Goal: Task Accomplishment & Management: Manage account settings

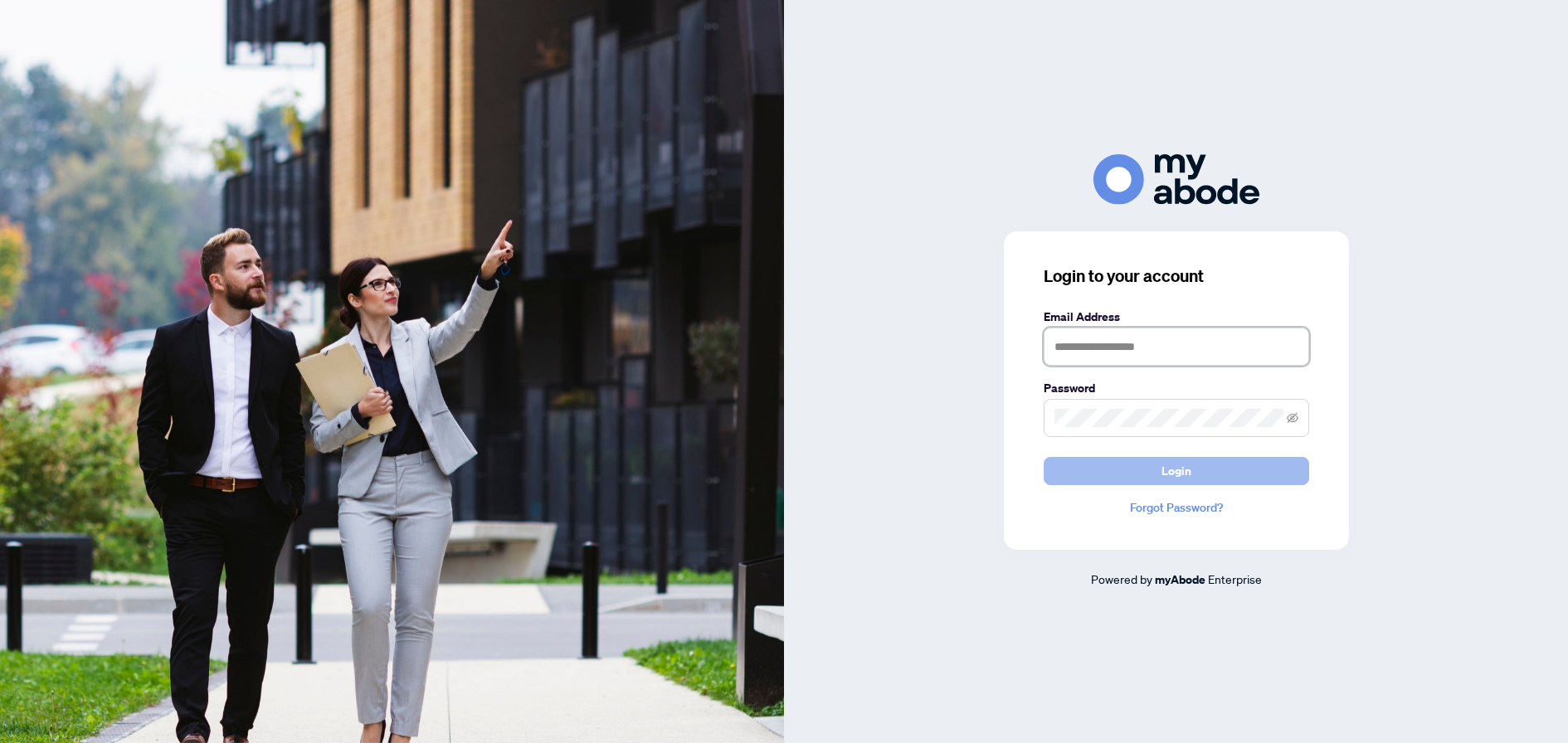
type input "**********"
click at [1162, 468] on span "Login" at bounding box center [1177, 471] width 30 height 27
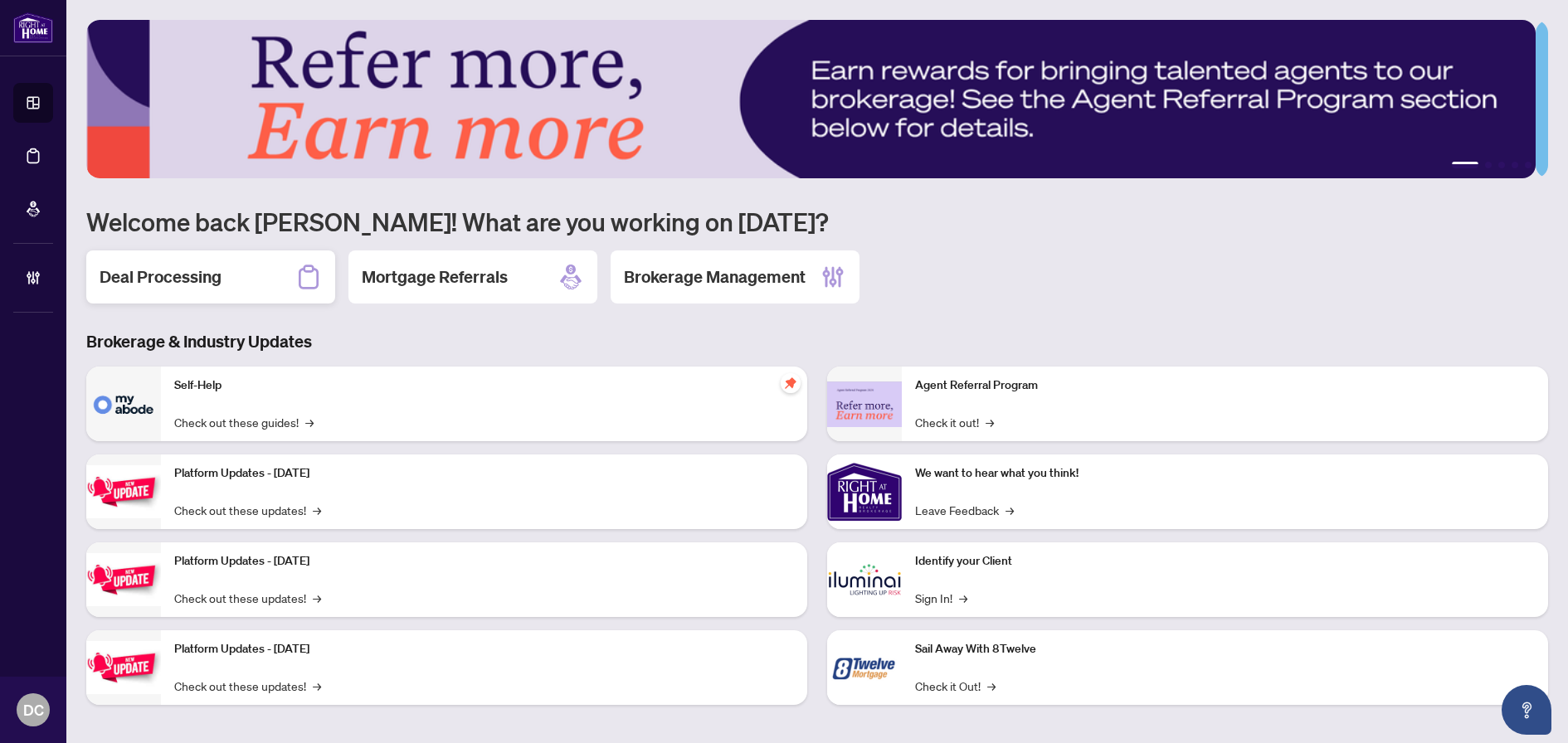
click at [211, 271] on h2 "Deal Processing" at bounding box center [160, 277] width 122 height 23
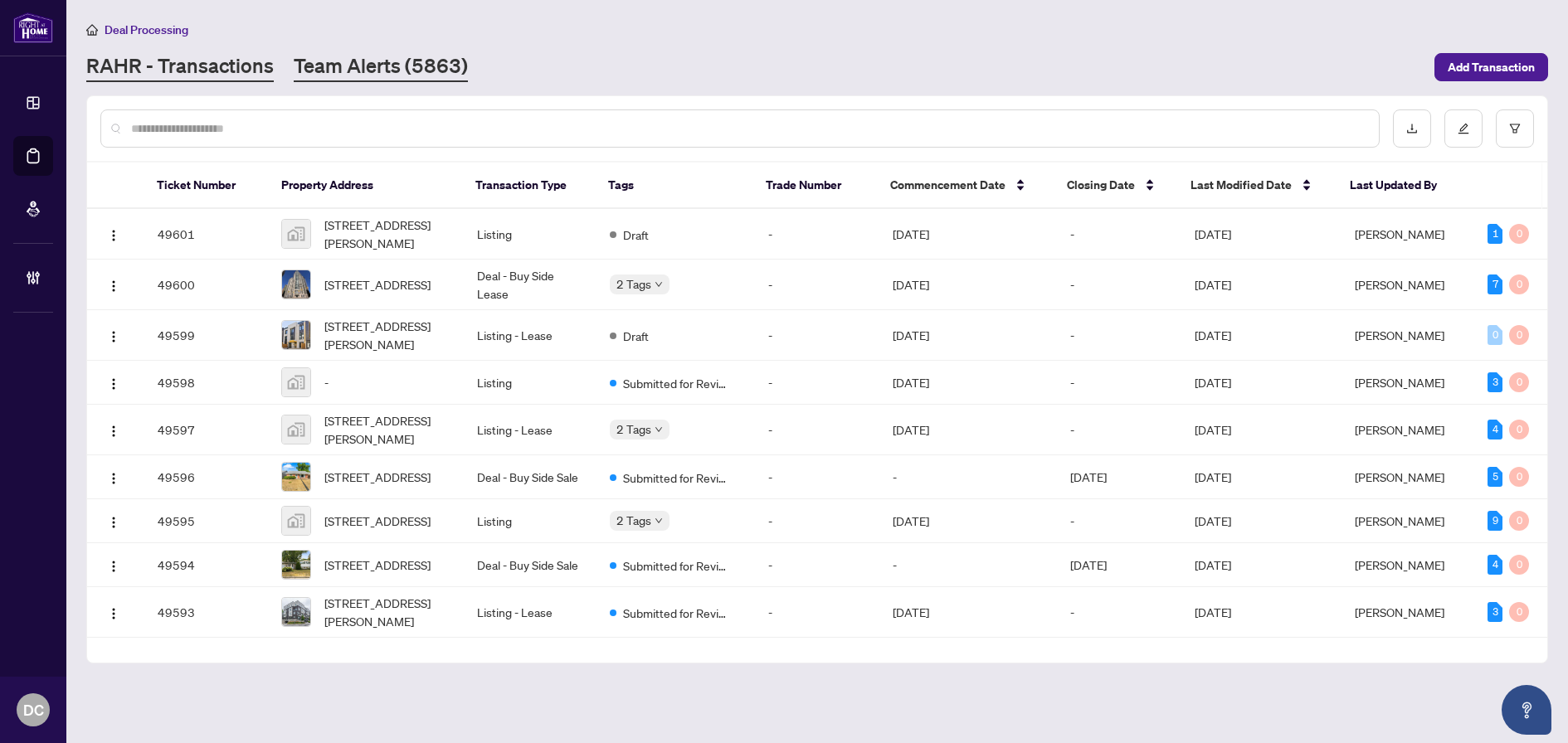
click at [367, 61] on link "Team Alerts (5863)" at bounding box center [381, 68] width 175 height 30
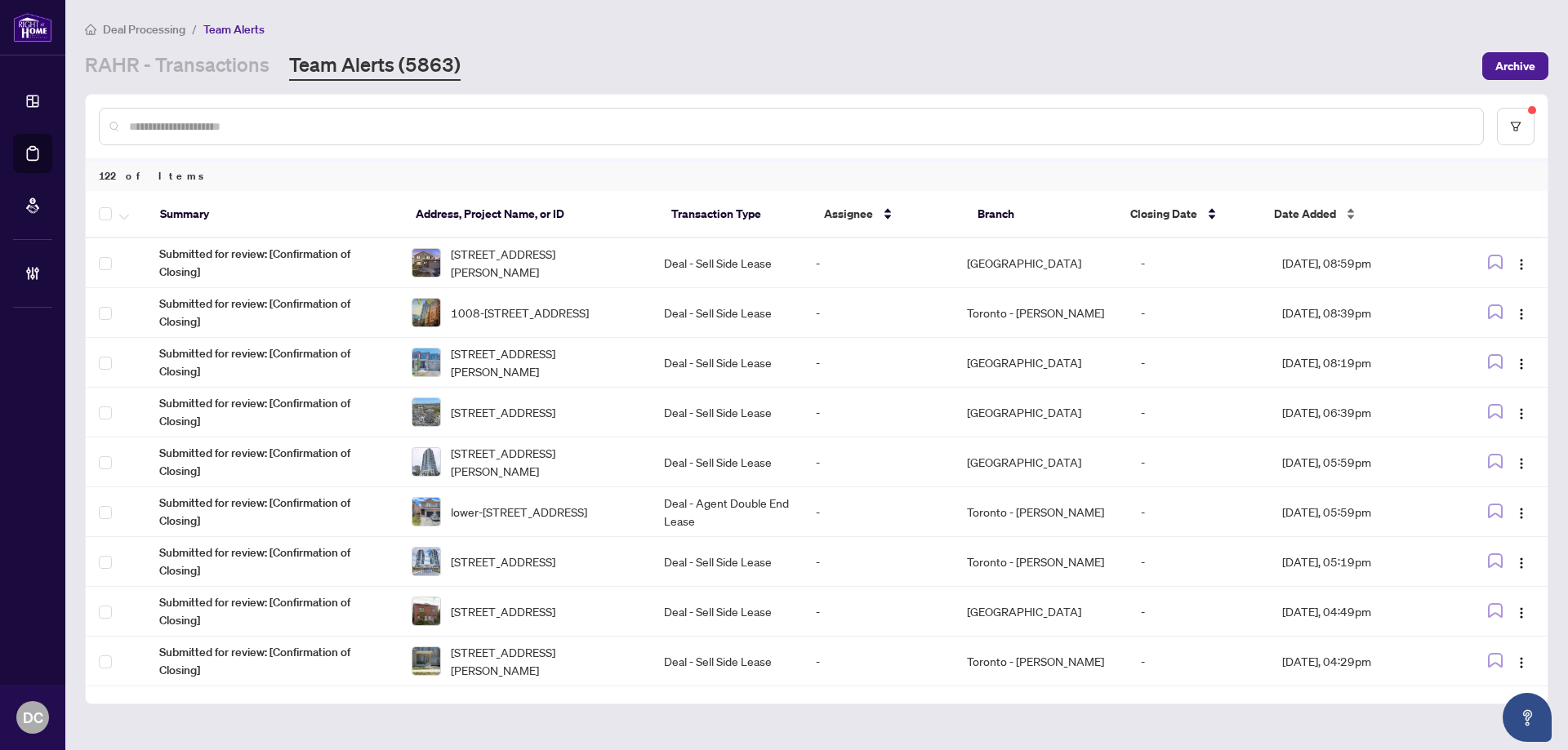
click at [1293, 216] on span "Date Added" at bounding box center [1305, 214] width 62 height 18
click at [1314, 217] on span "Date Added" at bounding box center [1305, 214] width 62 height 18
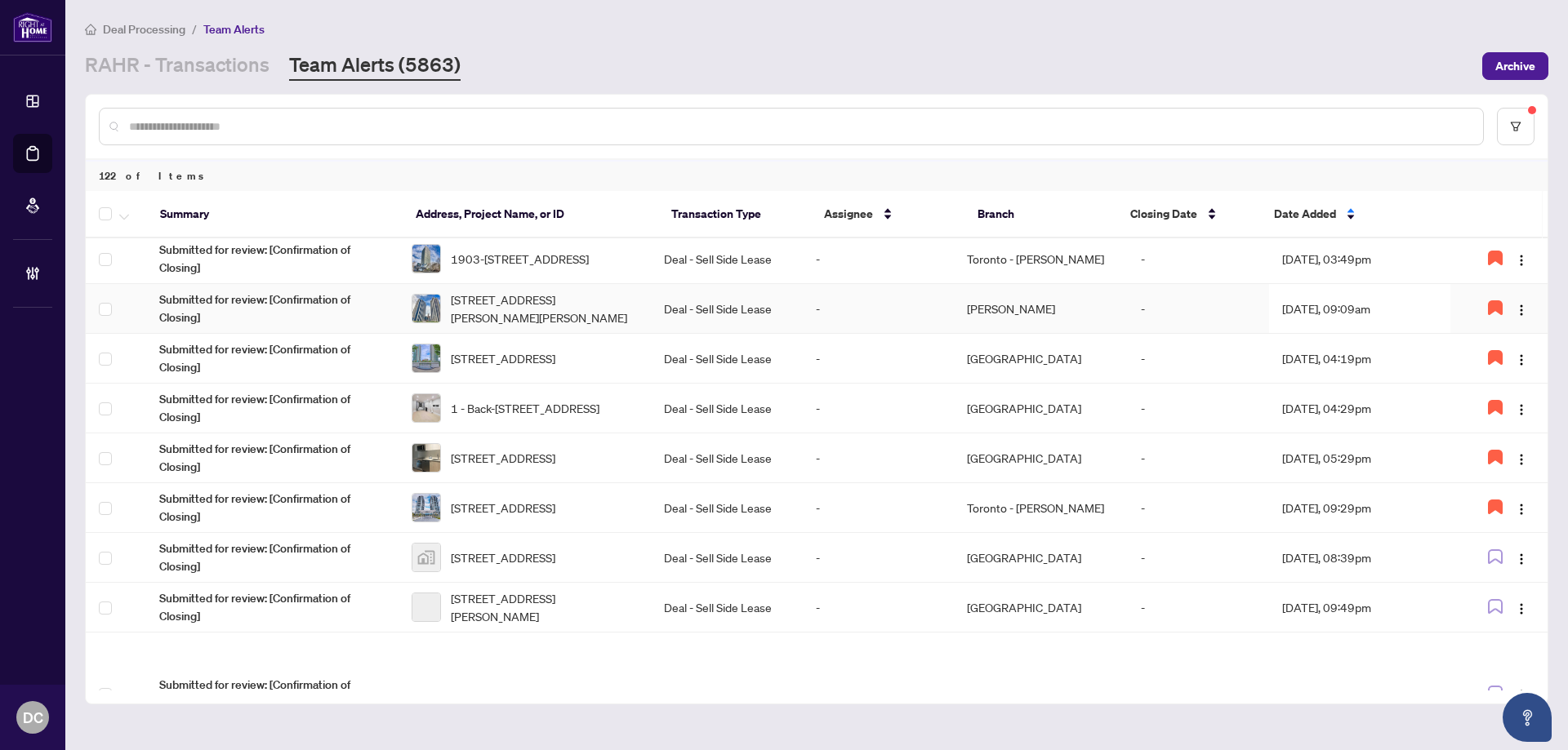
scroll to position [245, 0]
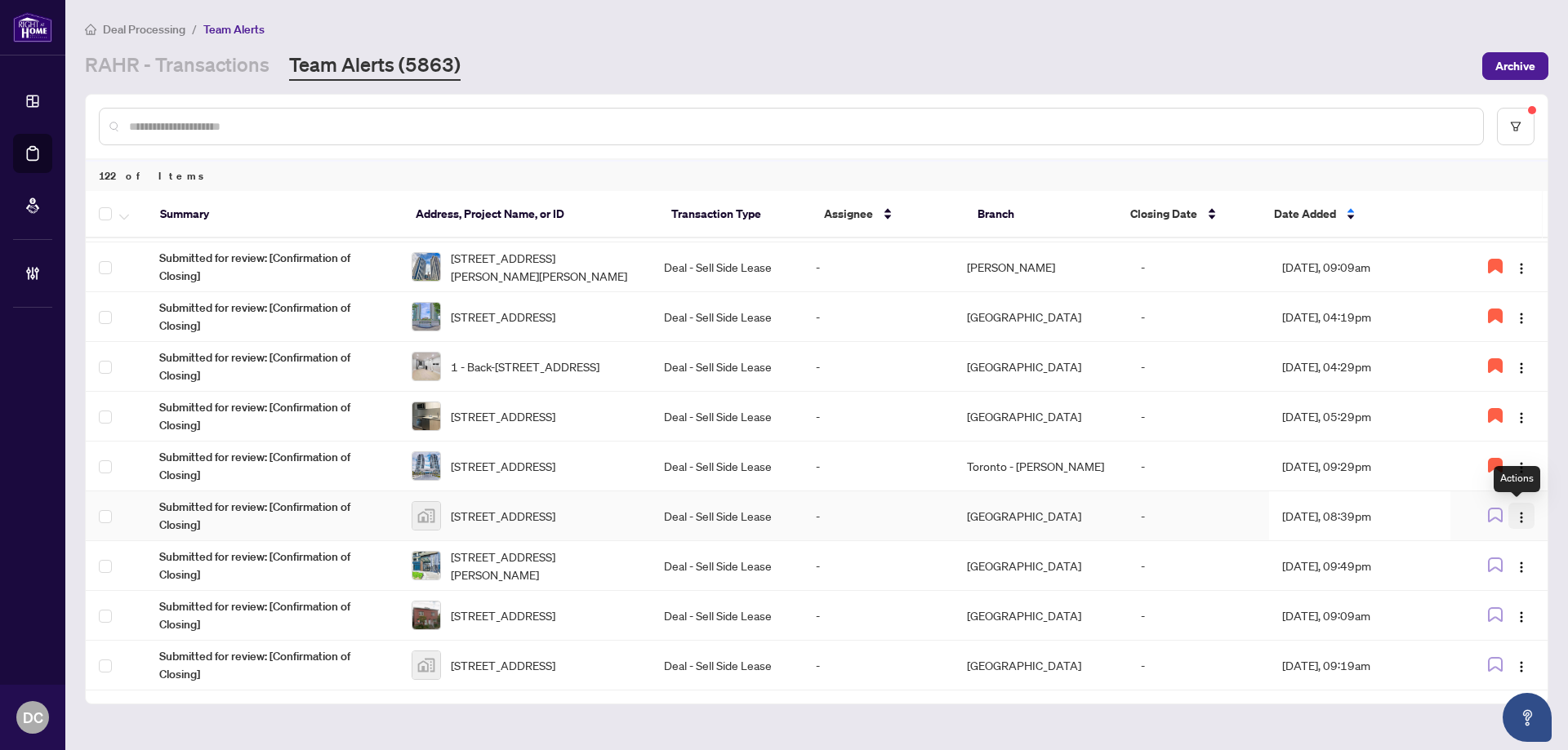
click at [1515, 514] on img "button" at bounding box center [1522, 517] width 13 height 13
click at [1402, 517] on td "[DATE], 08:39pm" at bounding box center [1360, 516] width 182 height 50
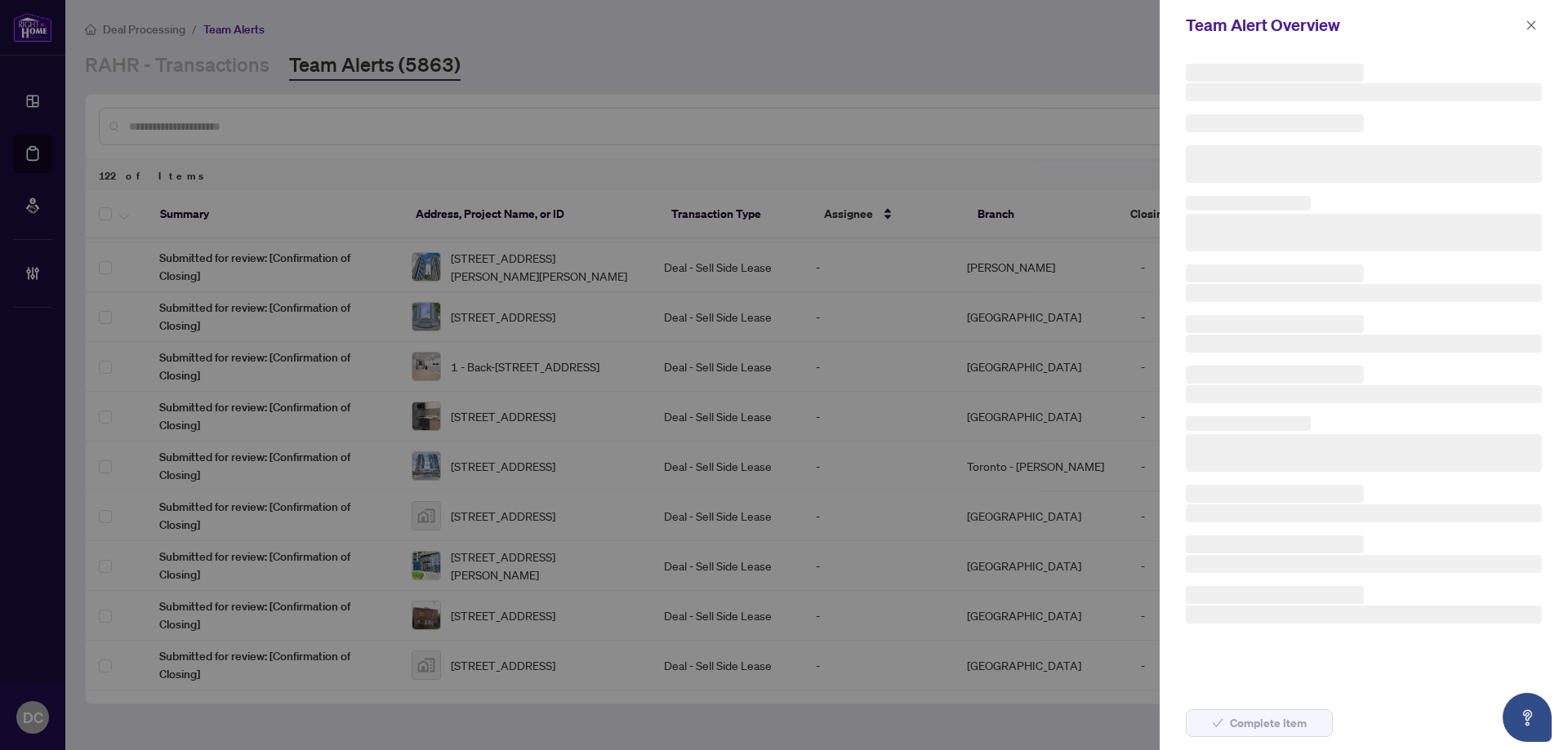
click at [1336, 514] on h3 at bounding box center [1364, 513] width 356 height 18
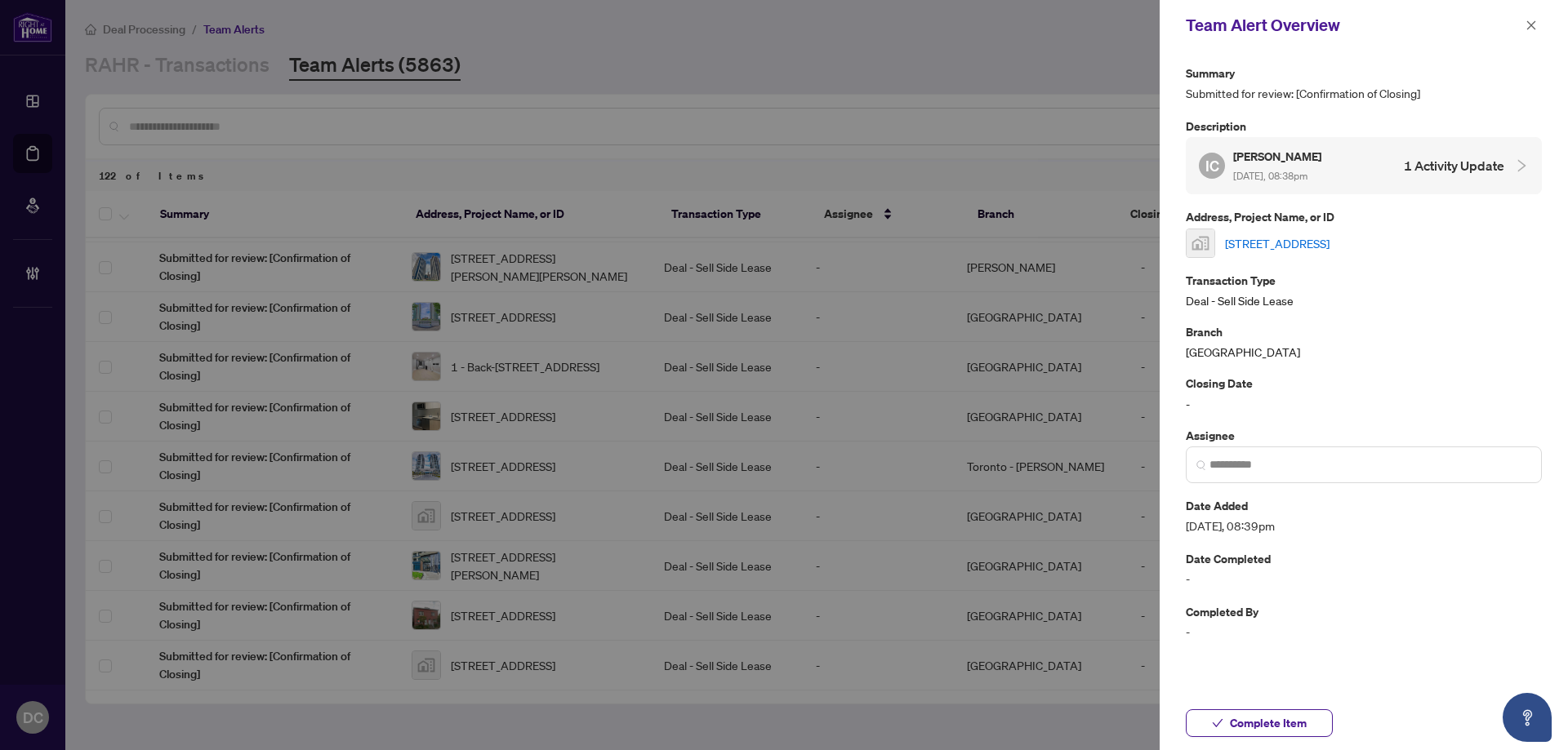
click at [1330, 249] on link "[STREET_ADDRESS]" at bounding box center [1277, 243] width 104 height 18
click at [1240, 713] on span "Complete Item" at bounding box center [1268, 724] width 77 height 26
click at [1536, 26] on icon "close" at bounding box center [1531, 25] width 11 height 11
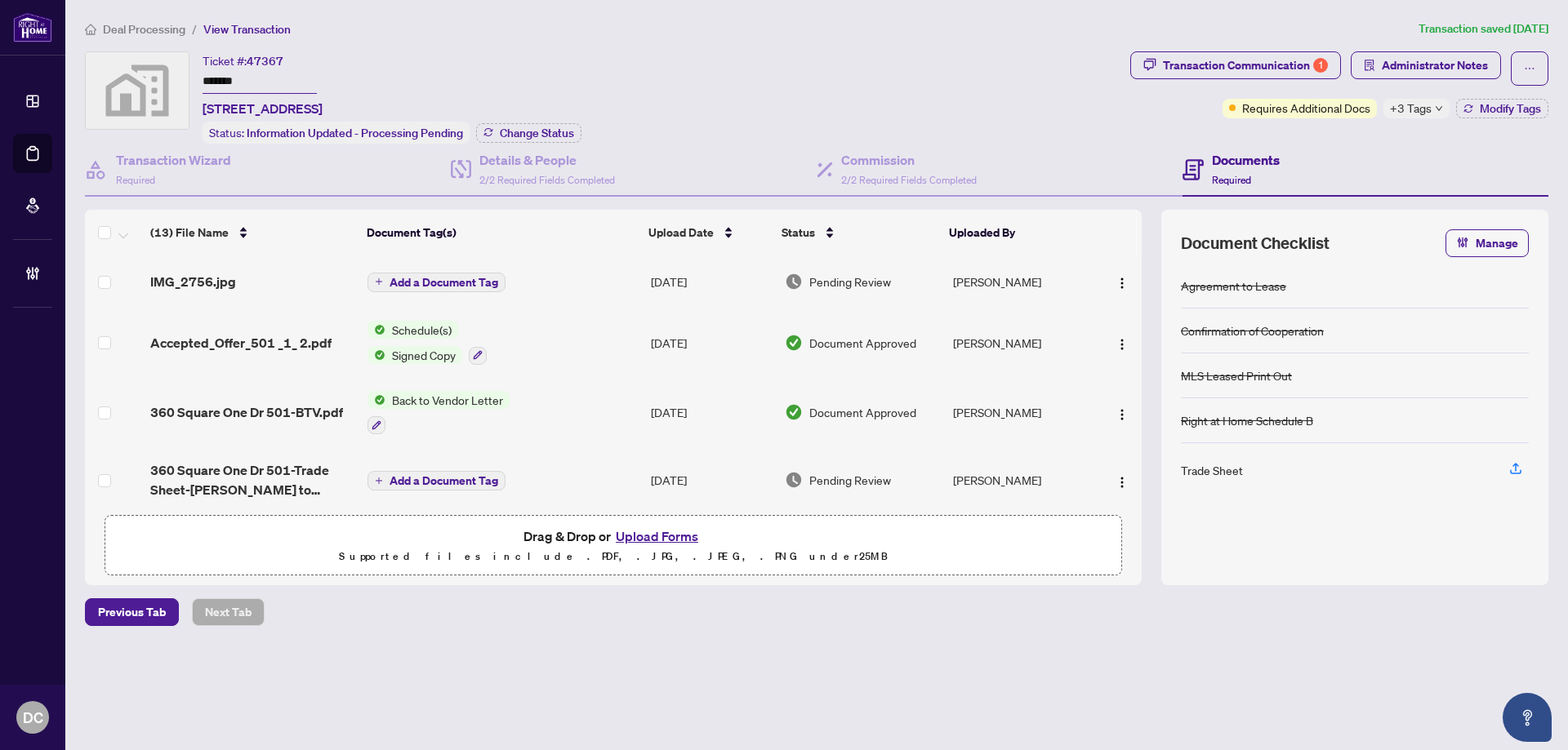
drag, startPoint x: 56, startPoint y: 58, endPoint x: -9, endPoint y: 58, distance: 65.0
click at [0, 58] on html "Dashboard Deal Processing Mortgage Referrals Brokerage Management DC [PERSON_NA…" at bounding box center [784, 375] width 1568 height 750
click at [533, 132] on span "Change Status" at bounding box center [536, 132] width 74 height 11
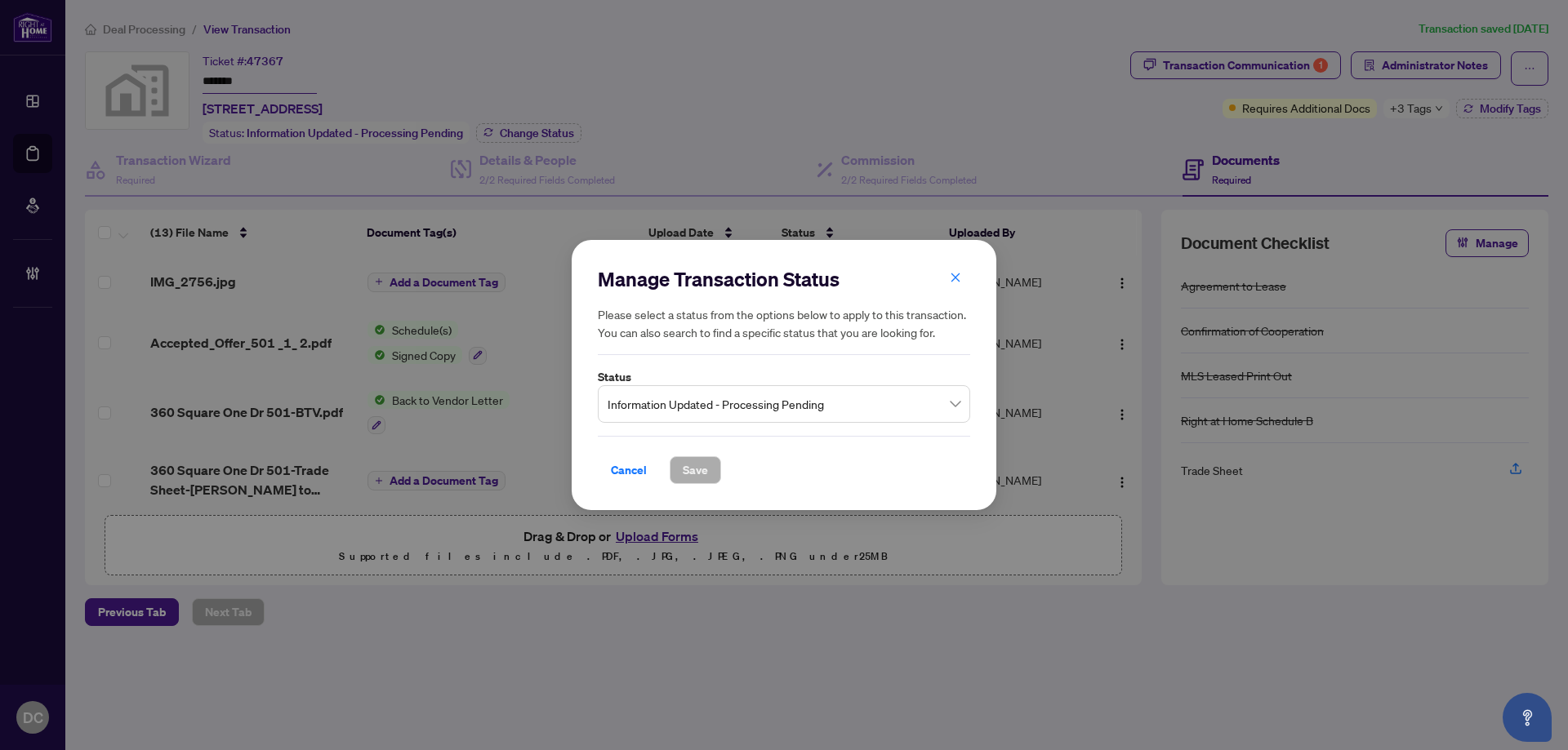
click at [663, 414] on span "Information Updated - Processing Pending" at bounding box center [784, 404] width 353 height 31
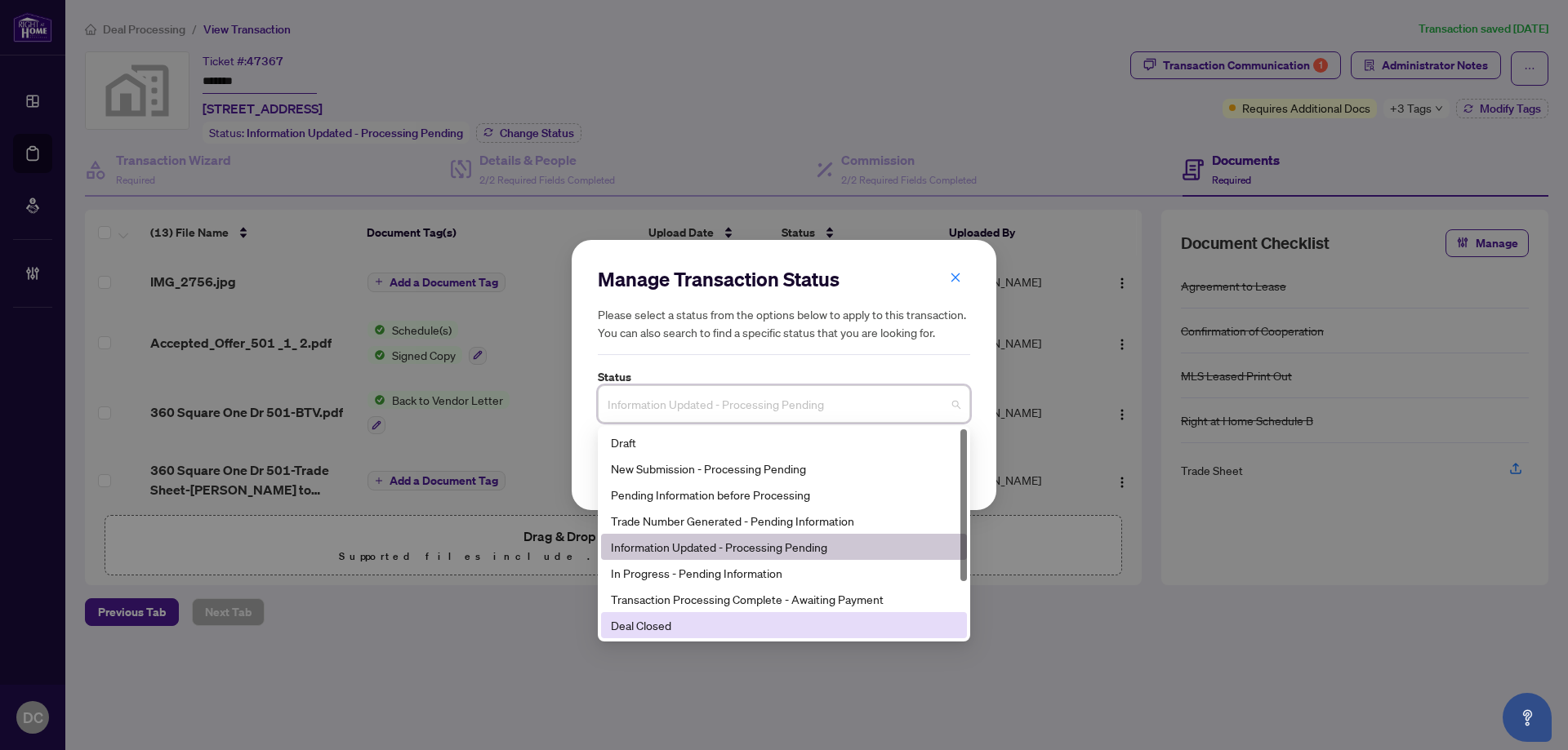
click at [663, 617] on div "Deal Closed" at bounding box center [784, 626] width 346 height 18
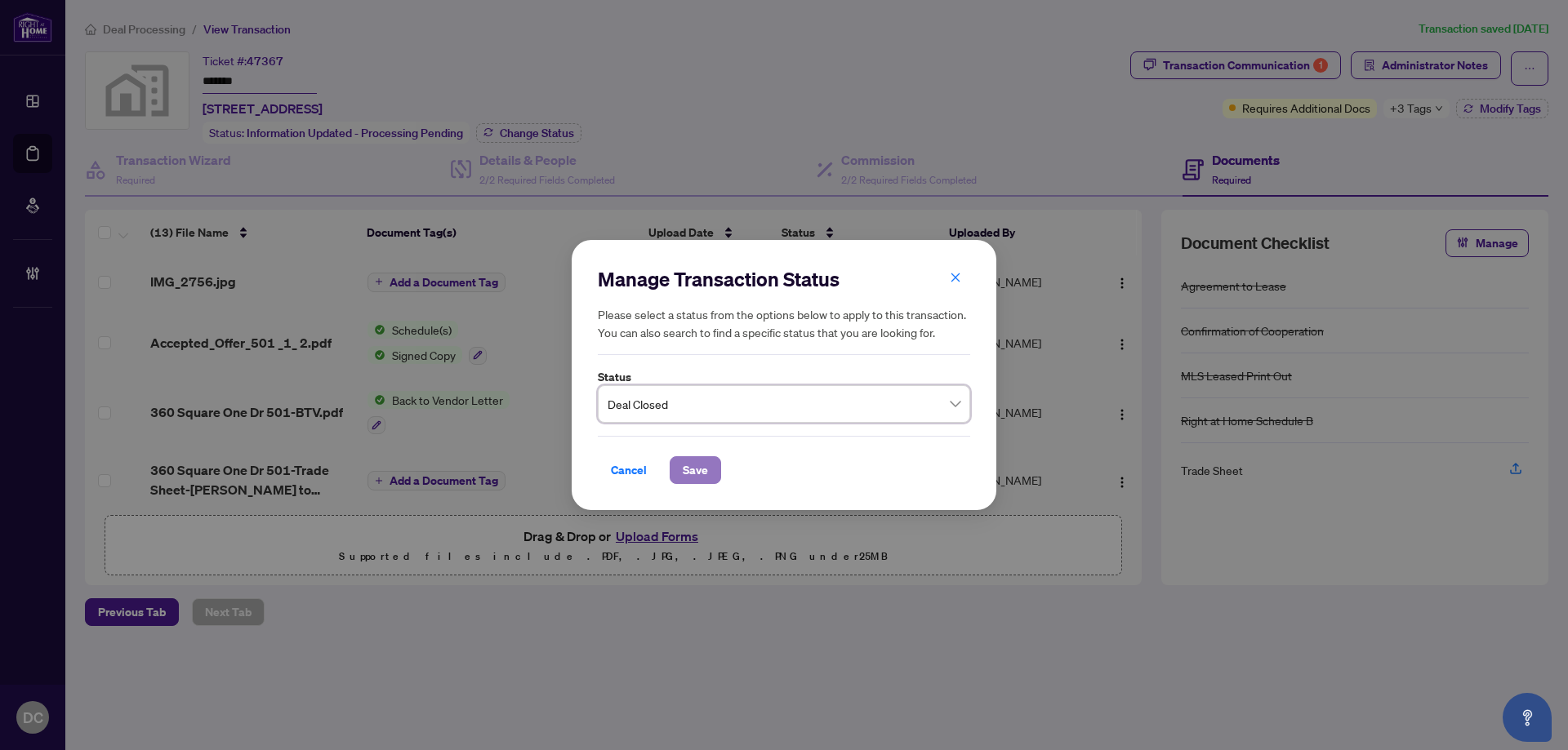
click at [690, 477] on span "Save" at bounding box center [695, 471] width 25 height 26
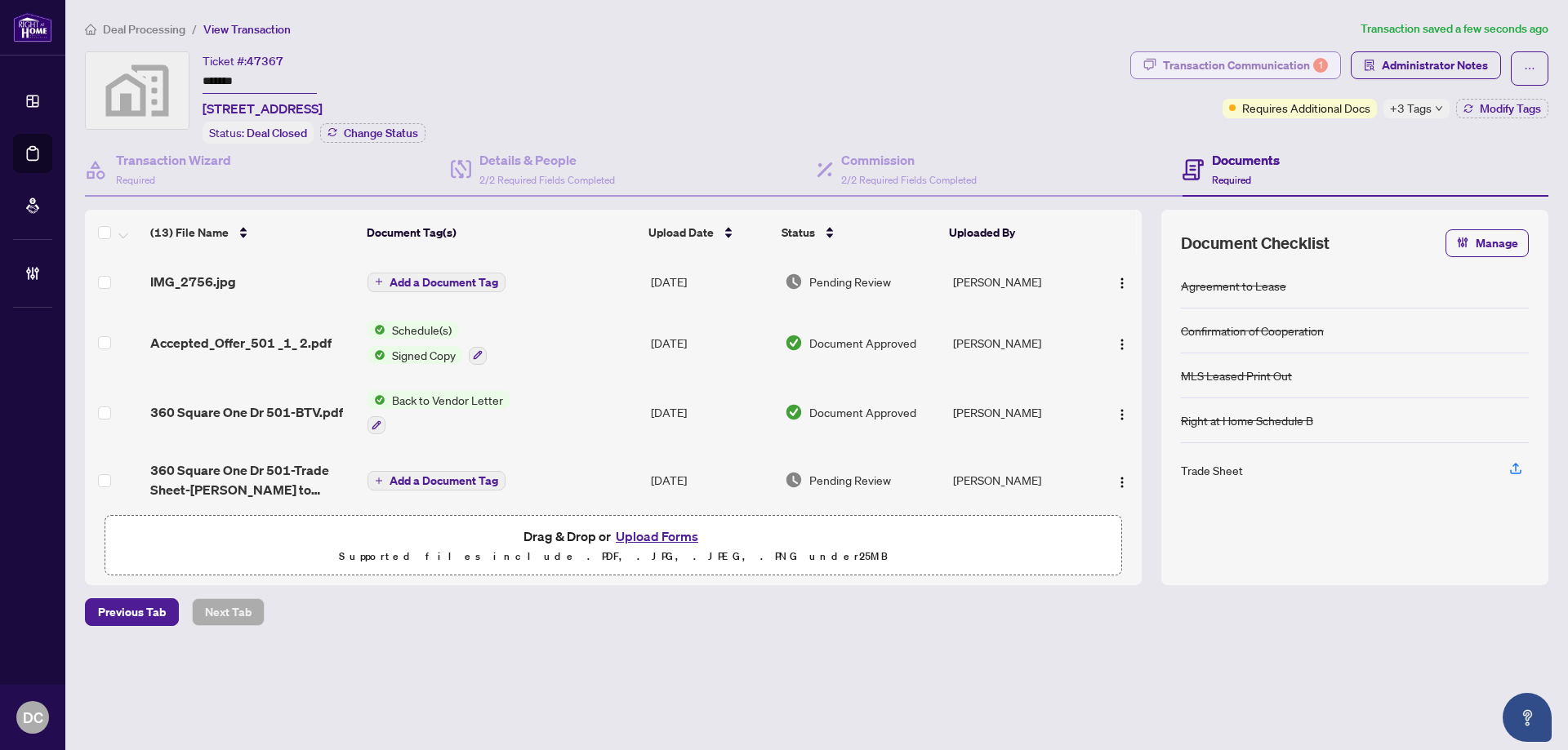
click at [1237, 57] on div "Transaction Communication 1" at bounding box center [1245, 66] width 165 height 26
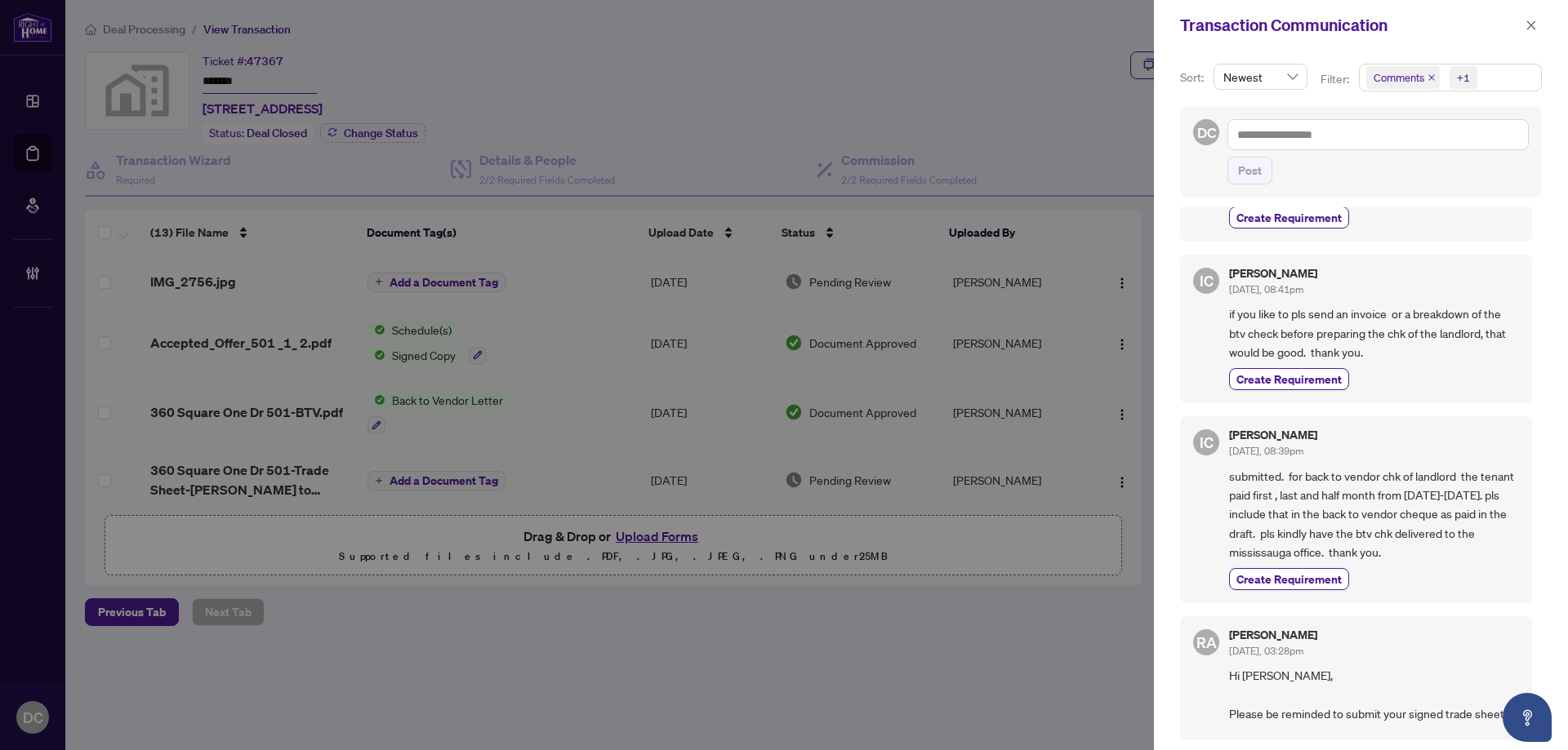
scroll to position [163, 0]
drag, startPoint x: 1525, startPoint y: 25, endPoint x: 1479, endPoint y: 173, distance: 155.0
click at [1479, 166] on div "Transaction Communication Sort: Newest Filter: Comments +1 DC Post IC Irma Cuen…" at bounding box center [1361, 375] width 414 height 750
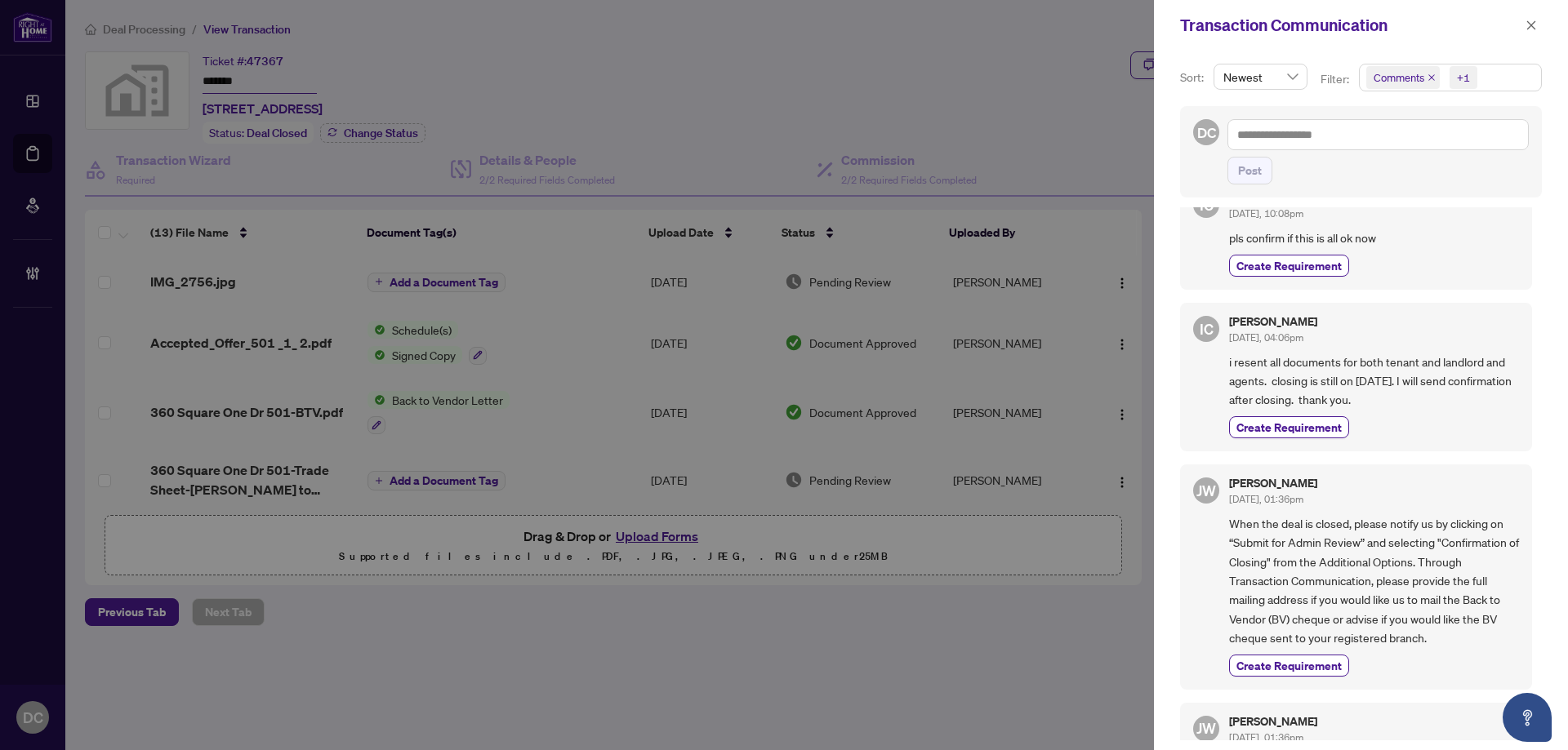
scroll to position [817, 0]
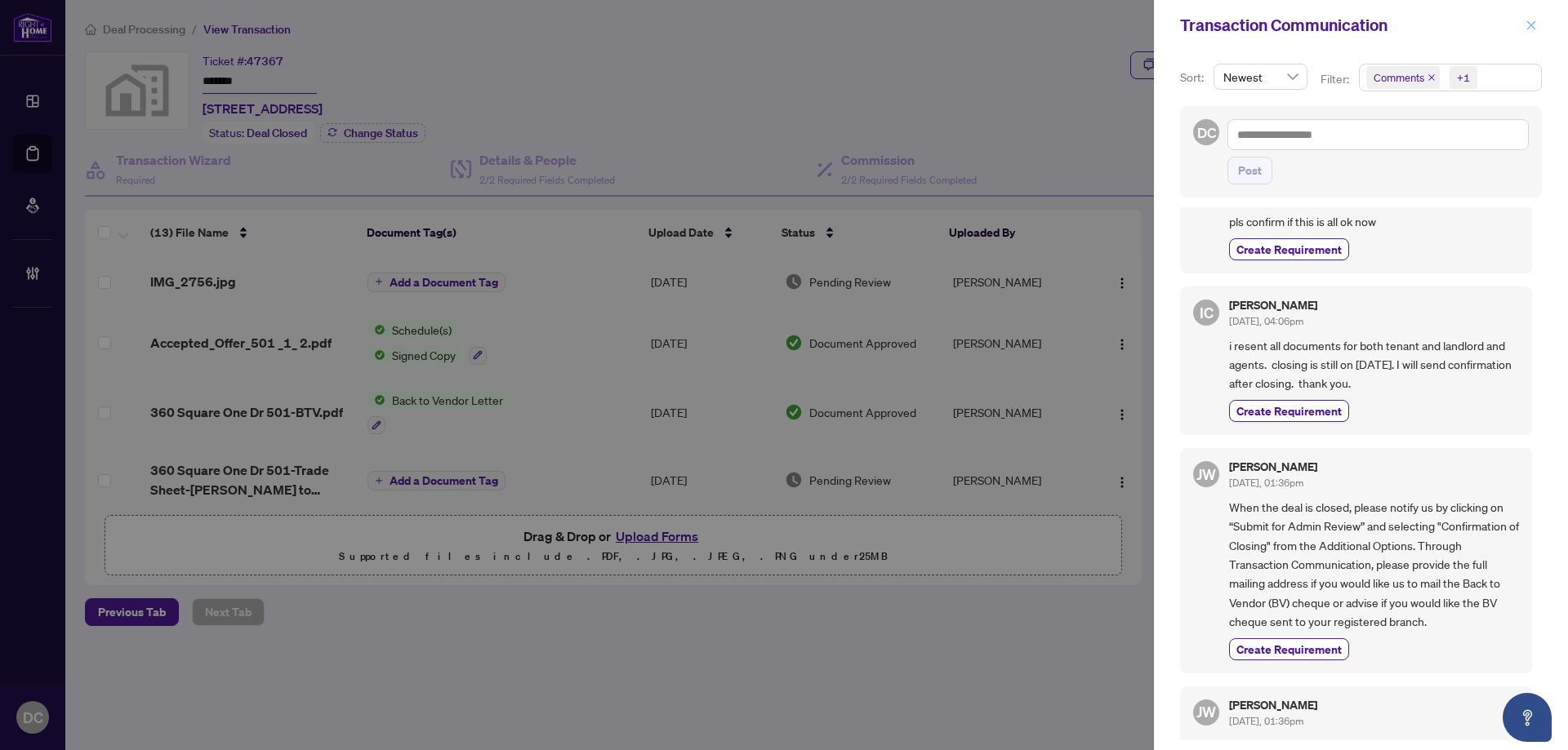
click at [1535, 22] on icon "close" at bounding box center [1532, 25] width 9 height 9
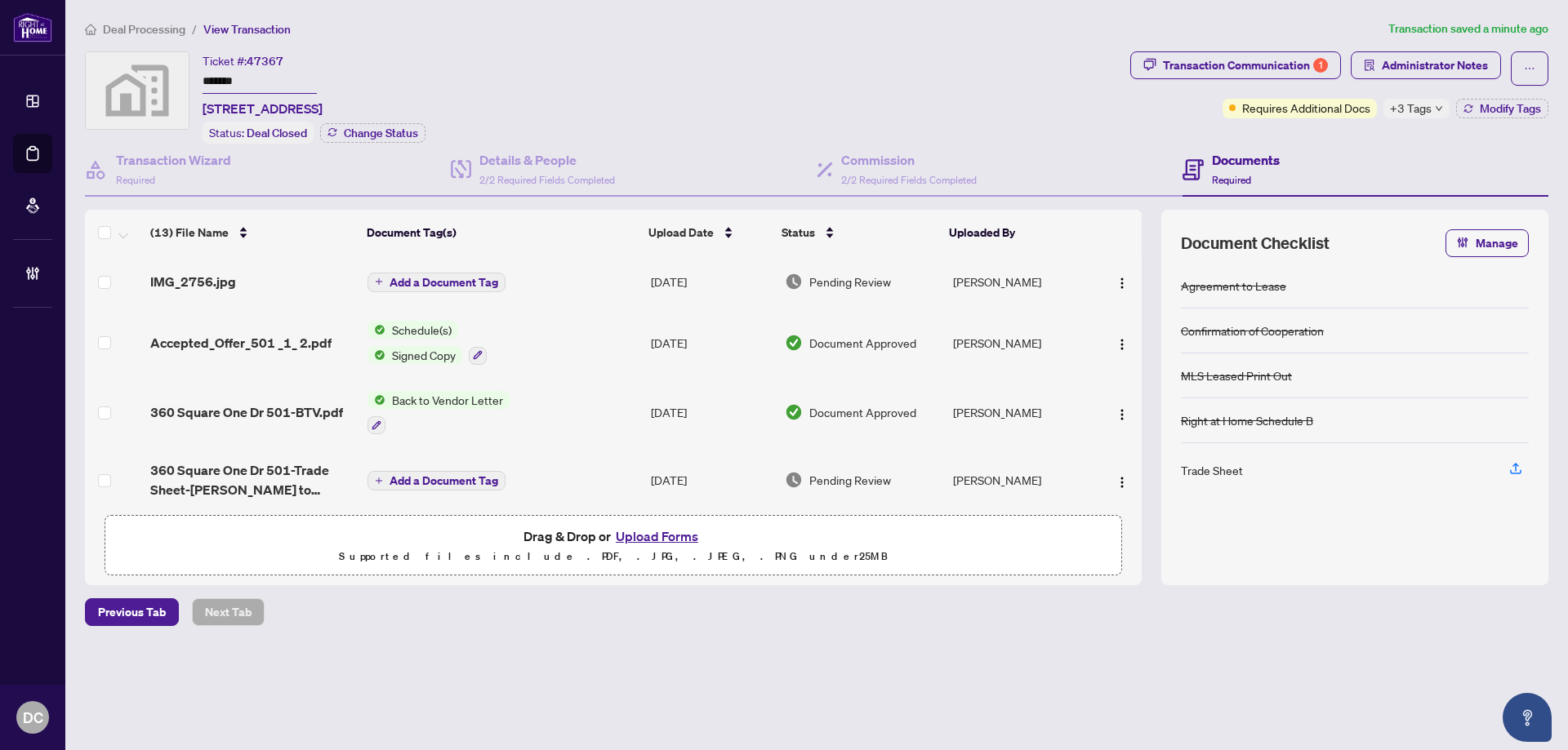
click at [315, 274] on div "IMG_2756.jpg" at bounding box center [252, 281] width 204 height 19
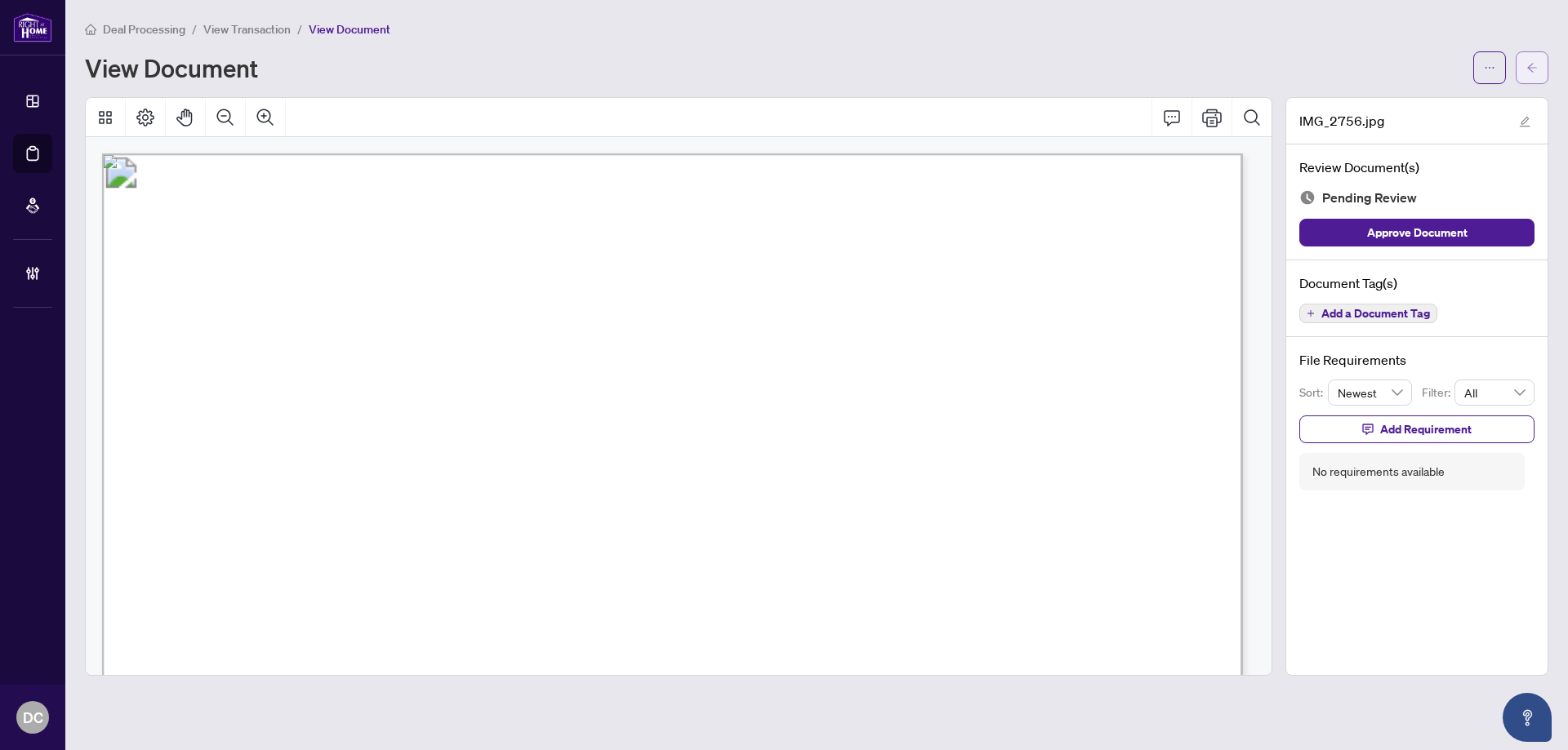
click at [1532, 62] on icon "arrow-left" at bounding box center [1532, 67] width 11 height 11
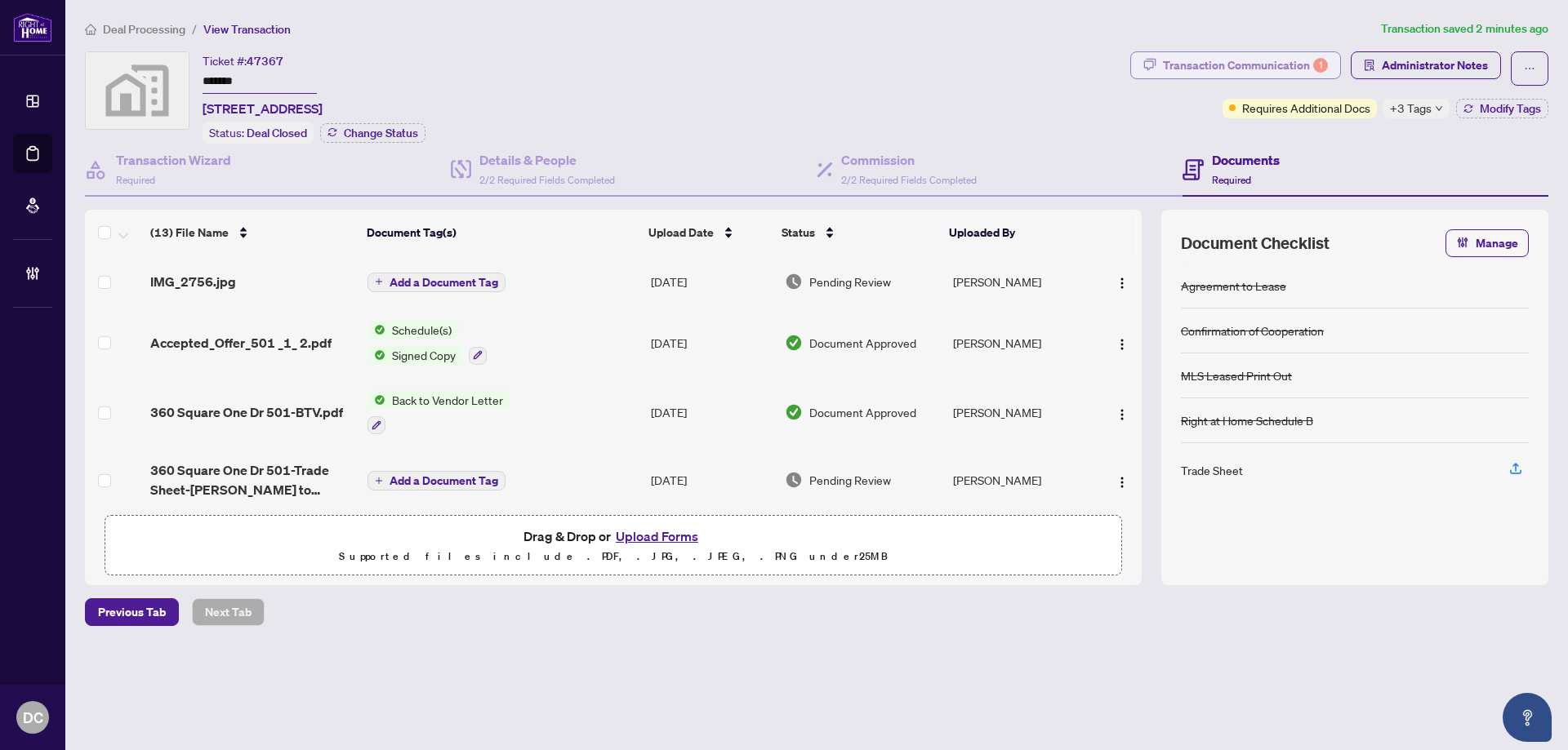
click at [1289, 61] on div "Transaction Communication 1" at bounding box center [1245, 66] width 165 height 26
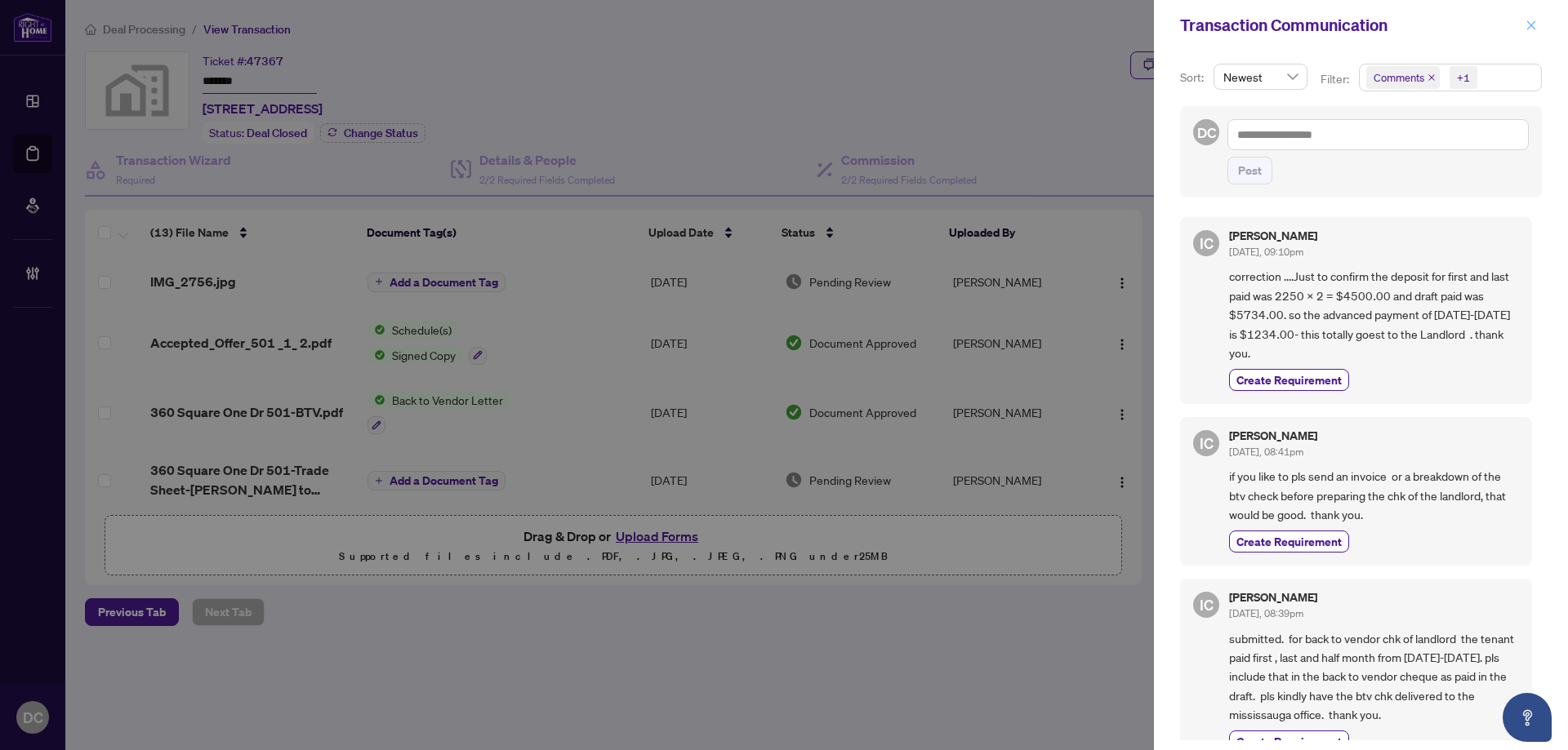
click at [1529, 18] on span "button" at bounding box center [1531, 25] width 11 height 26
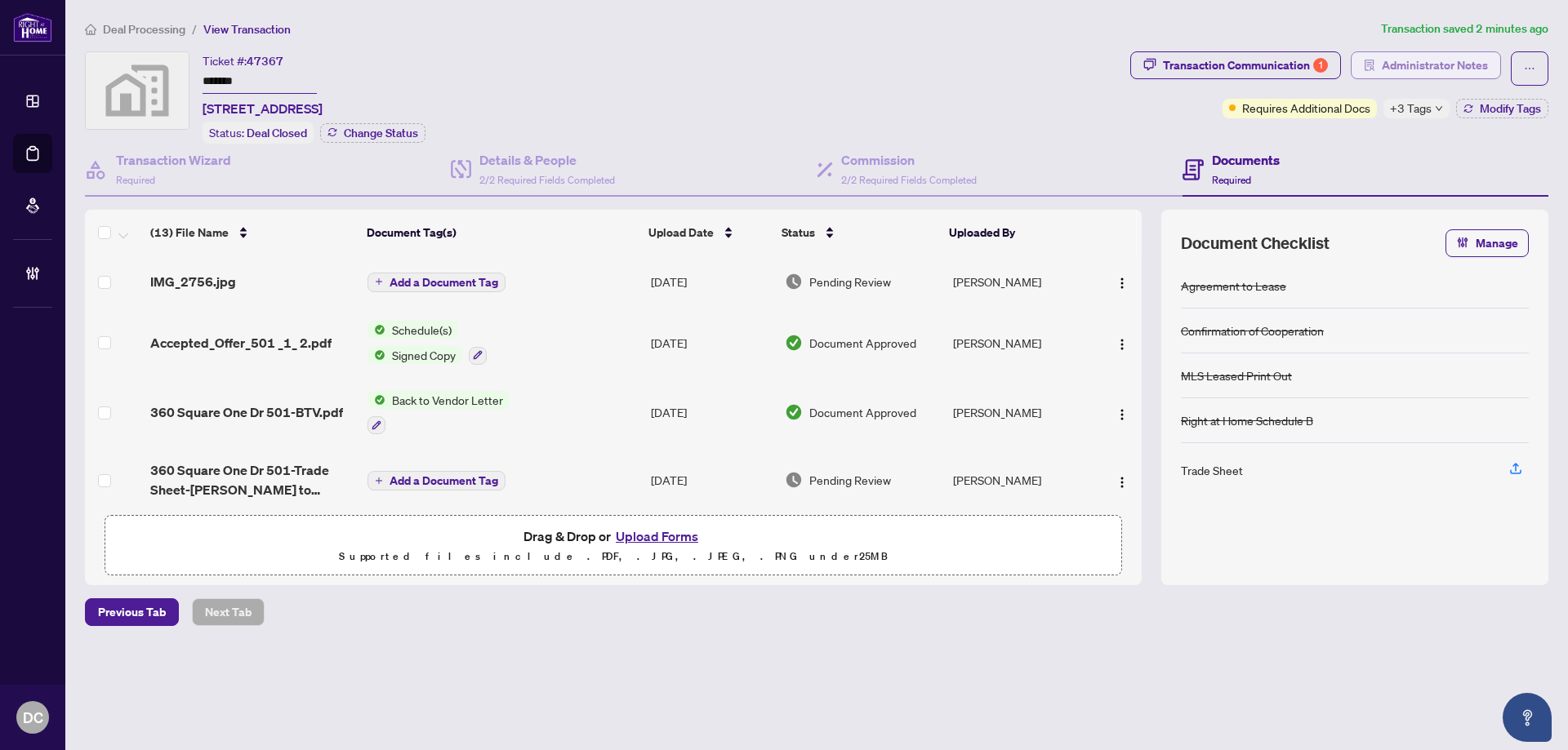
click at [1477, 61] on span "Administrator Notes" at bounding box center [1435, 66] width 106 height 26
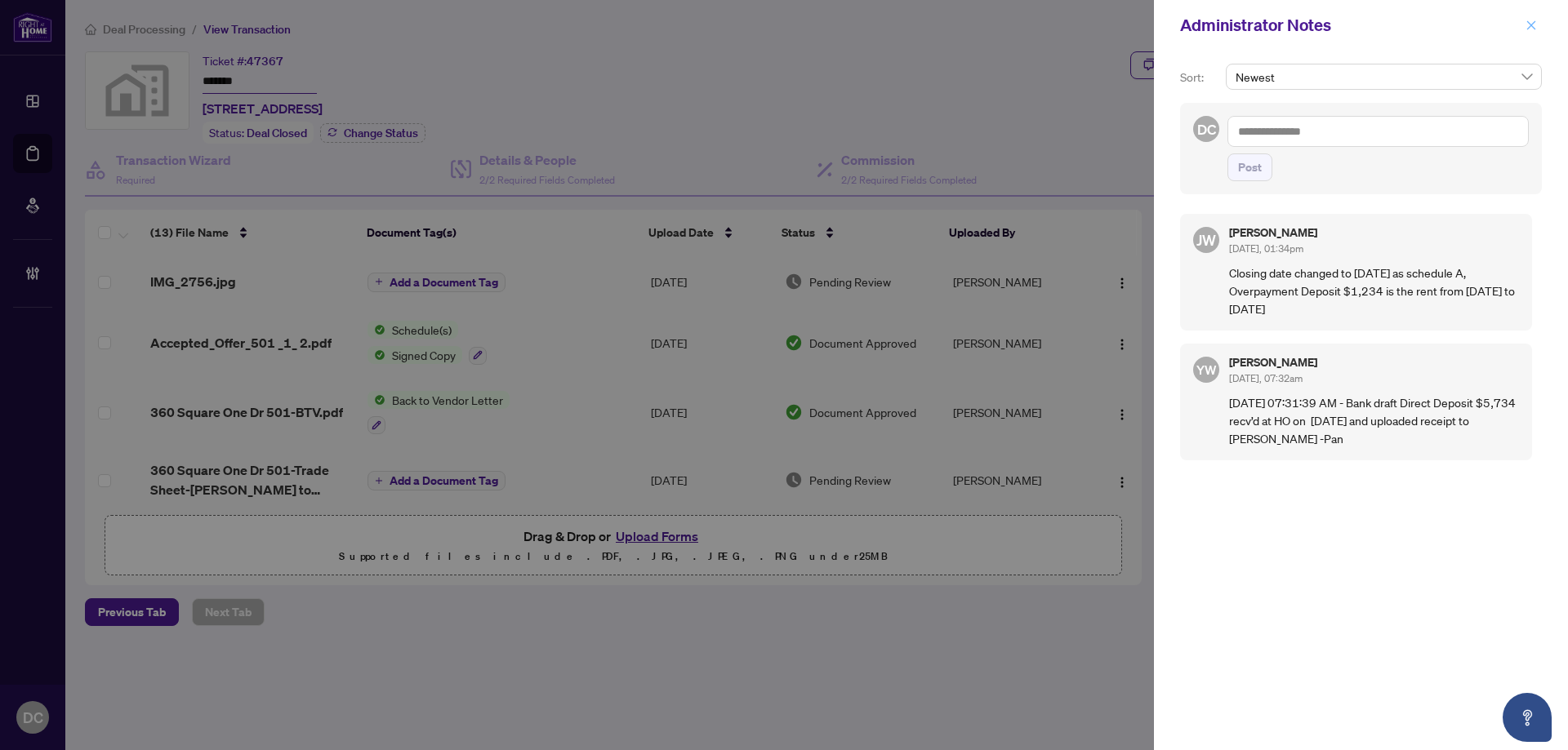
click at [1539, 30] on button "button" at bounding box center [1531, 25] width 21 height 19
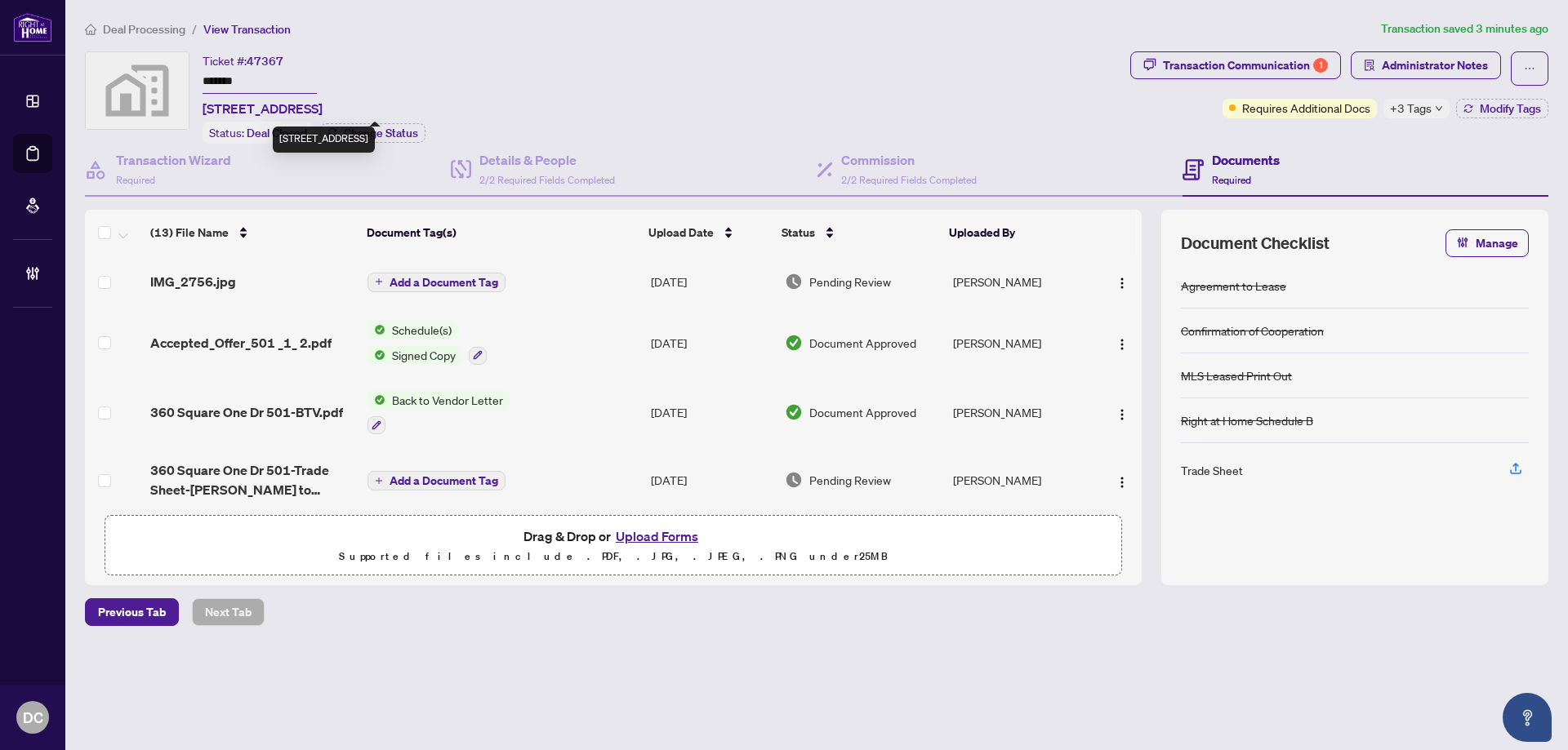
click at [245, 107] on span "[STREET_ADDRESS]" at bounding box center [262, 109] width 120 height 19
drag, startPoint x: 231, startPoint y: 108, endPoint x: 336, endPoint y: 102, distance: 105.2
click at [323, 102] on span "[STREET_ADDRESS]" at bounding box center [262, 109] width 120 height 19
copy span "360 Square One D"
click at [1238, 73] on div "Transaction Communication 1" at bounding box center [1245, 66] width 165 height 26
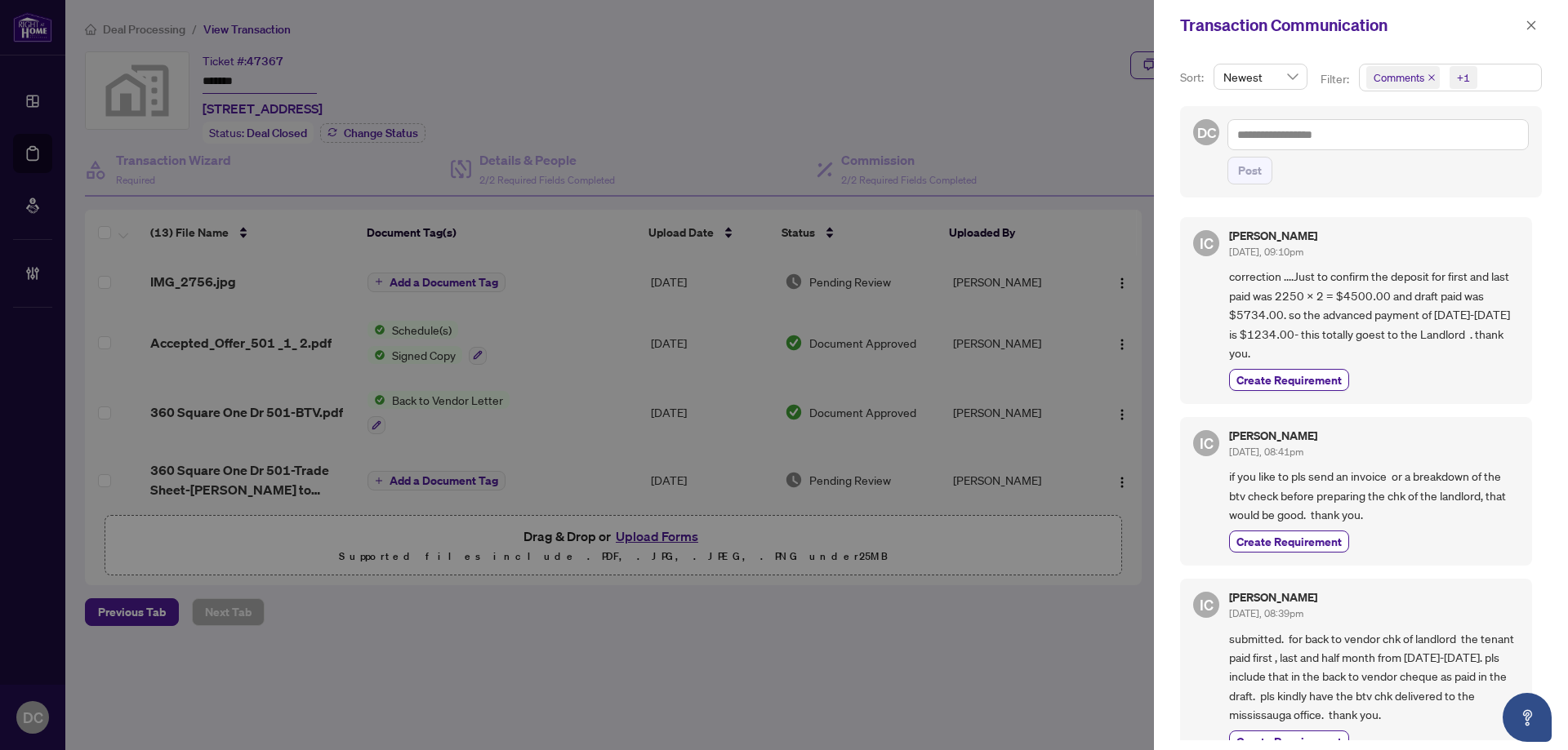
click at [1503, 74] on span "Comments +1" at bounding box center [1451, 78] width 181 height 26
click at [1433, 149] on span "Comments" at bounding box center [1420, 145] width 56 height 15
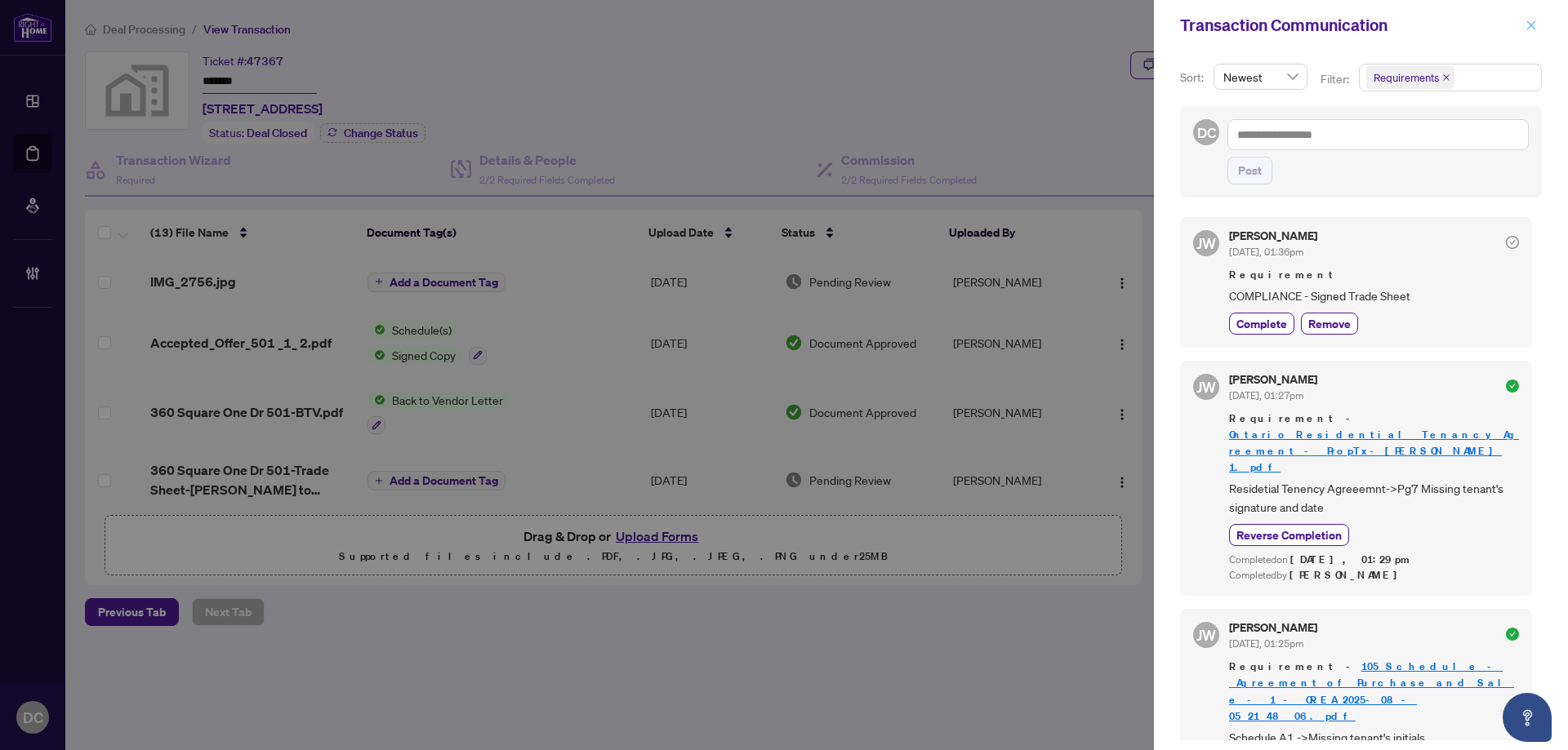
click at [1531, 25] on icon "close" at bounding box center [1531, 25] width 11 height 11
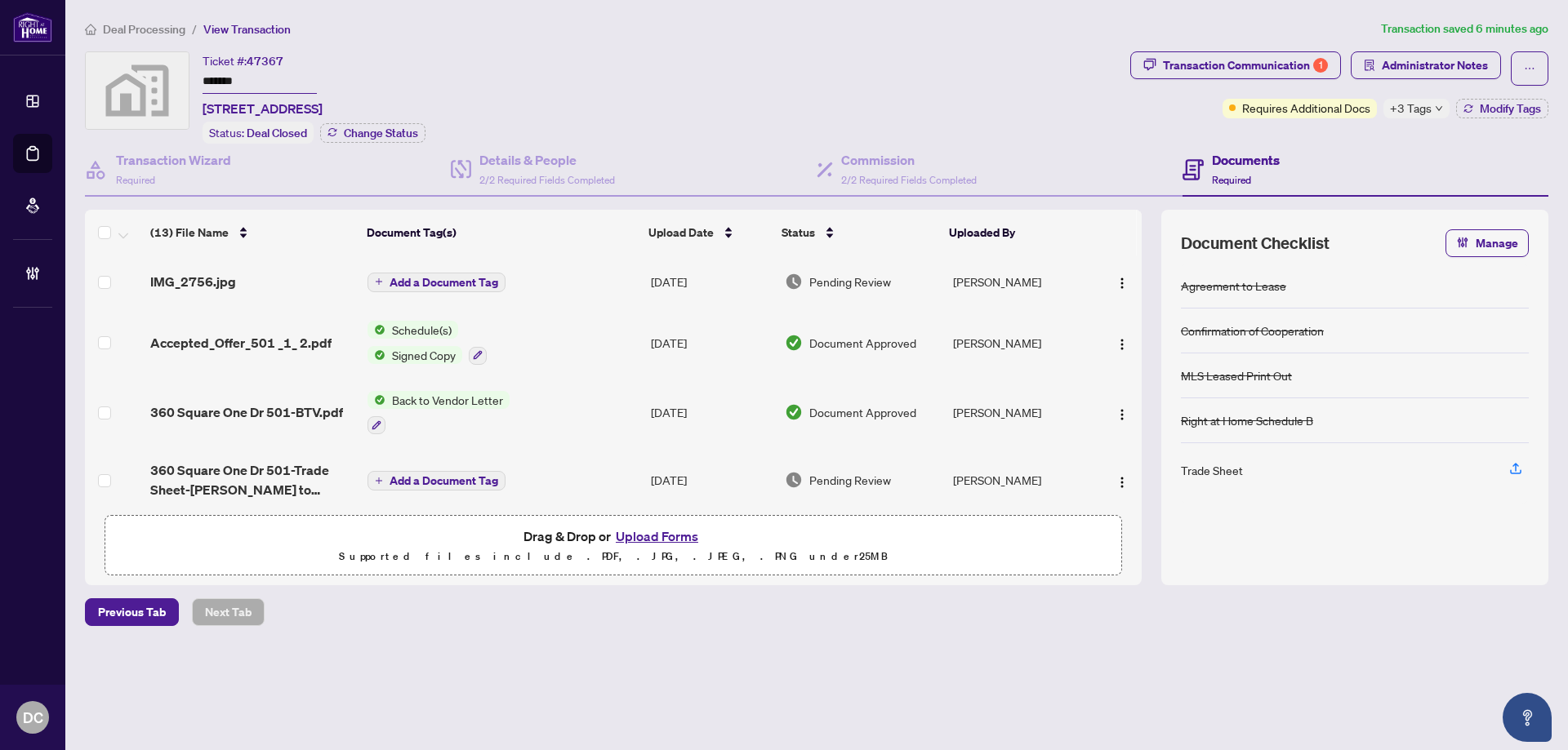
click at [1433, 103] on div "+3 Tags" at bounding box center [1416, 109] width 66 height 19
click at [1327, 145] on div "Documents Required" at bounding box center [1365, 170] width 365 height 53
click at [1529, 108] on span "Modify Tags" at bounding box center [1511, 108] width 61 height 11
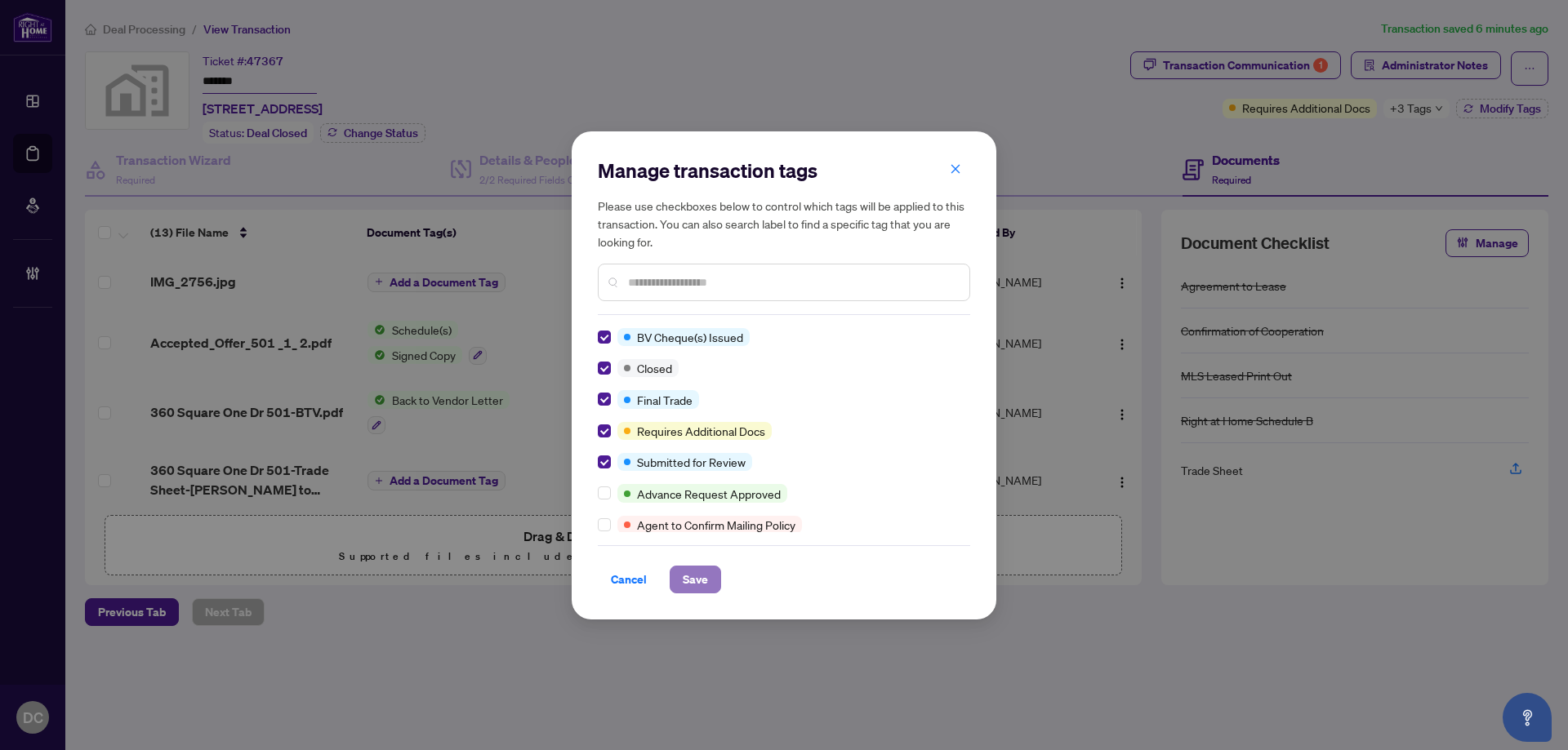
click at [689, 579] on span "Save" at bounding box center [695, 580] width 25 height 26
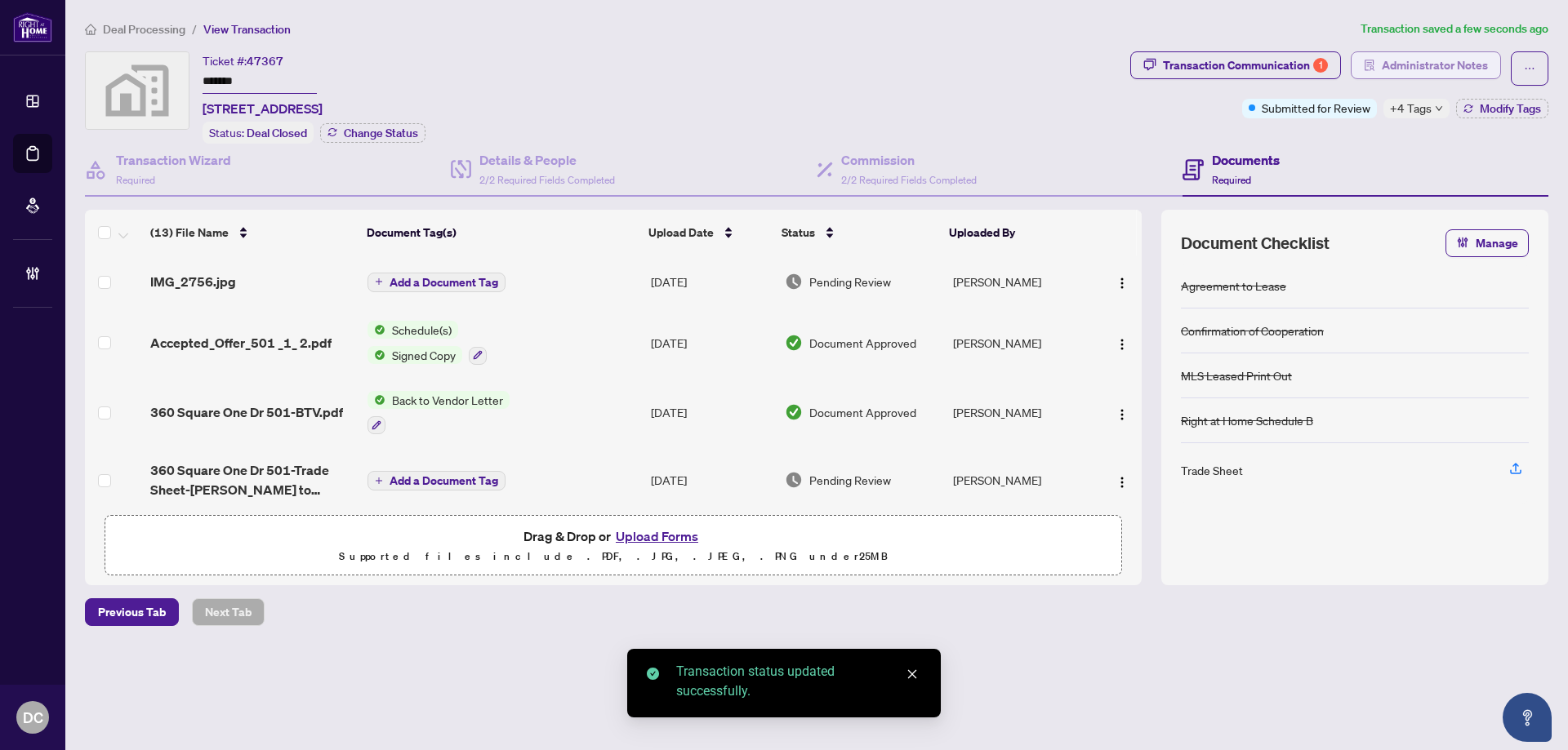
click at [1448, 68] on span "Administrator Notes" at bounding box center [1435, 66] width 106 height 26
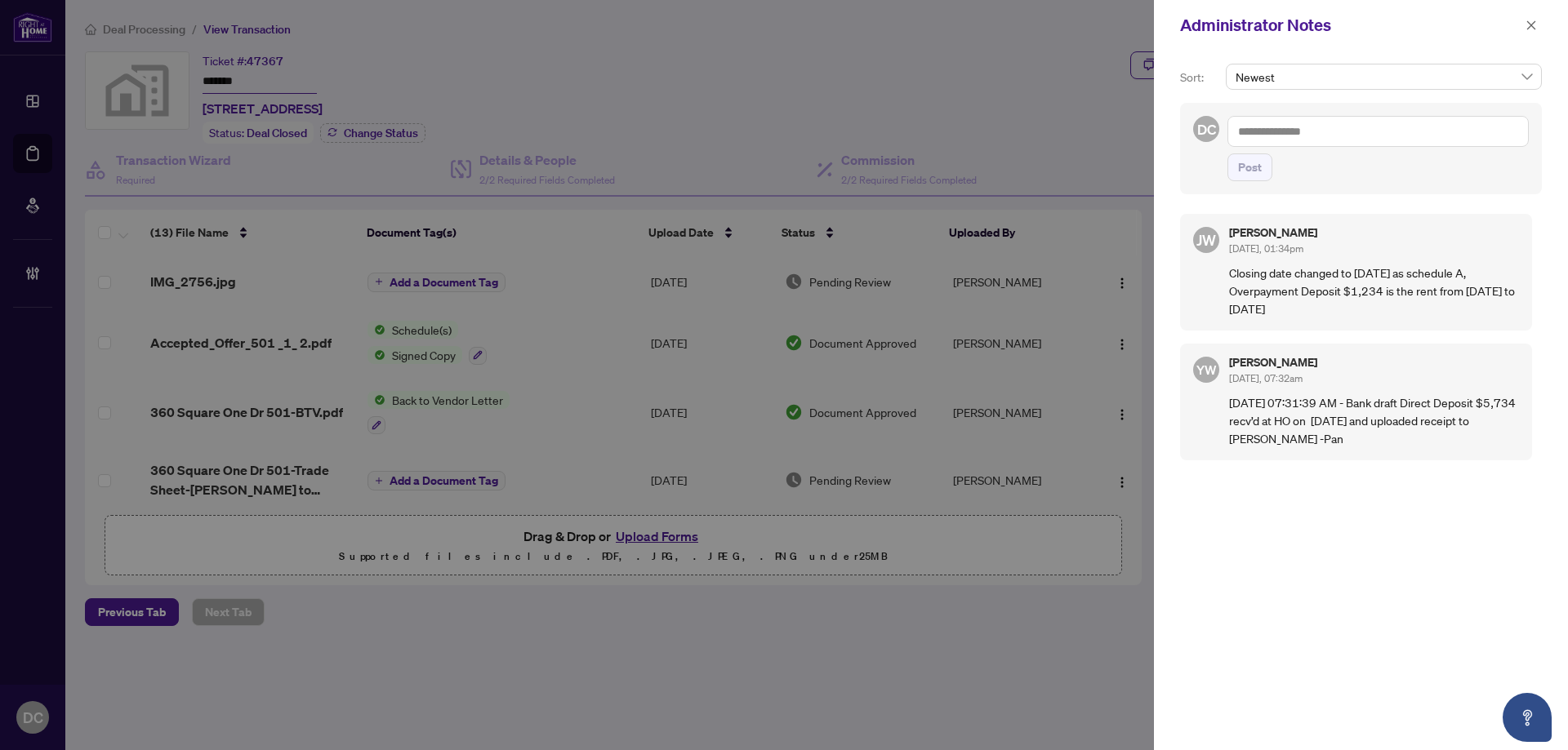
click at [1444, 129] on textarea at bounding box center [1379, 131] width 302 height 31
paste textarea "**********"
type textarea "**********"
click at [1263, 155] on button "Post" at bounding box center [1250, 167] width 45 height 28
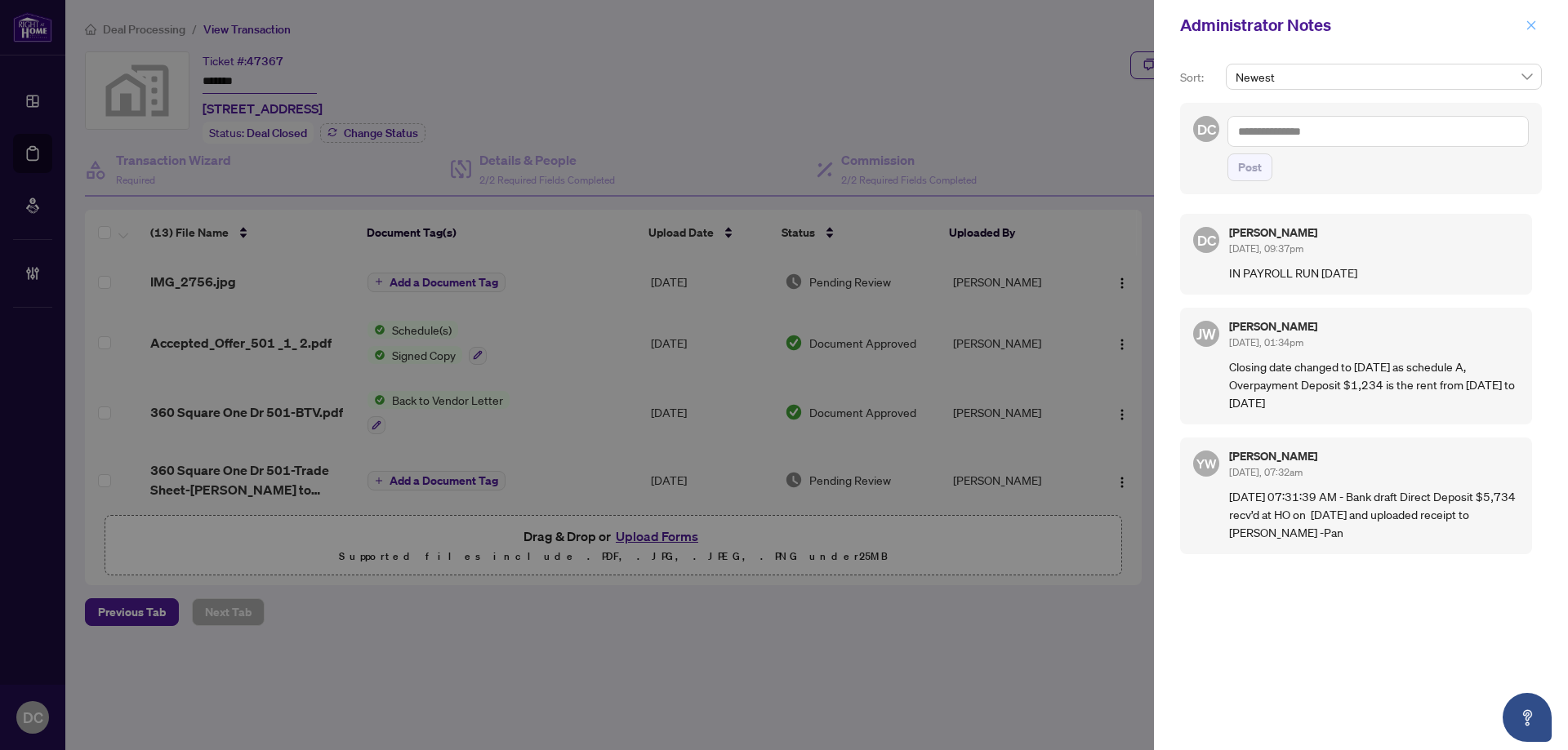
click at [1540, 28] on button "button" at bounding box center [1531, 25] width 21 height 19
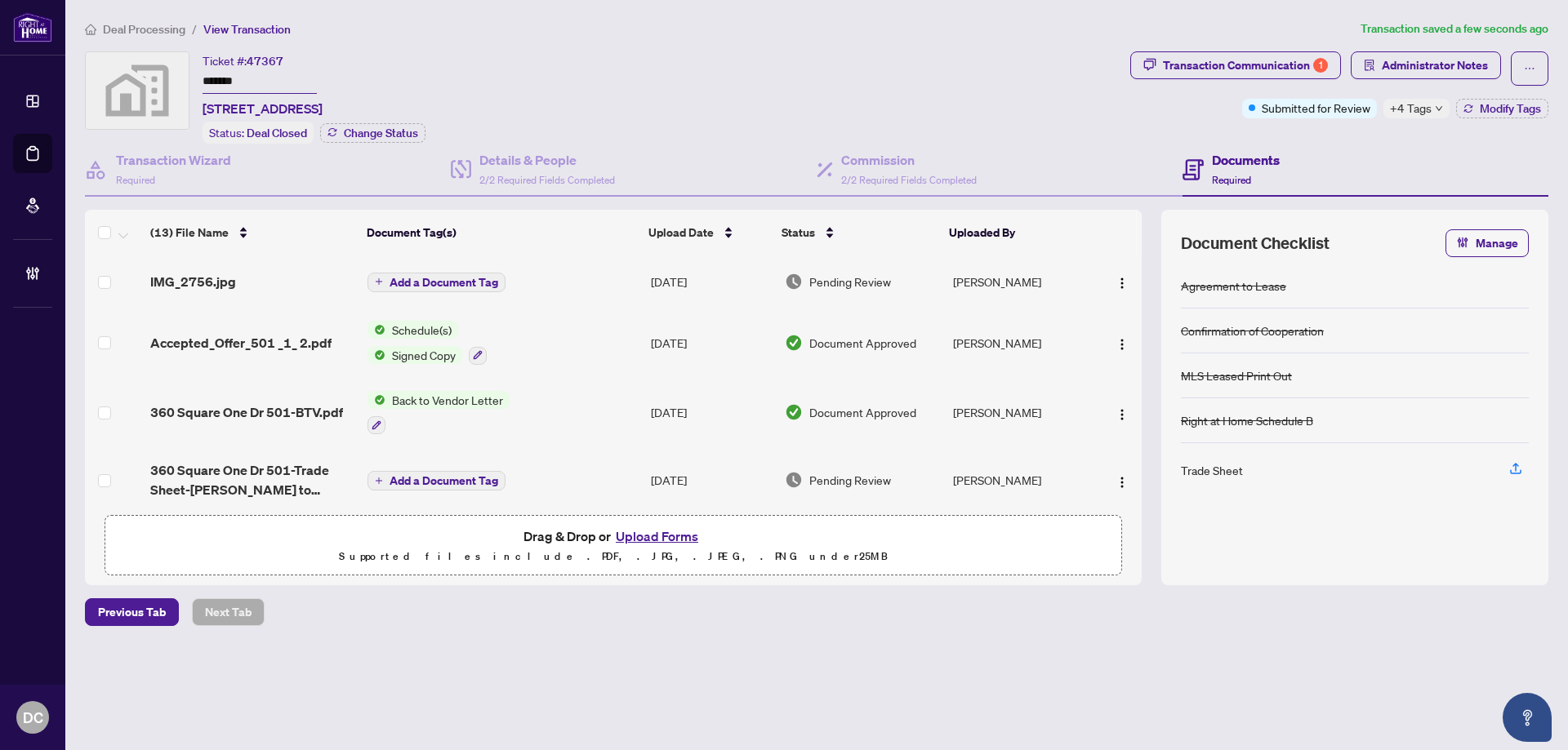
drag, startPoint x: 300, startPoint y: 78, endPoint x: 143, endPoint y: 81, distance: 157.0
click at [143, 81] on div "Ticket #: 47367 ******* 501-360 Square One Drive #501, Mississauga, ON, Canada …" at bounding box center [604, 97] width 1039 height 92
click at [137, 28] on span "Deal Processing" at bounding box center [144, 29] width 82 height 15
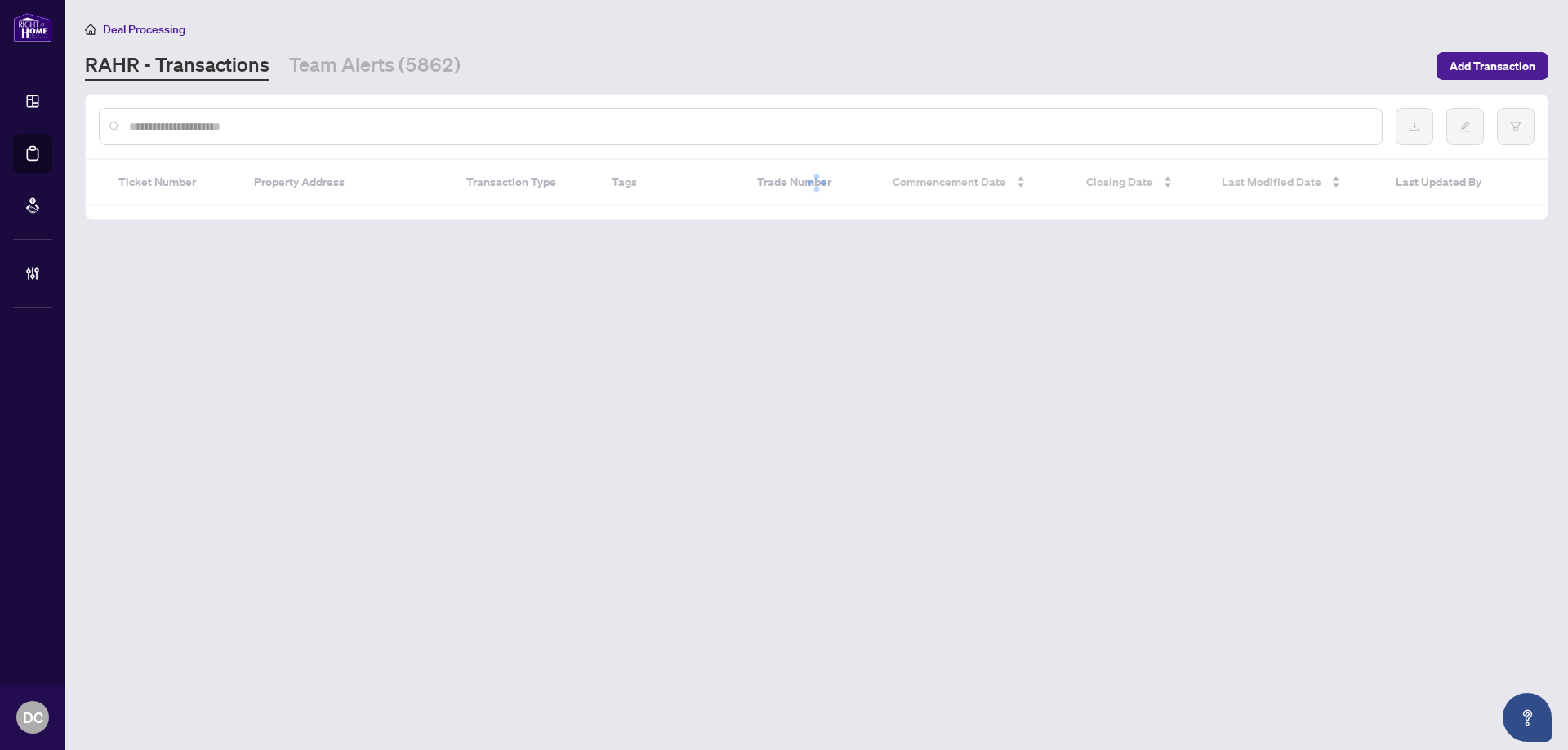
click at [378, 49] on div "Deal Processing RAHR - Transactions Team Alerts (5862) Add Transaction" at bounding box center [817, 50] width 1464 height 61
click at [382, 62] on link "Team Alerts (5862)" at bounding box center [375, 67] width 172 height 30
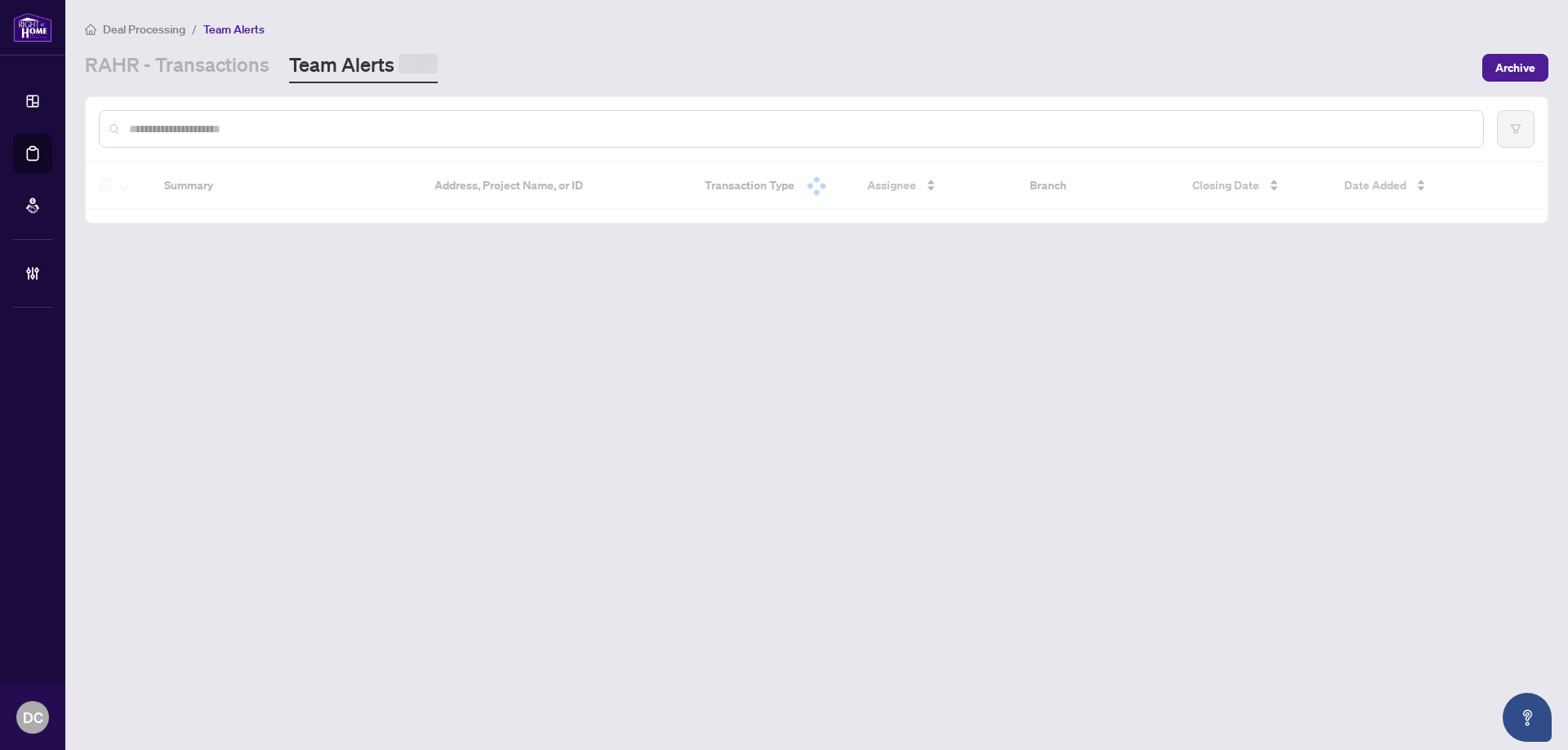
click at [387, 120] on input "text" at bounding box center [799, 129] width 1341 height 18
paste input "*******"
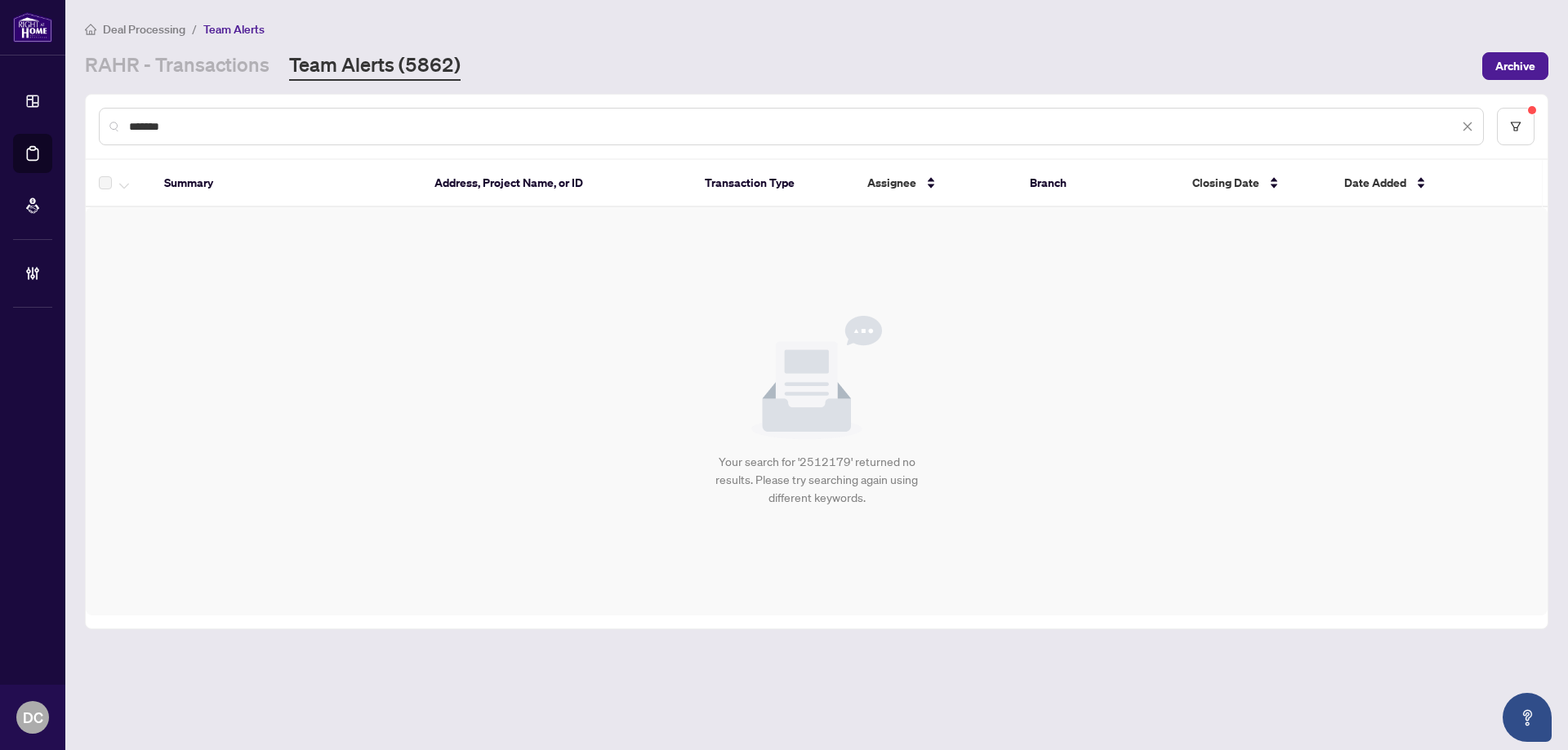
type input "*******"
click at [245, 80] on main "Deal Processing / Team Alerts RAHR - Transactions Team Alerts (5862) Archive **…" at bounding box center [817, 375] width 1503 height 750
click at [245, 72] on link "RAHR - Transactions" at bounding box center [177, 67] width 185 height 30
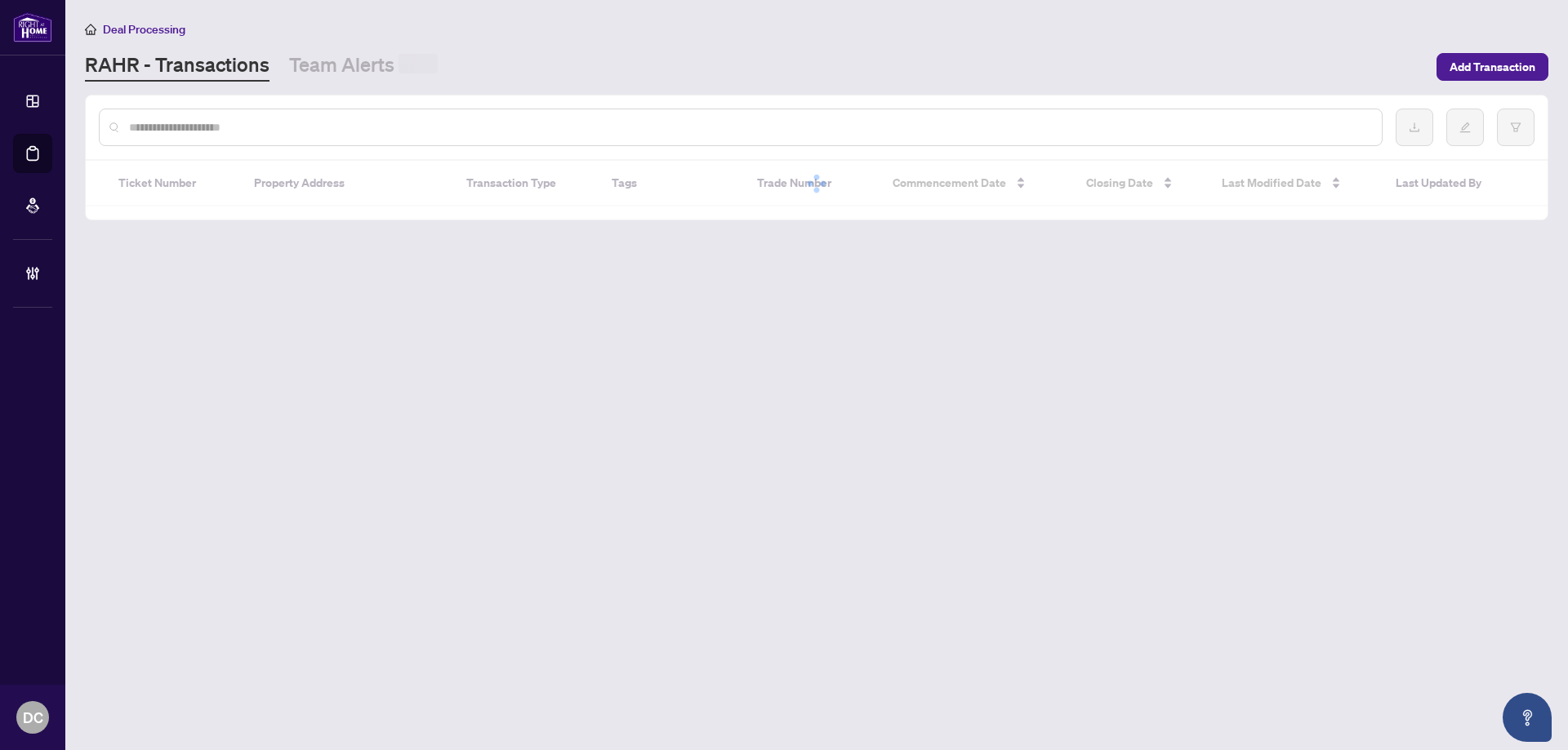
click at [321, 124] on input "text" at bounding box center [749, 127] width 1240 height 18
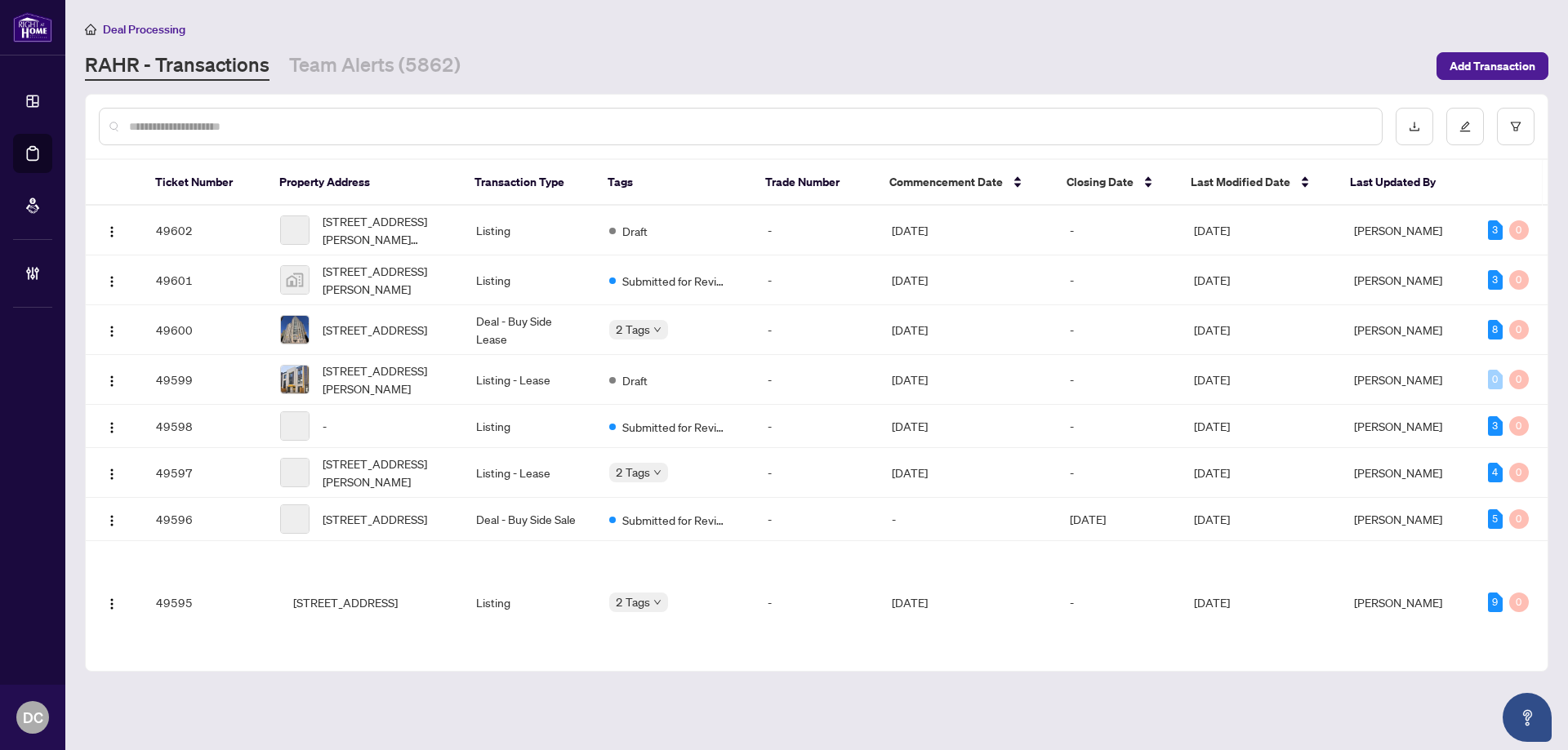
paste input "*******"
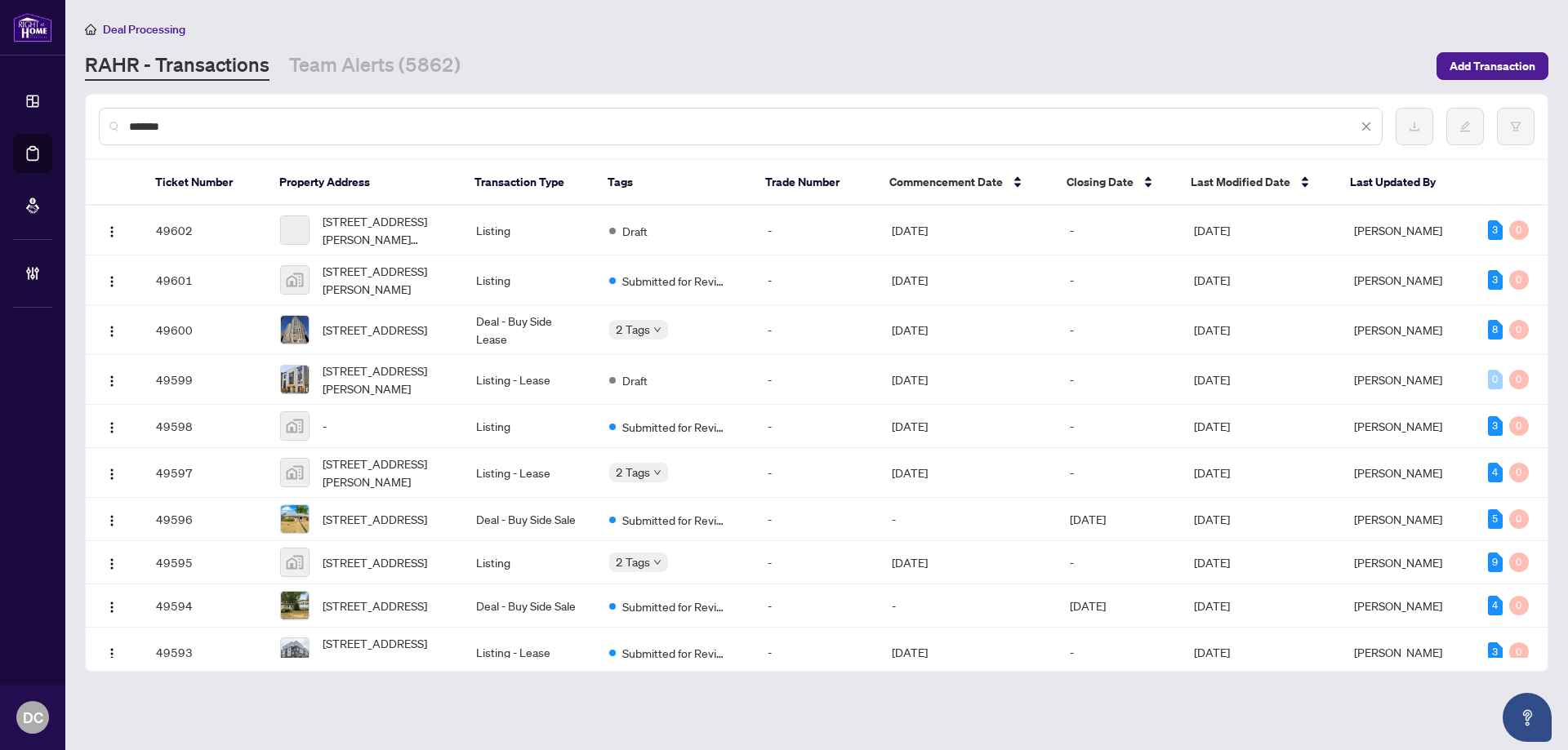
type input "*******"
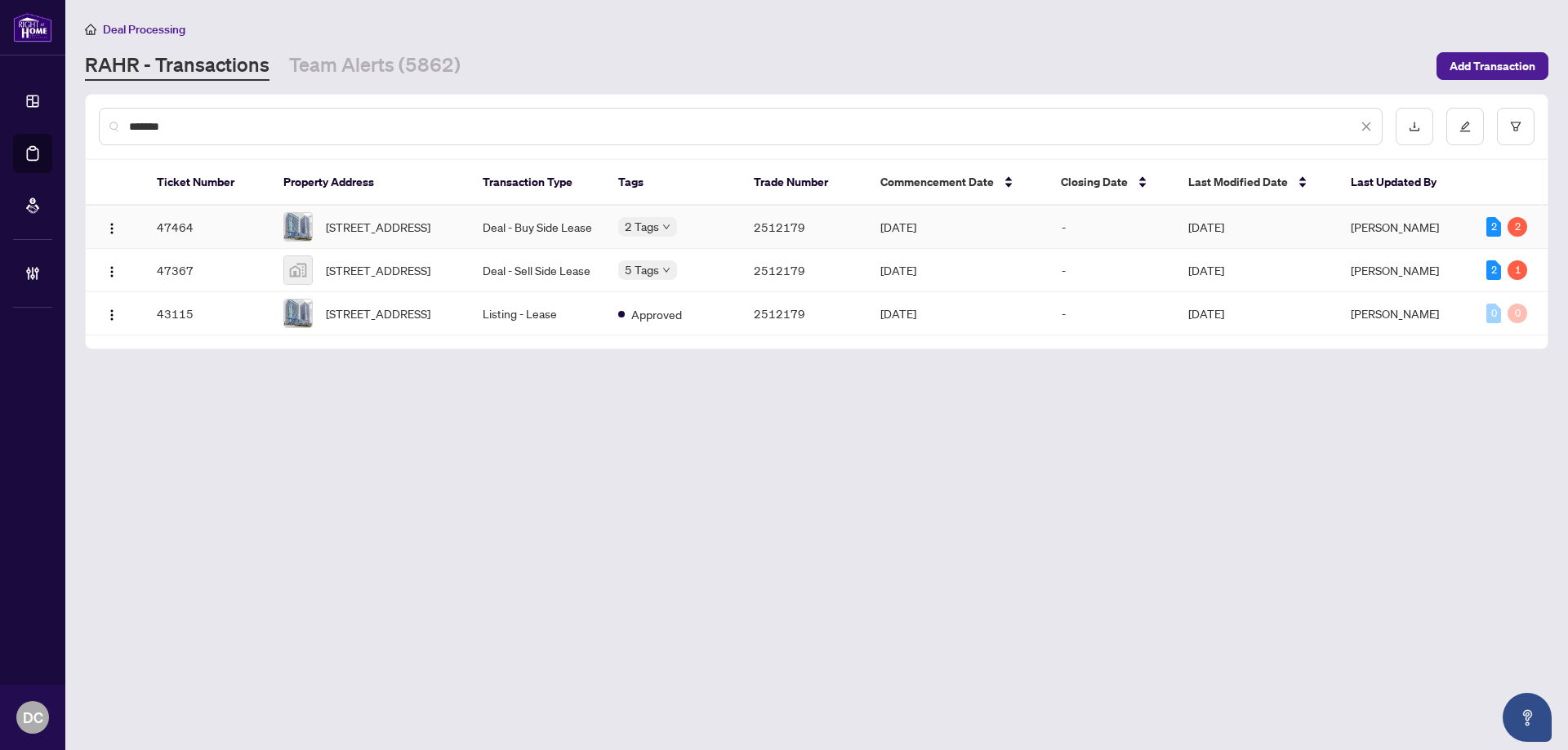
click at [486, 232] on td "Deal - Buy Side Lease" at bounding box center [537, 227] width 136 height 43
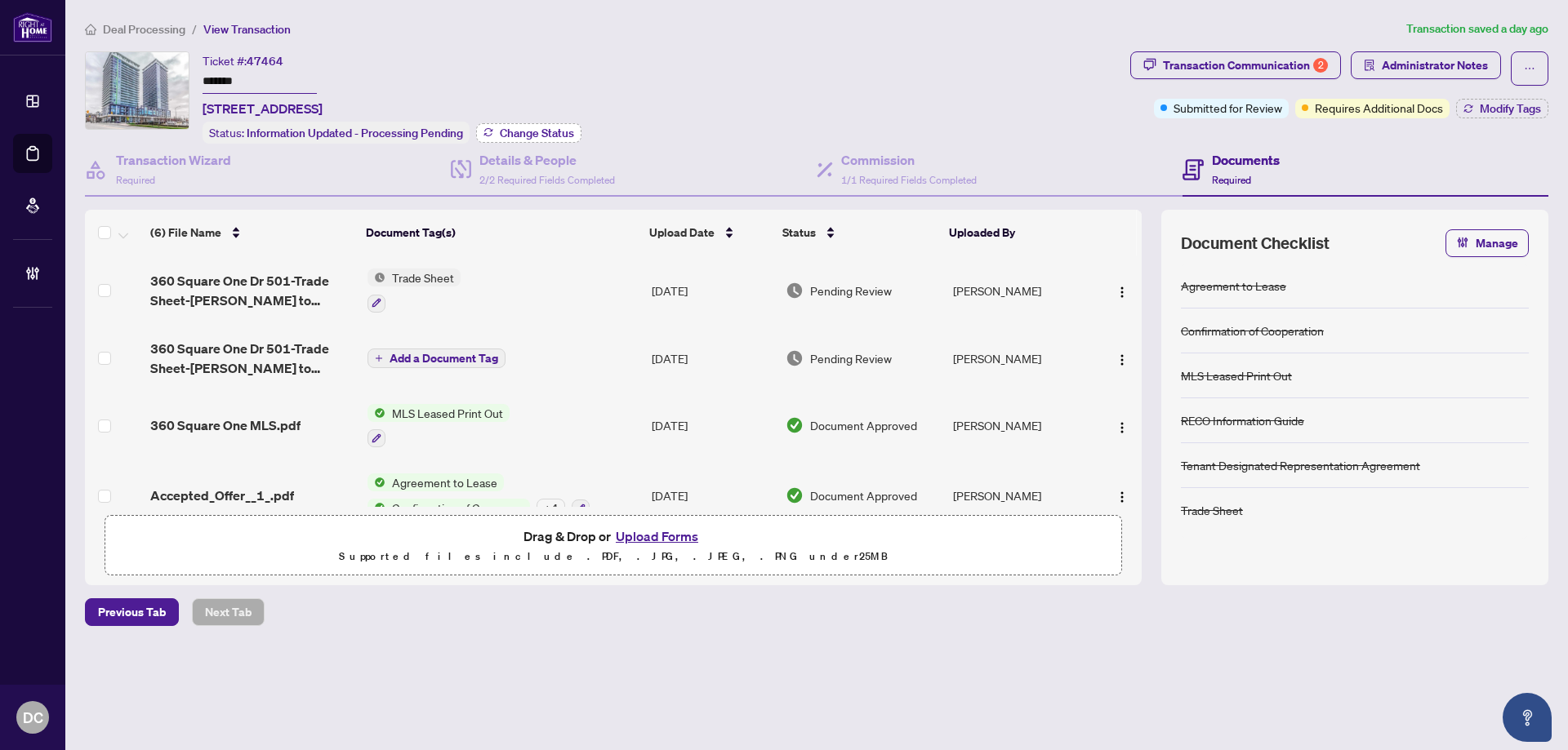
click at [542, 136] on span "Change Status" at bounding box center [536, 132] width 74 height 11
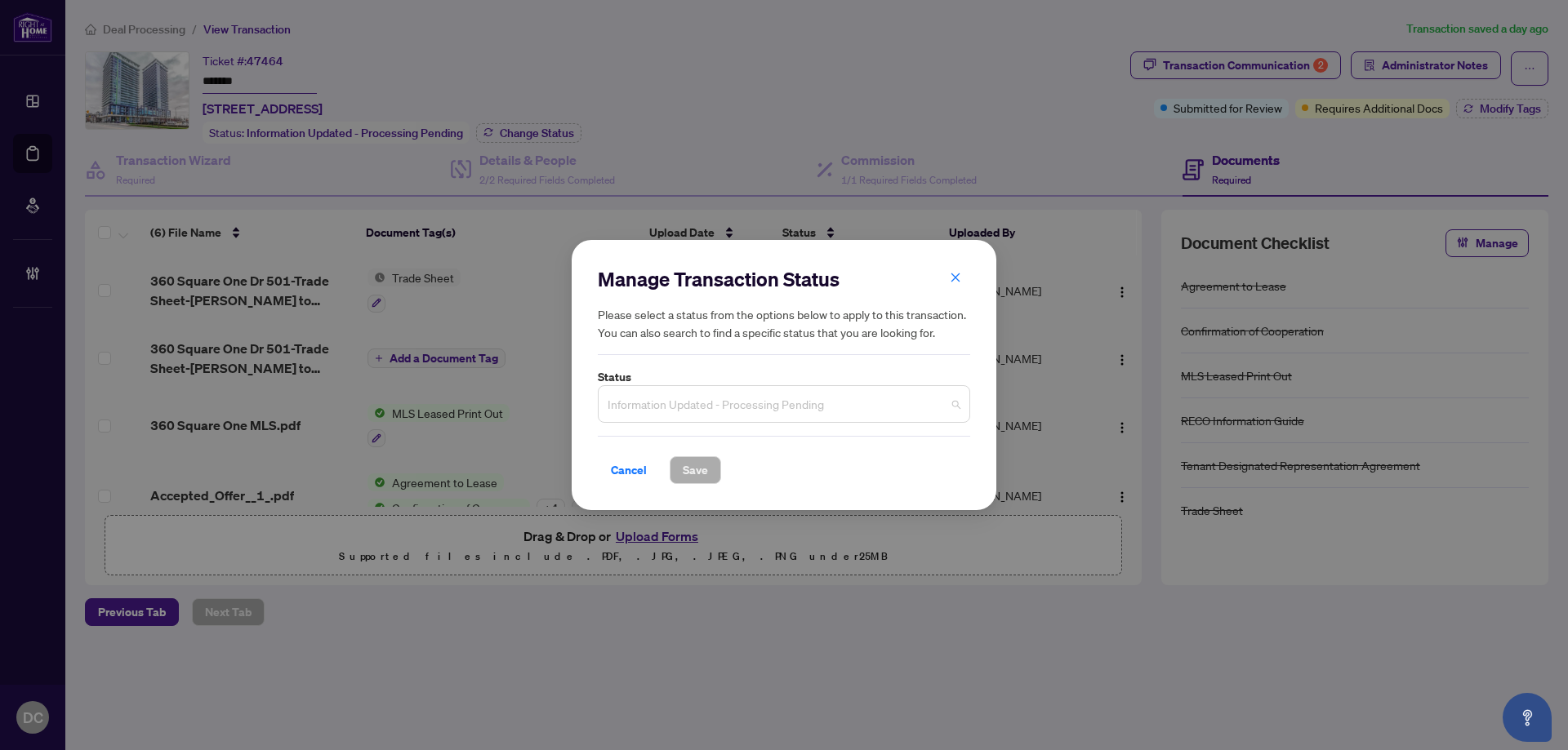
click at [844, 408] on span "Information Updated - Processing Pending" at bounding box center [784, 404] width 353 height 31
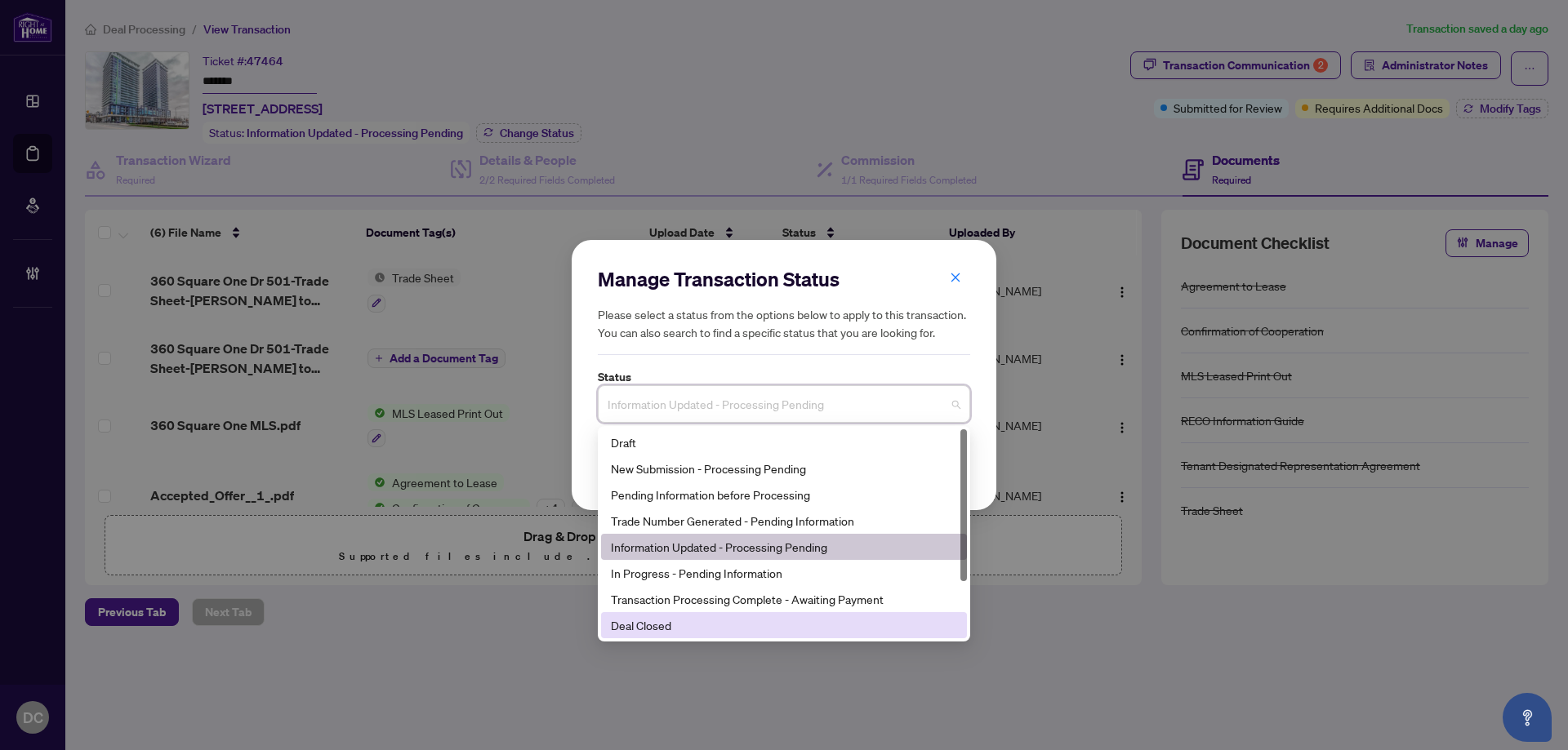
click at [723, 624] on div "Deal Closed" at bounding box center [784, 626] width 346 height 18
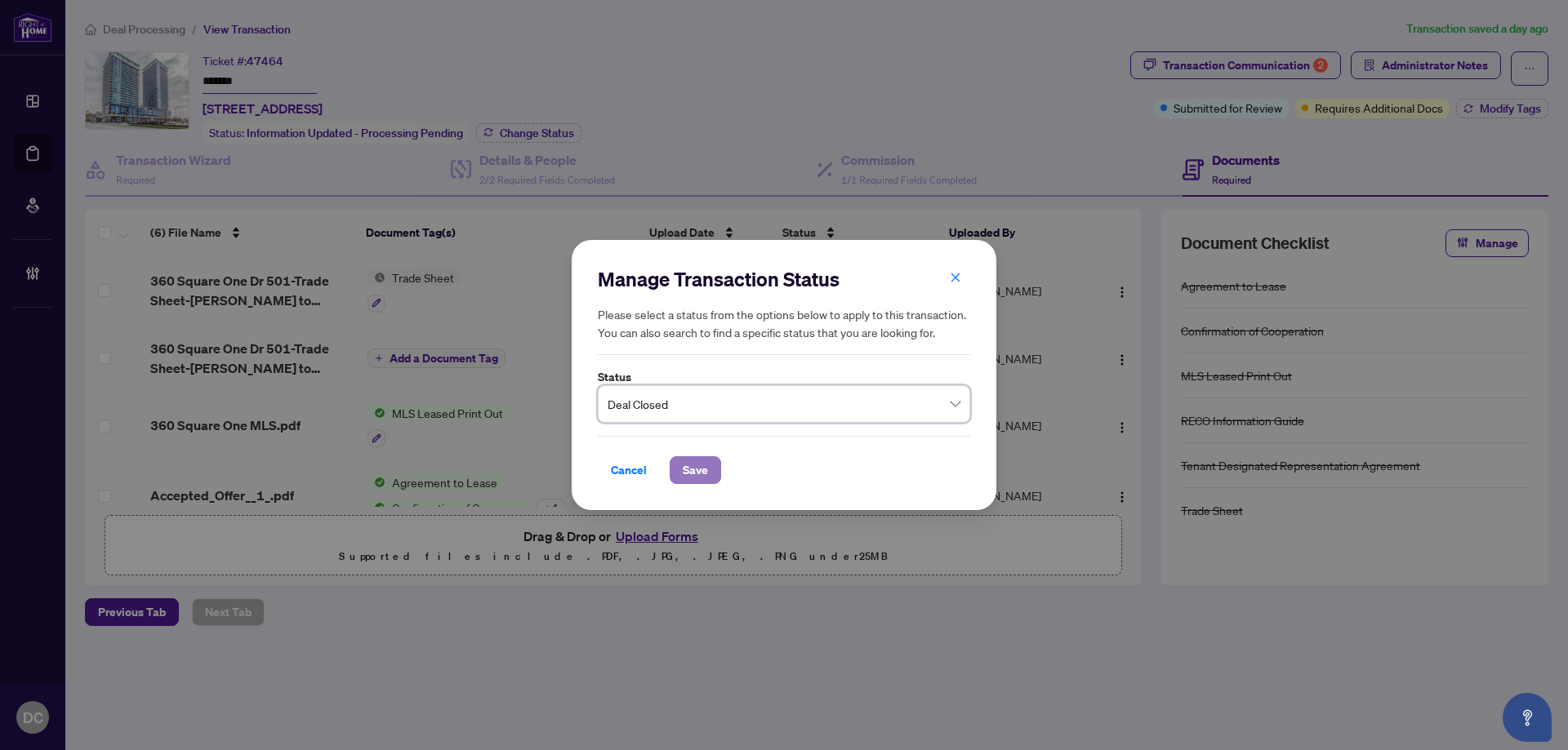
click at [709, 475] on button "Save" at bounding box center [695, 471] width 52 height 28
click at [1288, 67] on div "Transaction Communication 2" at bounding box center [1245, 66] width 165 height 26
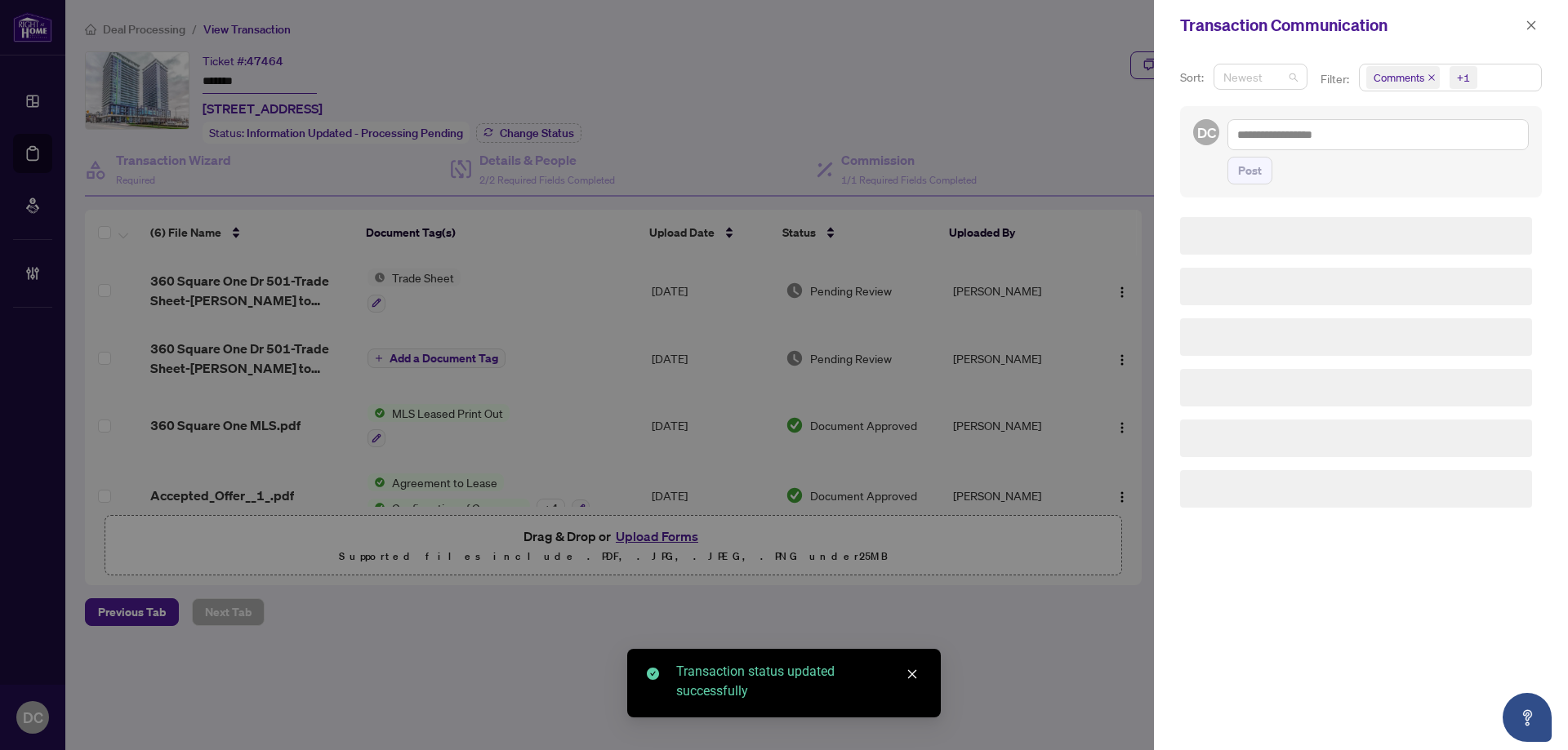
click at [1264, 68] on span "Newest" at bounding box center [1260, 77] width 74 height 25
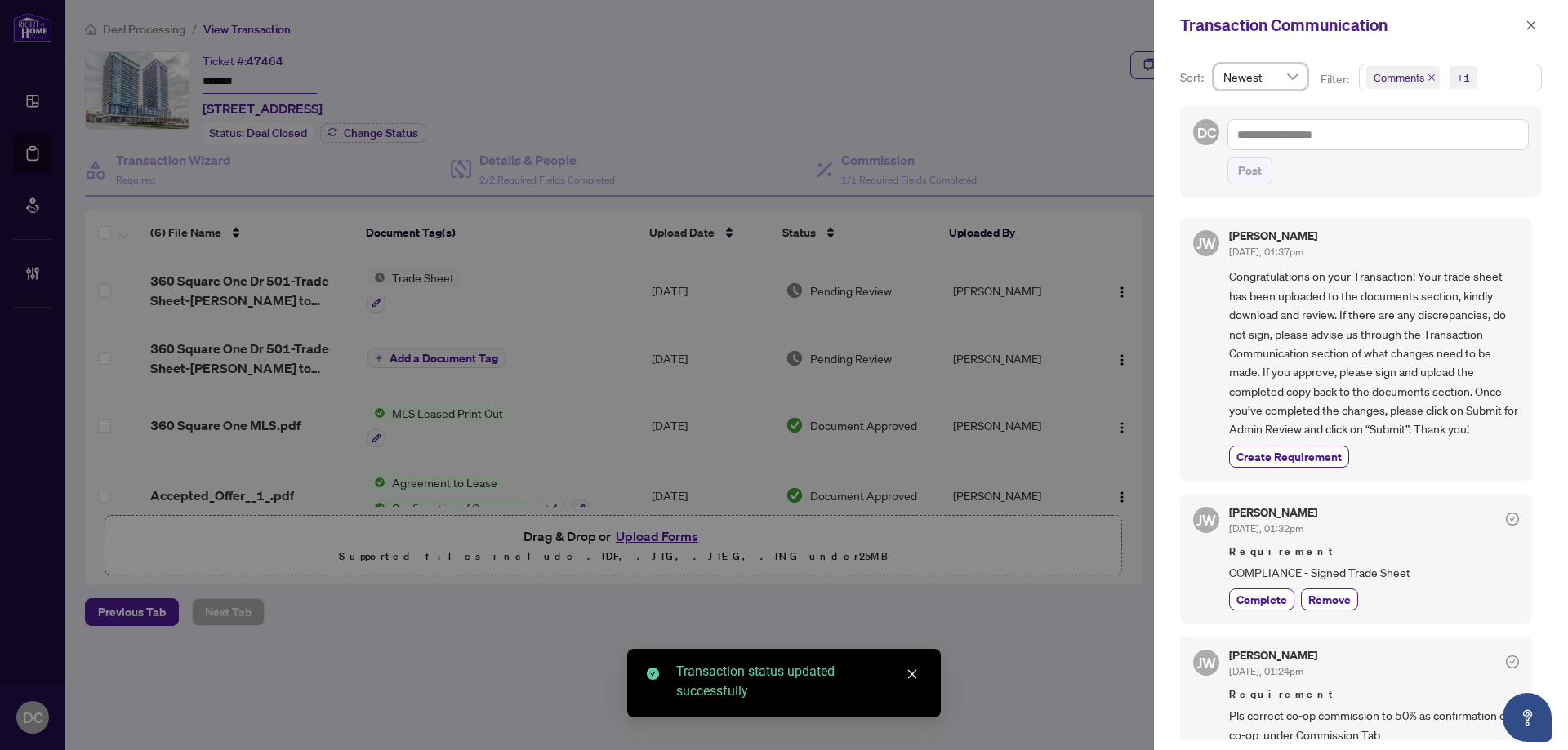
click at [1425, 72] on span "Comments" at bounding box center [1403, 77] width 74 height 23
click at [1429, 148] on span "Comments" at bounding box center [1420, 145] width 56 height 15
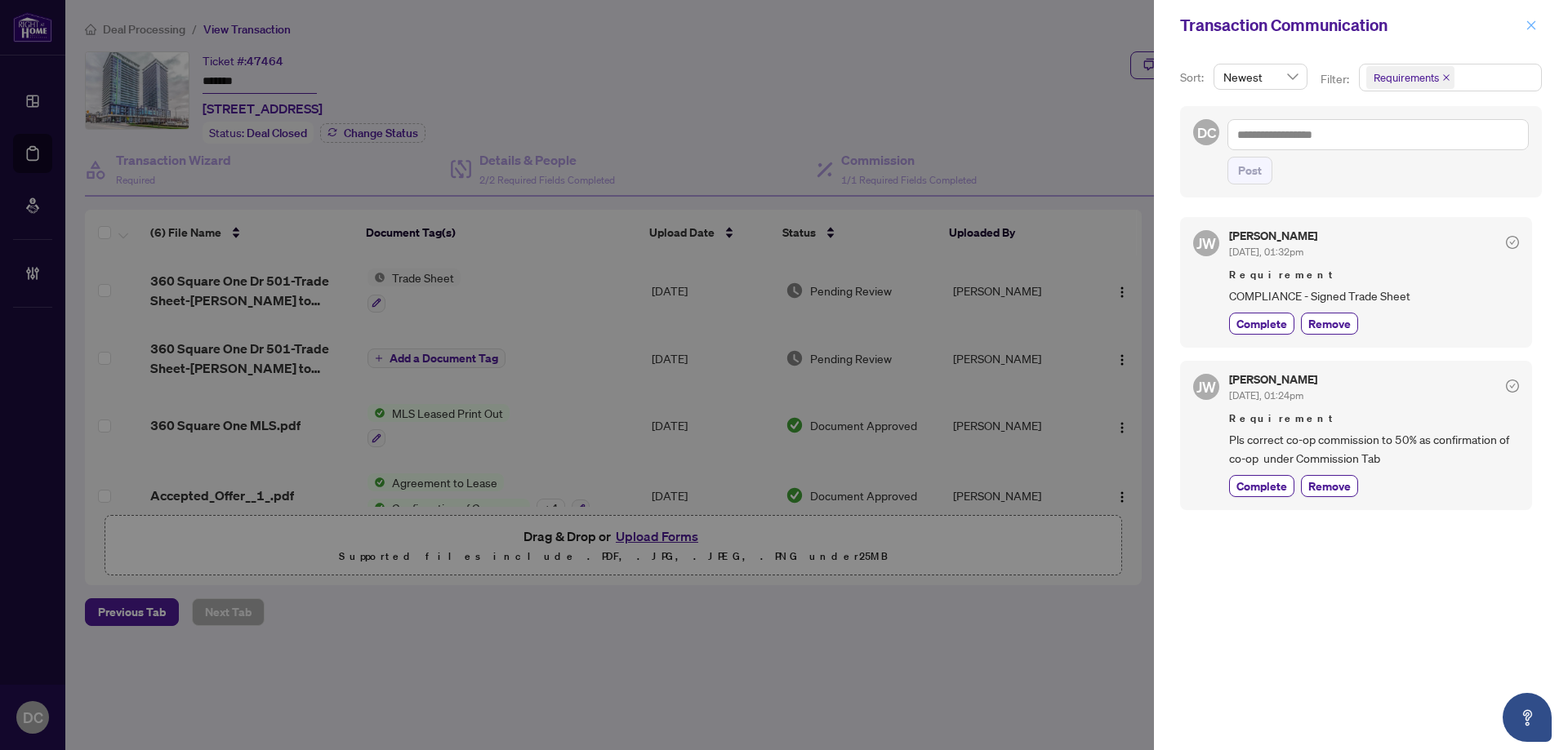
click at [1536, 23] on icon "close" at bounding box center [1531, 25] width 11 height 11
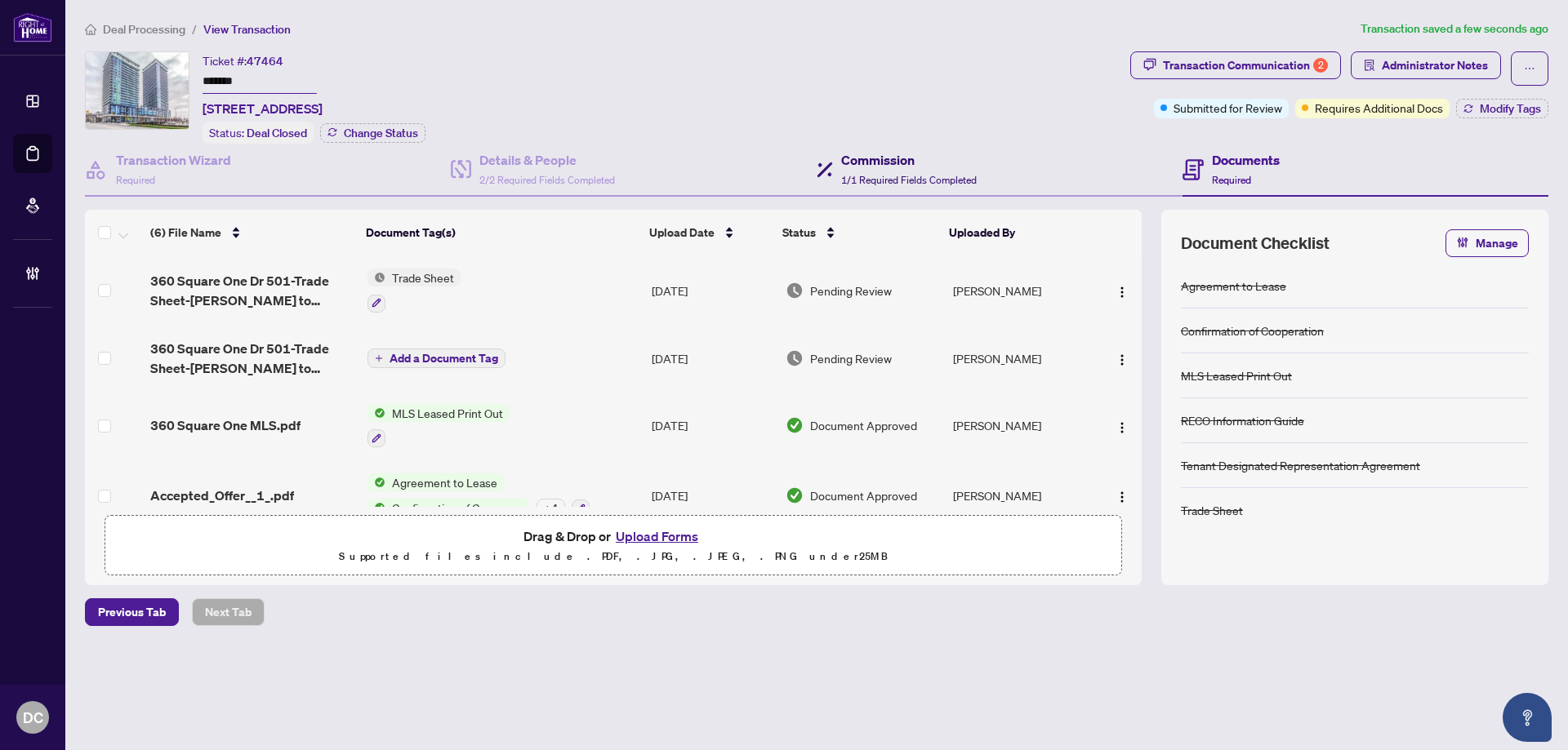
click at [858, 178] on span "1/1 Required Fields Completed" at bounding box center [909, 180] width 136 height 12
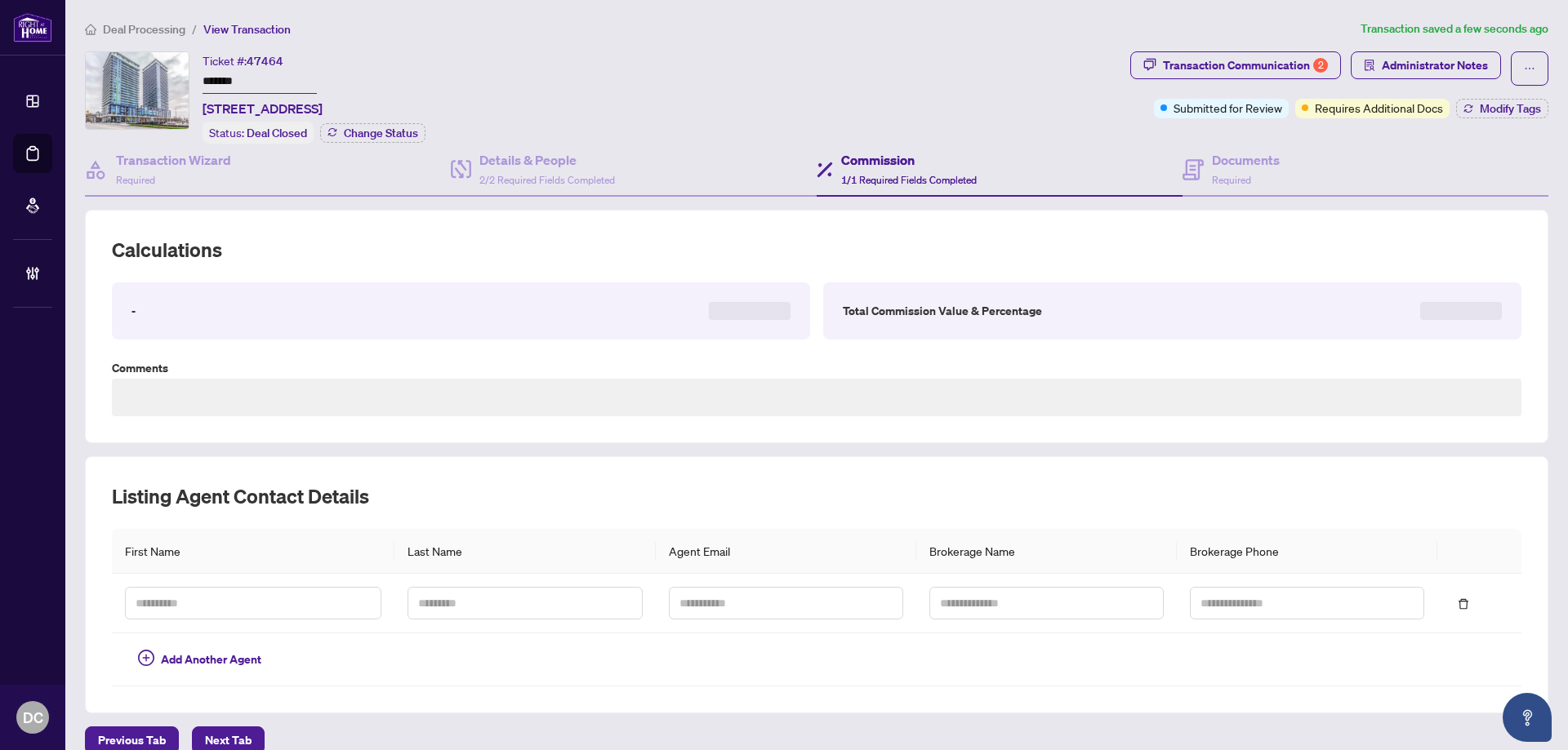
type textarea "**********"
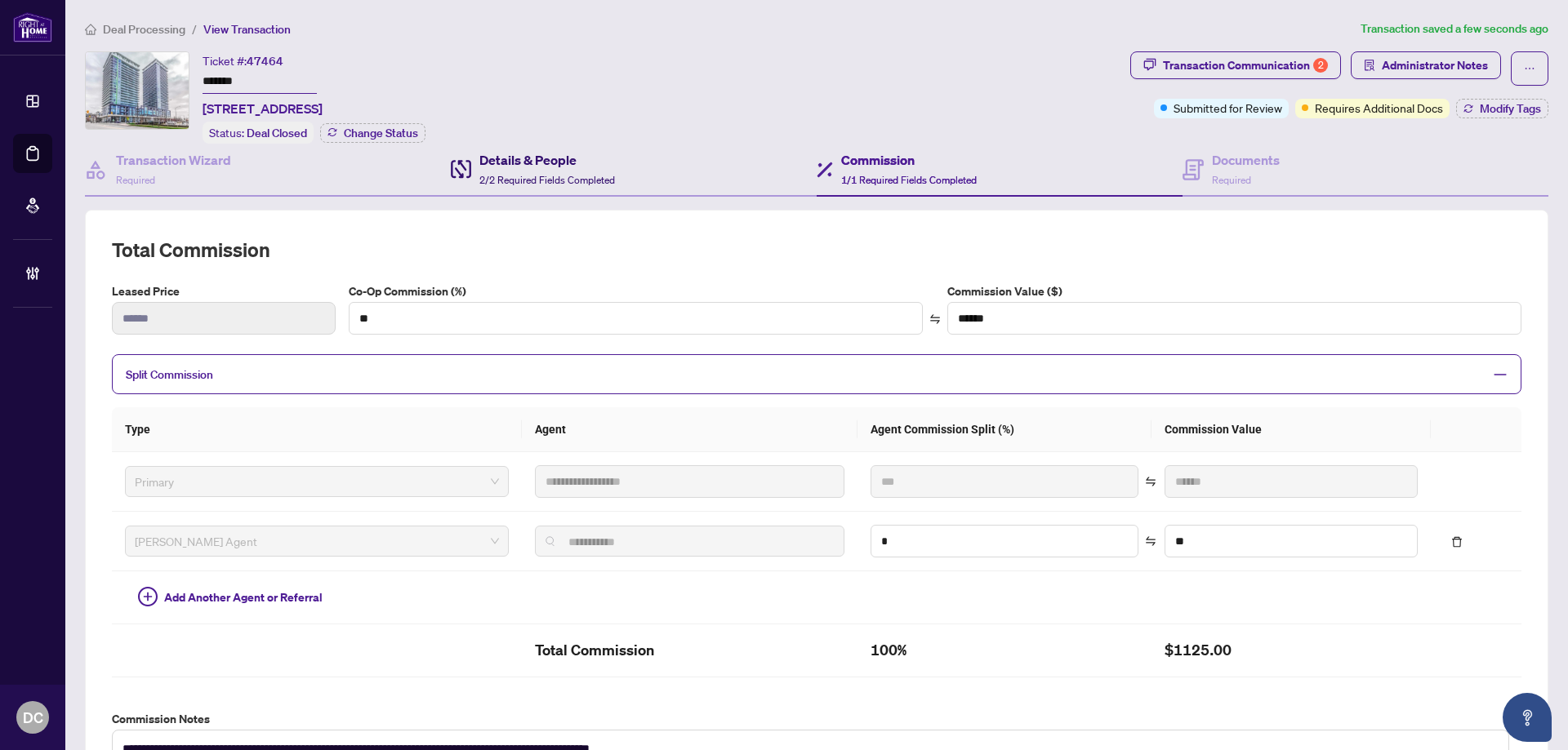
click at [553, 153] on h4 "Details & People" at bounding box center [547, 159] width 136 height 19
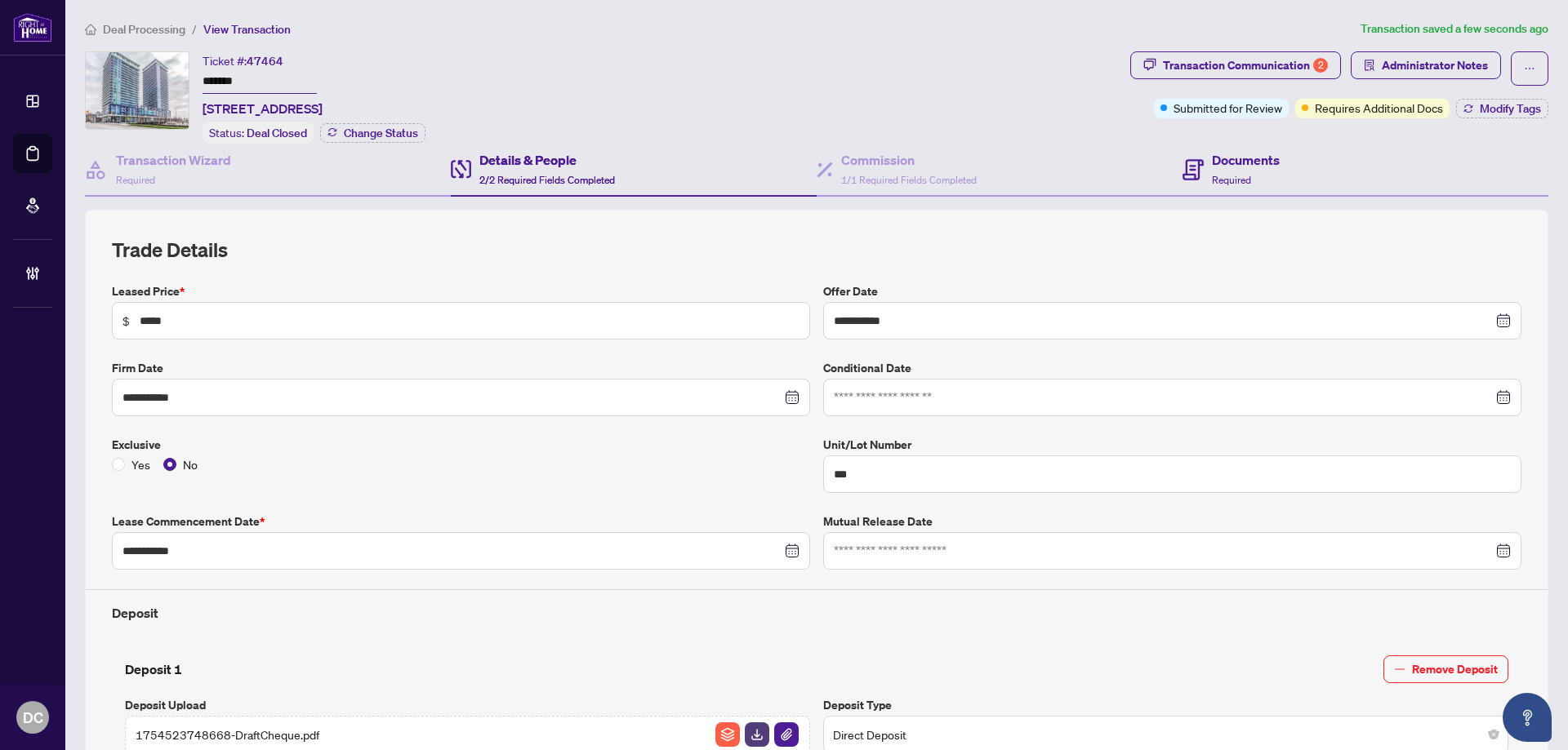
click at [1302, 173] on div "Documents Required" at bounding box center [1365, 170] width 365 height 53
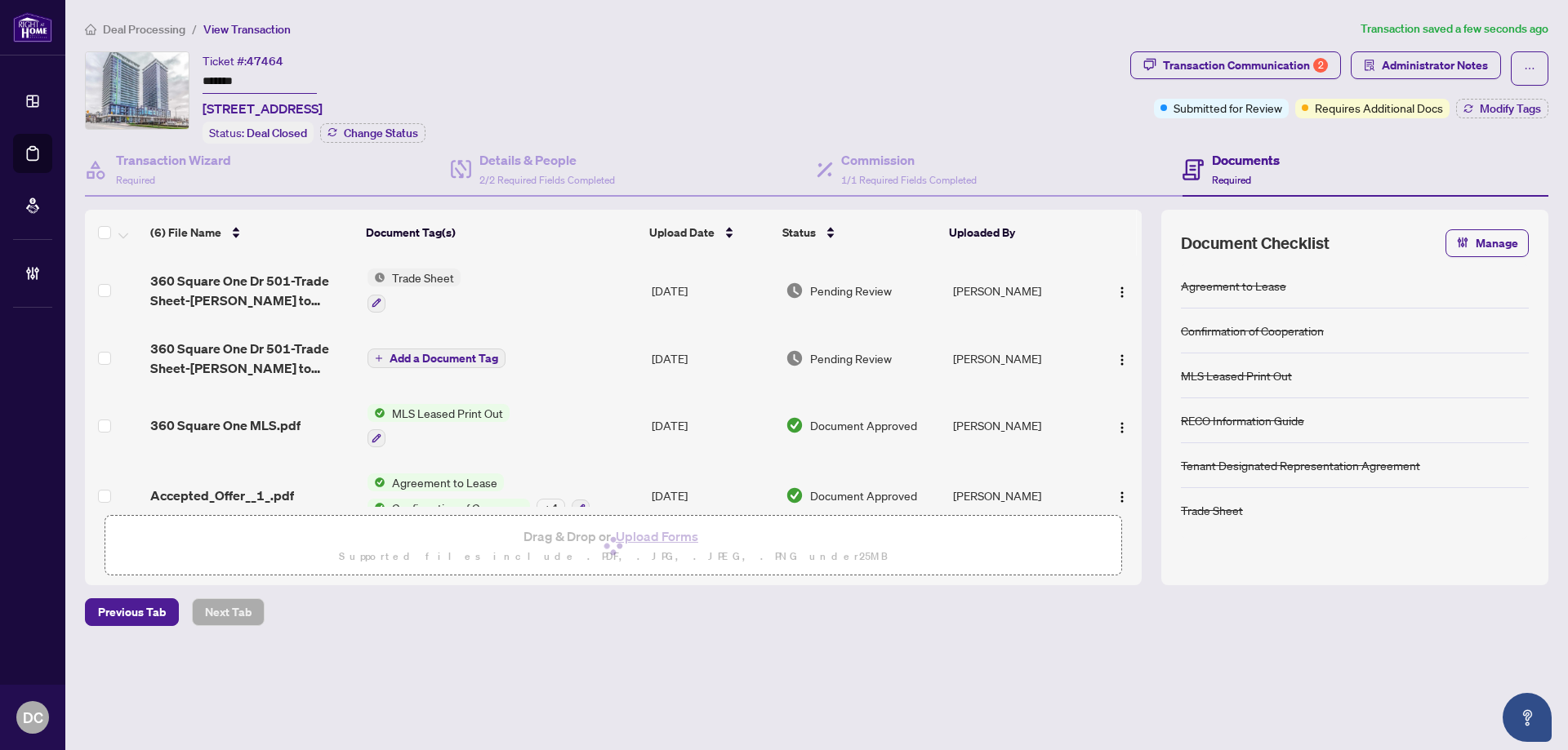
drag, startPoint x: 279, startPoint y: 74, endPoint x: 174, endPoint y: 68, distance: 105.2
click at [174, 68] on div "Ticket #: 47464 ******* 501-360 Square One Dr, Mississauga, Ontario L5B 0G7, Ca…" at bounding box center [604, 97] width 1039 height 92
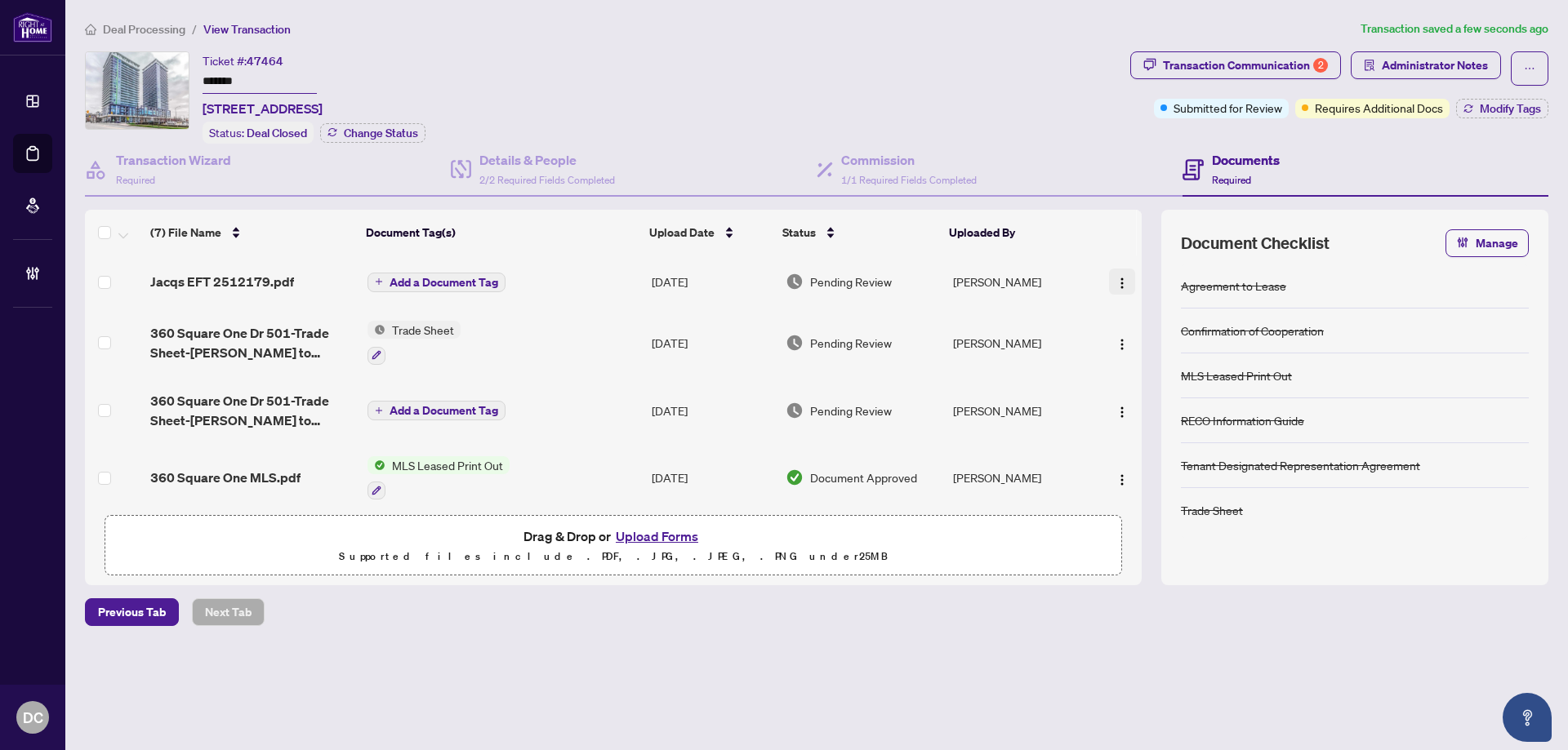
click at [1116, 287] on img "button" at bounding box center [1122, 283] width 13 height 13
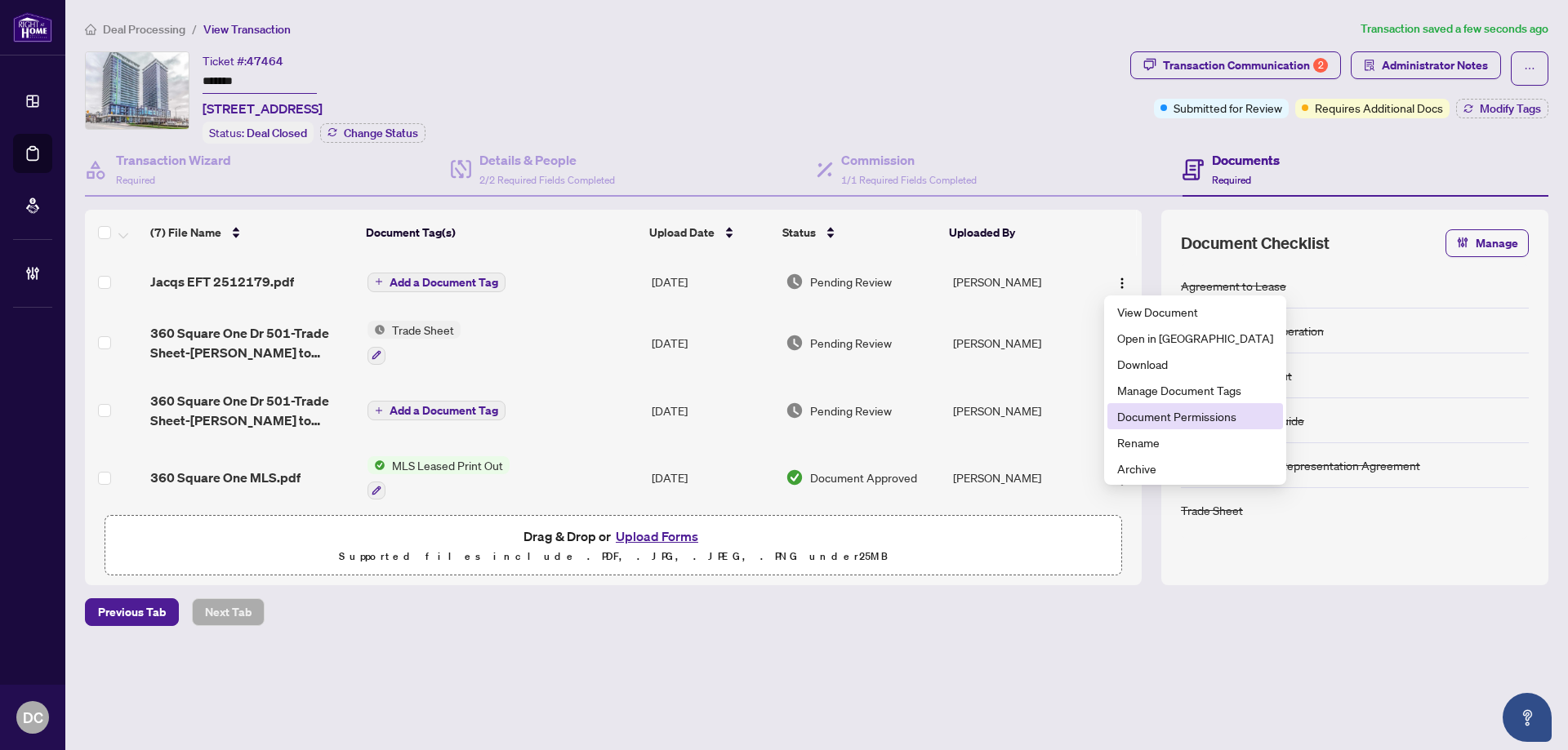
click at [1126, 421] on span "Document Permissions" at bounding box center [1196, 416] width 156 height 18
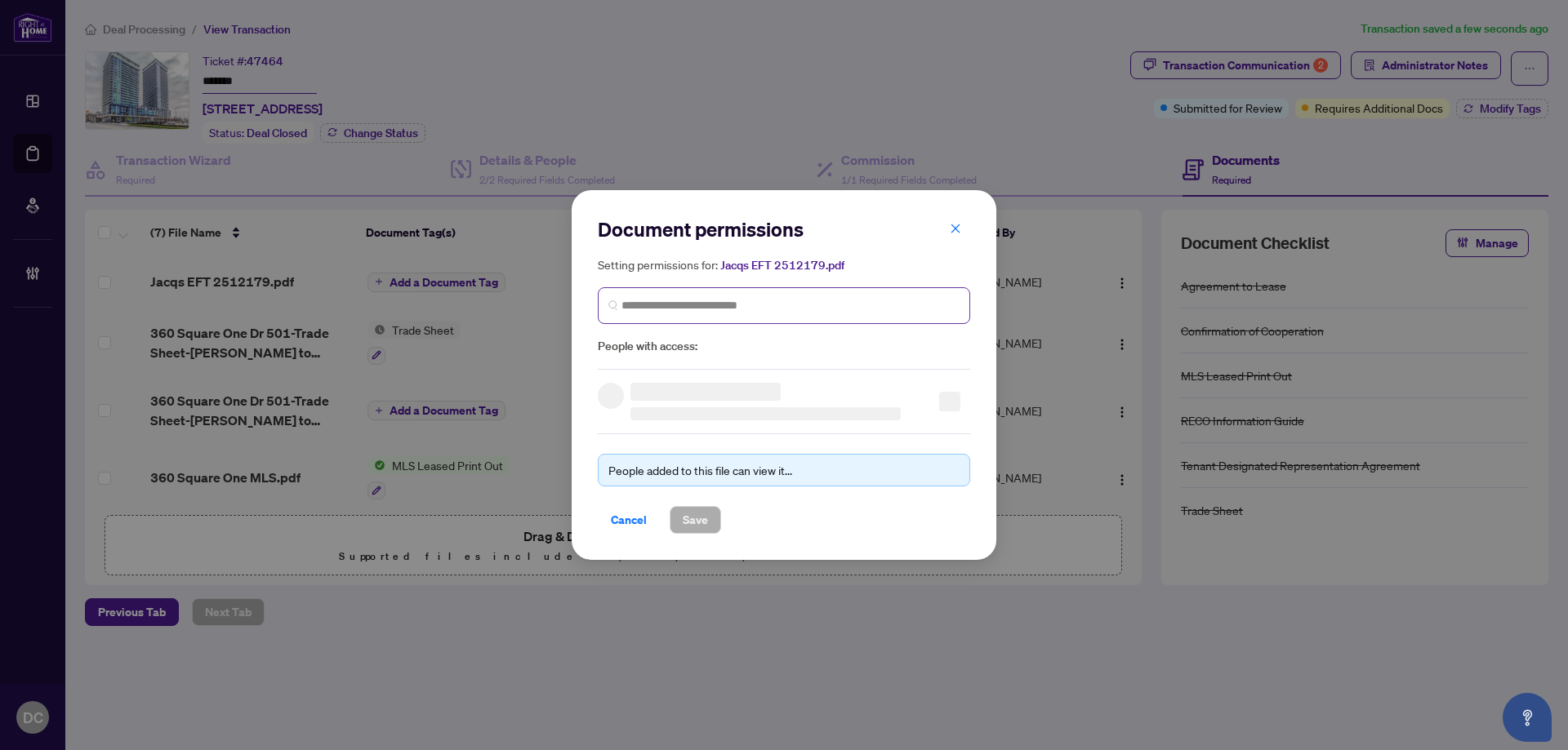
click at [829, 289] on span at bounding box center [784, 306] width 372 height 37
type input "**********"
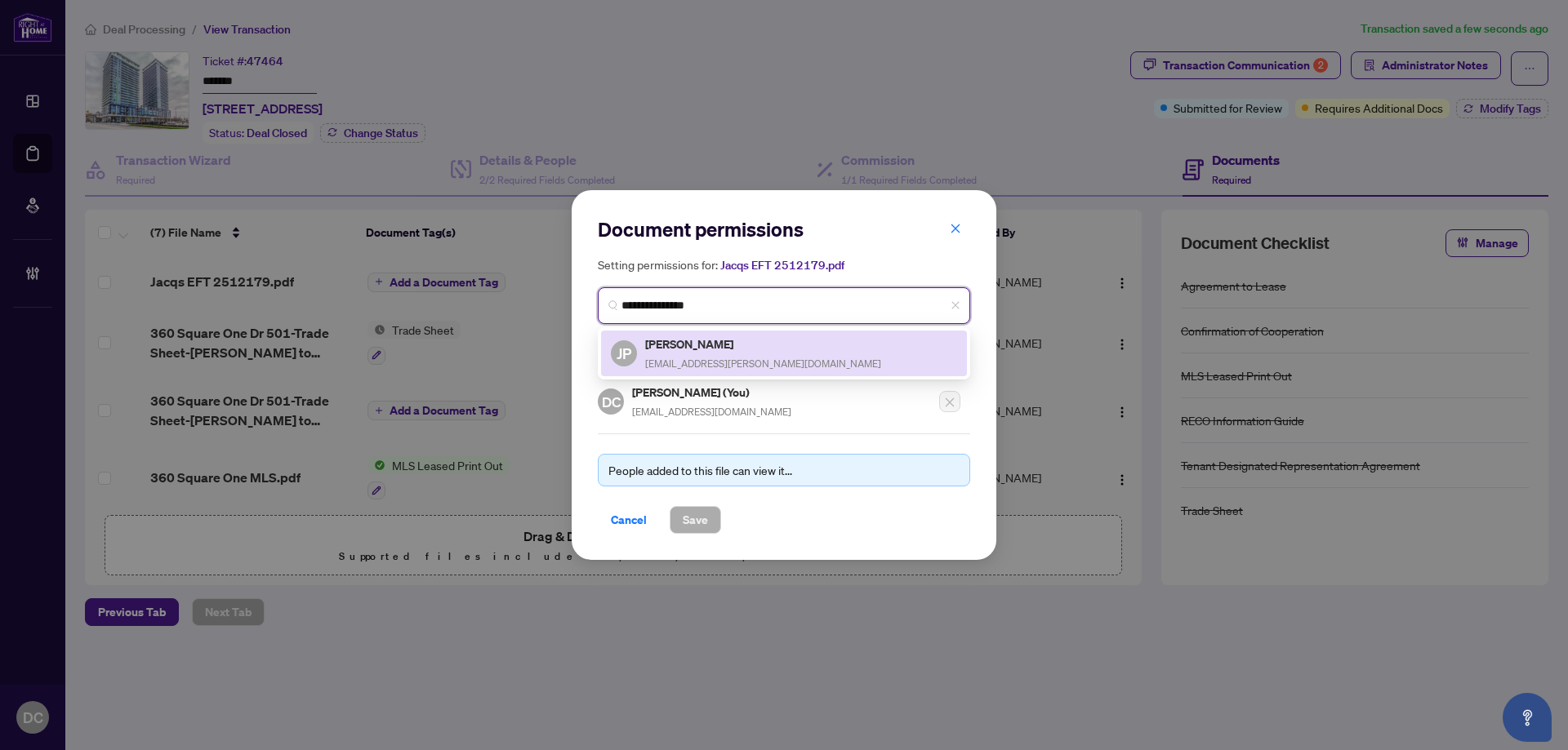
click at [805, 343] on div "JP Jacqueline Paraiso jacquecuenca@rogers.com" at bounding box center [784, 353] width 346 height 38
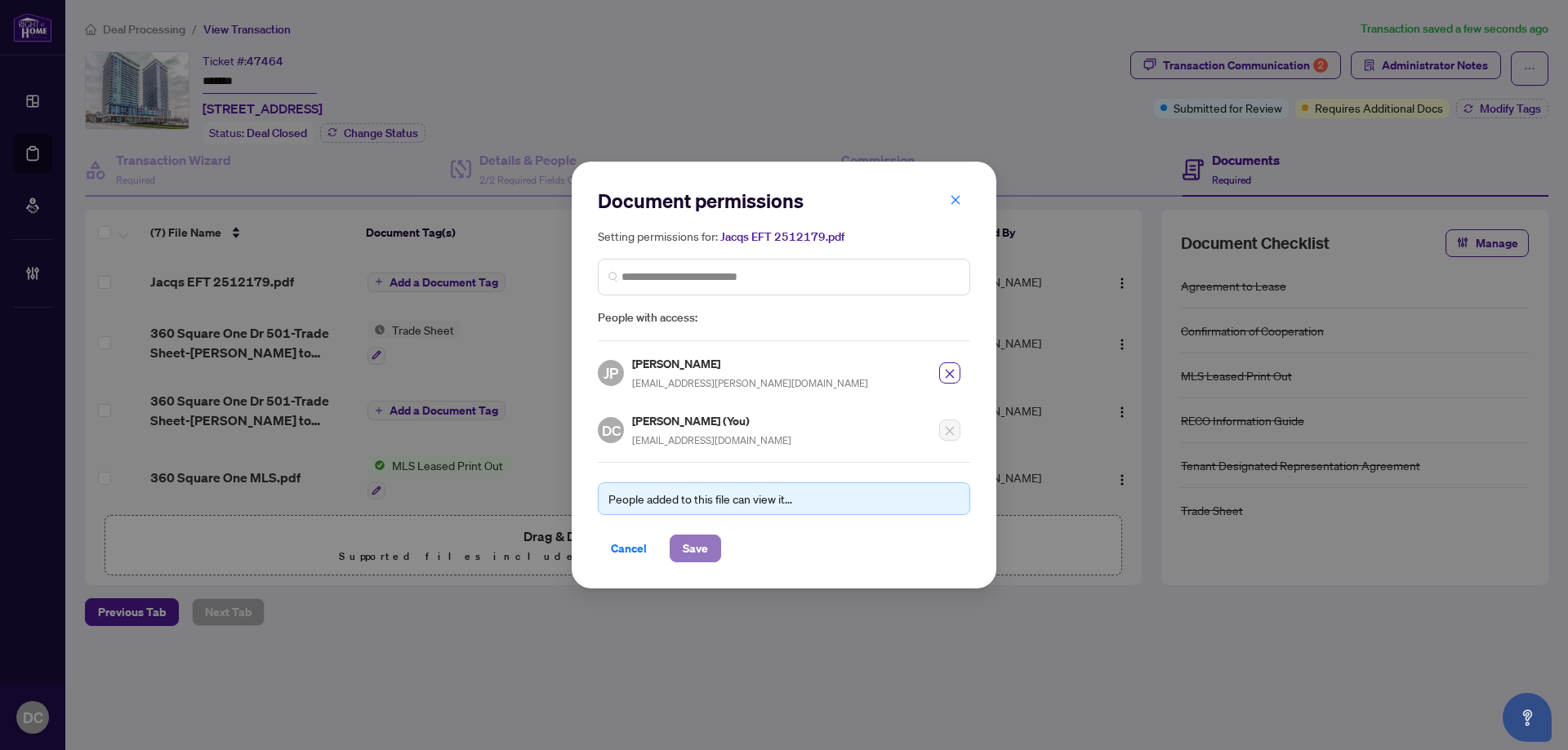
click at [699, 541] on span "Save" at bounding box center [695, 548] width 25 height 26
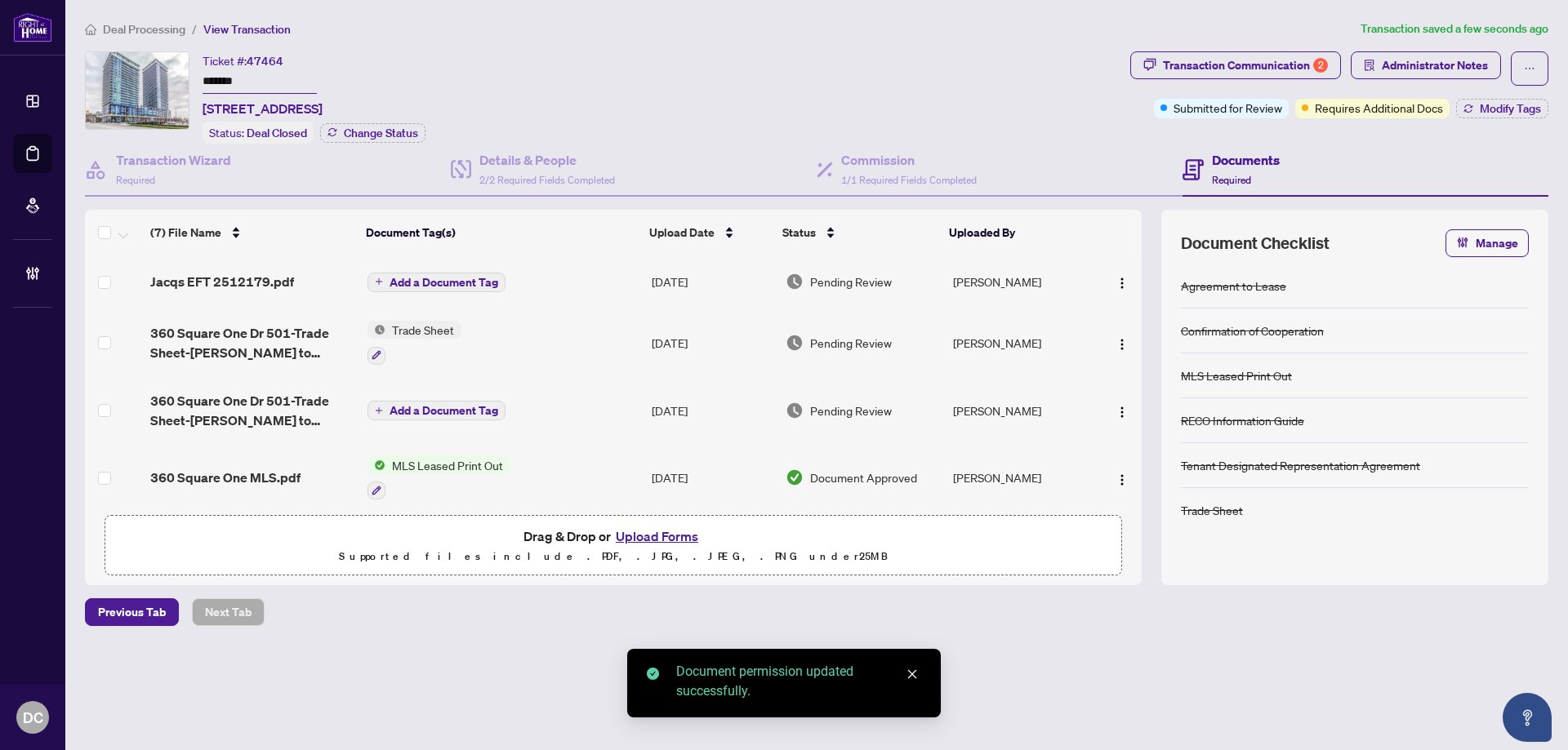
click at [434, 279] on span "Add a Document Tag" at bounding box center [444, 282] width 109 height 11
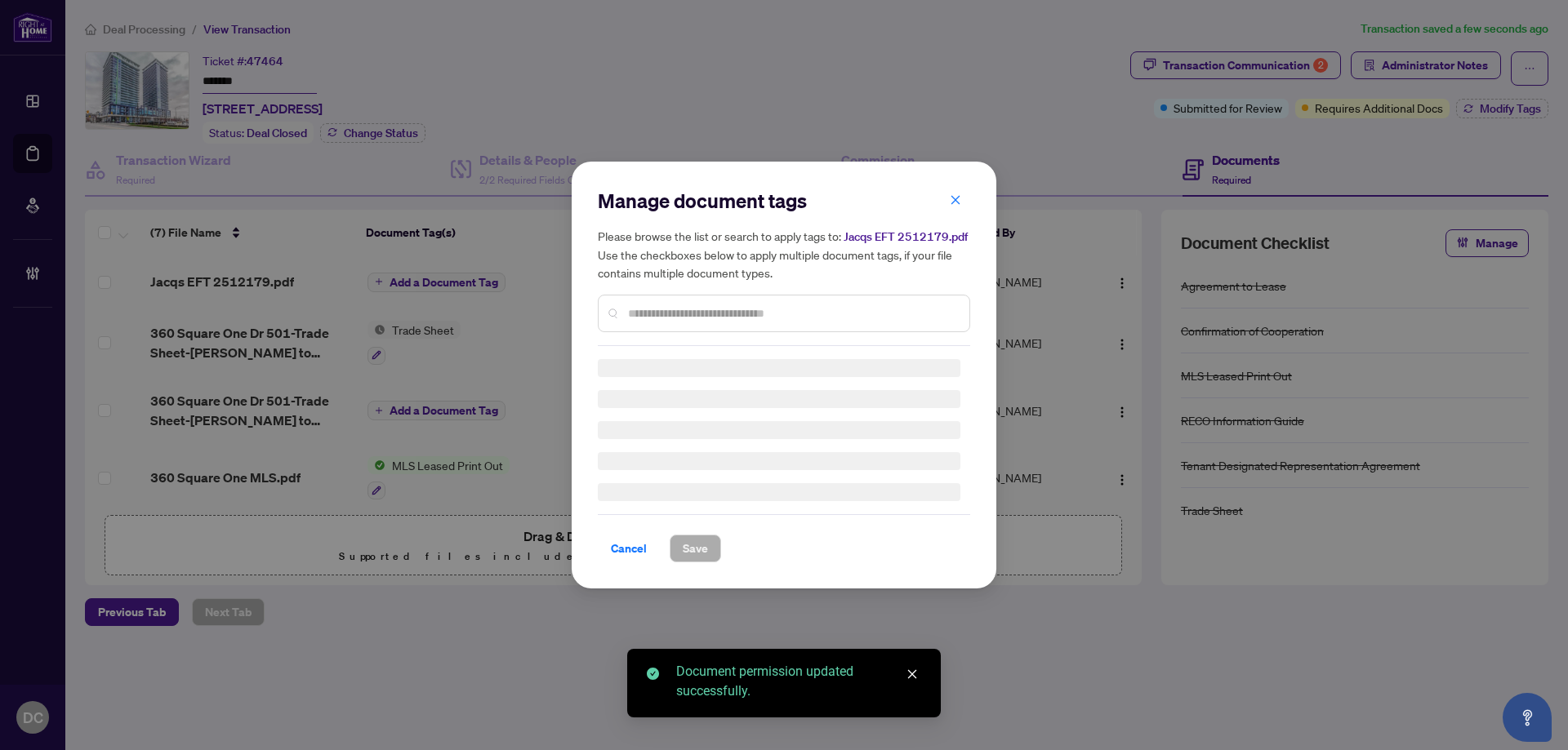
click at [752, 322] on div "Manage document tags Please browse the list or search to apply tags to: Jacqs E…" at bounding box center [784, 375] width 372 height 375
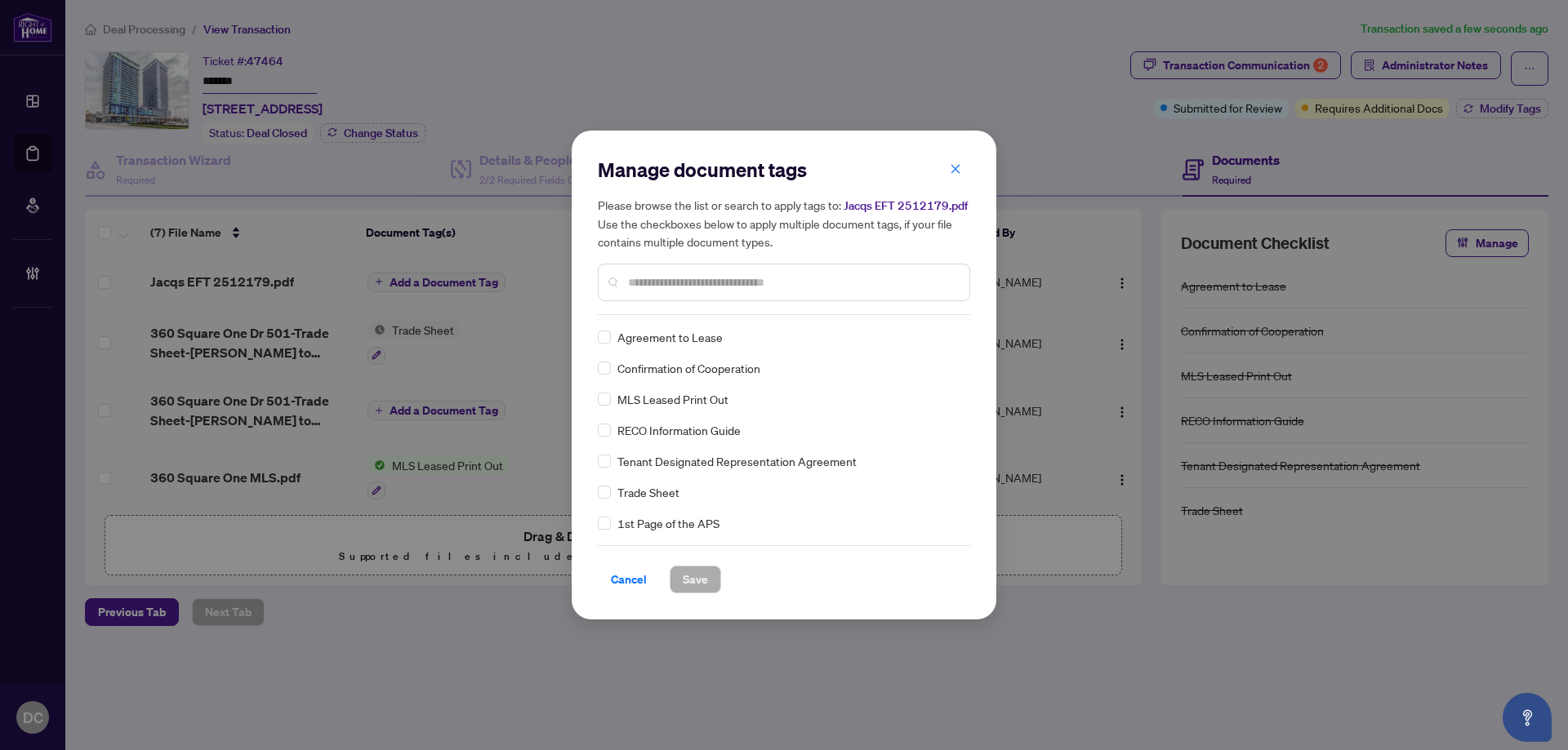
click at [775, 284] on input "text" at bounding box center [792, 282] width 329 height 18
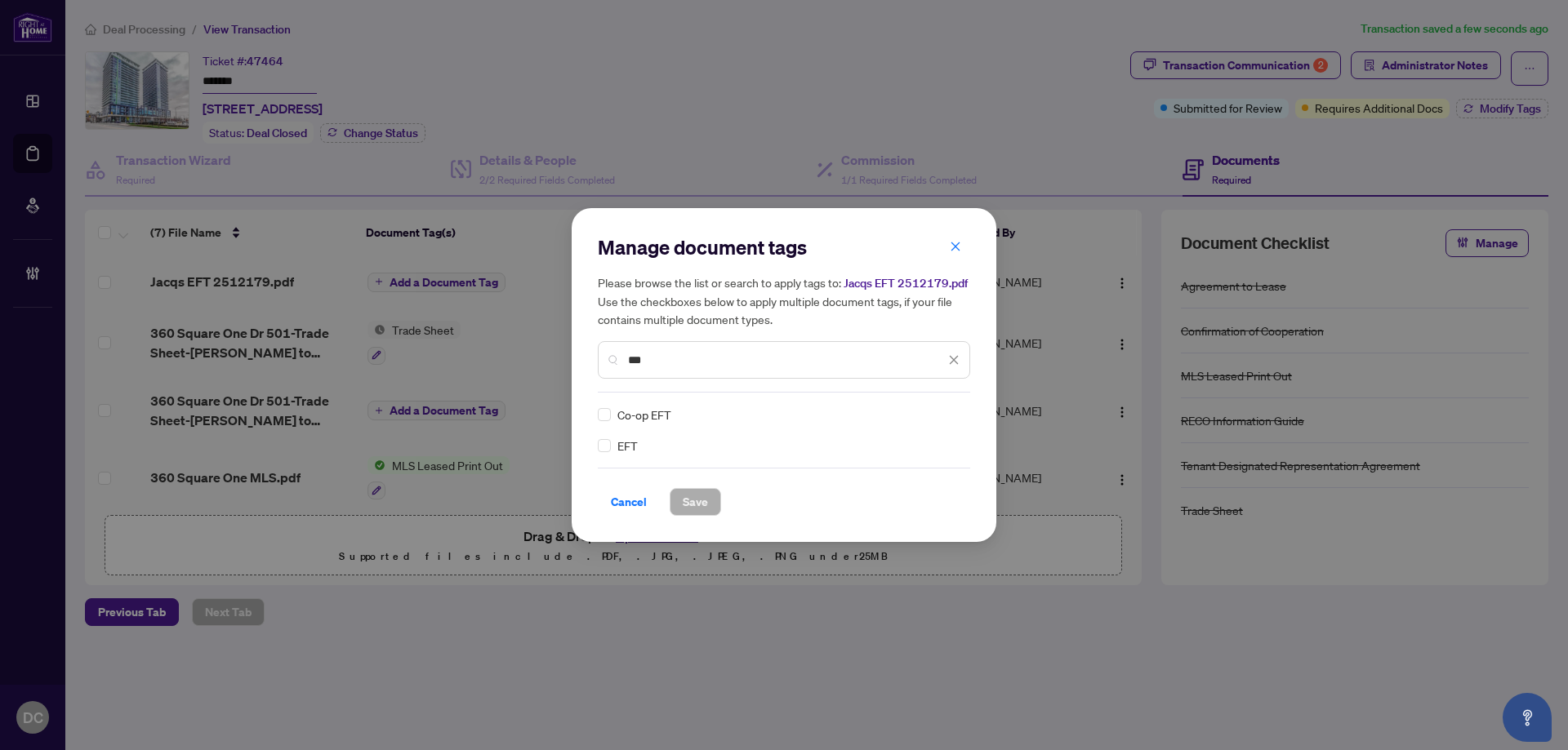
type input "***"
click at [944, 416] on img at bounding box center [937, 414] width 17 height 17
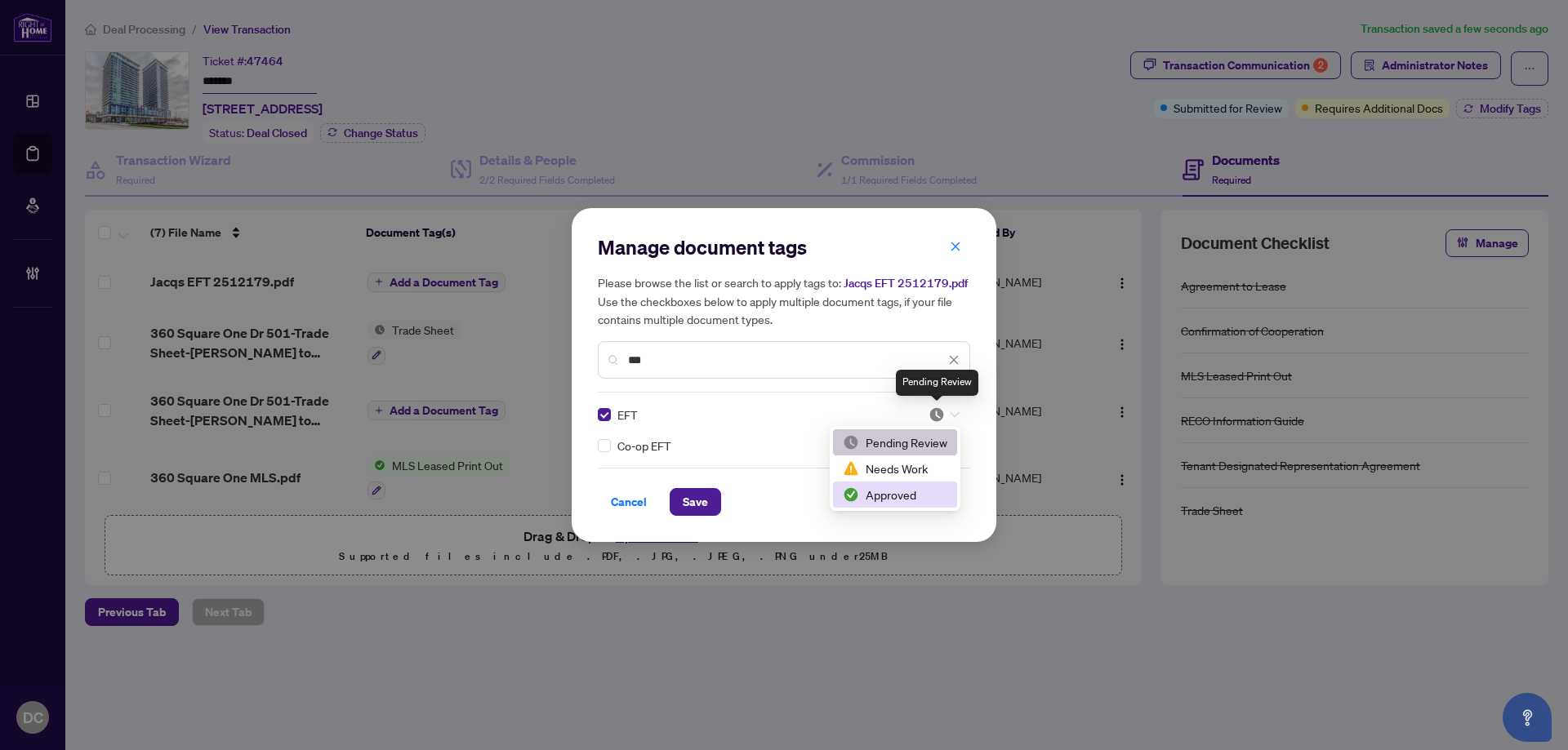
click at [906, 488] on div "Approved" at bounding box center [895, 494] width 104 height 18
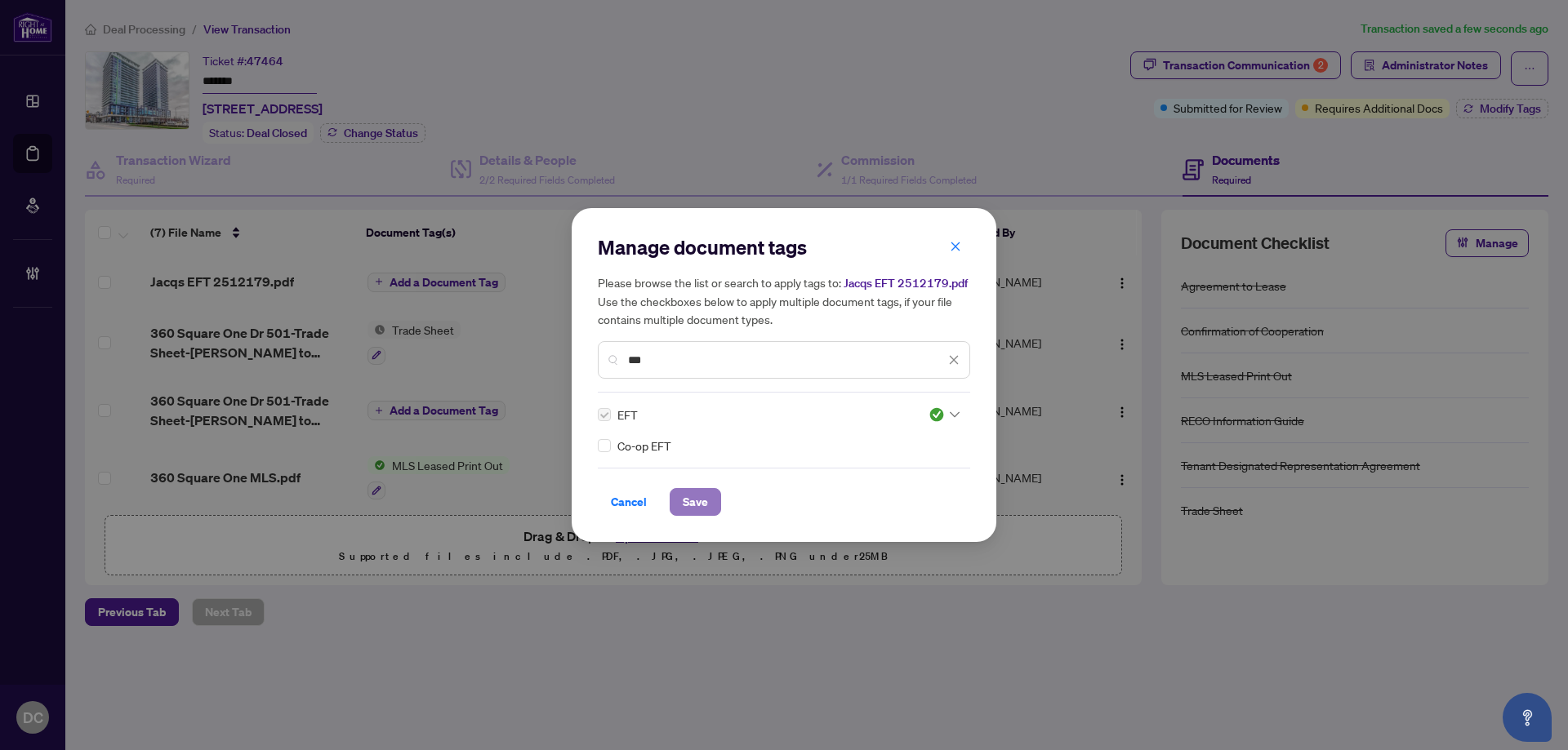
click at [689, 491] on span "Save" at bounding box center [695, 502] width 25 height 26
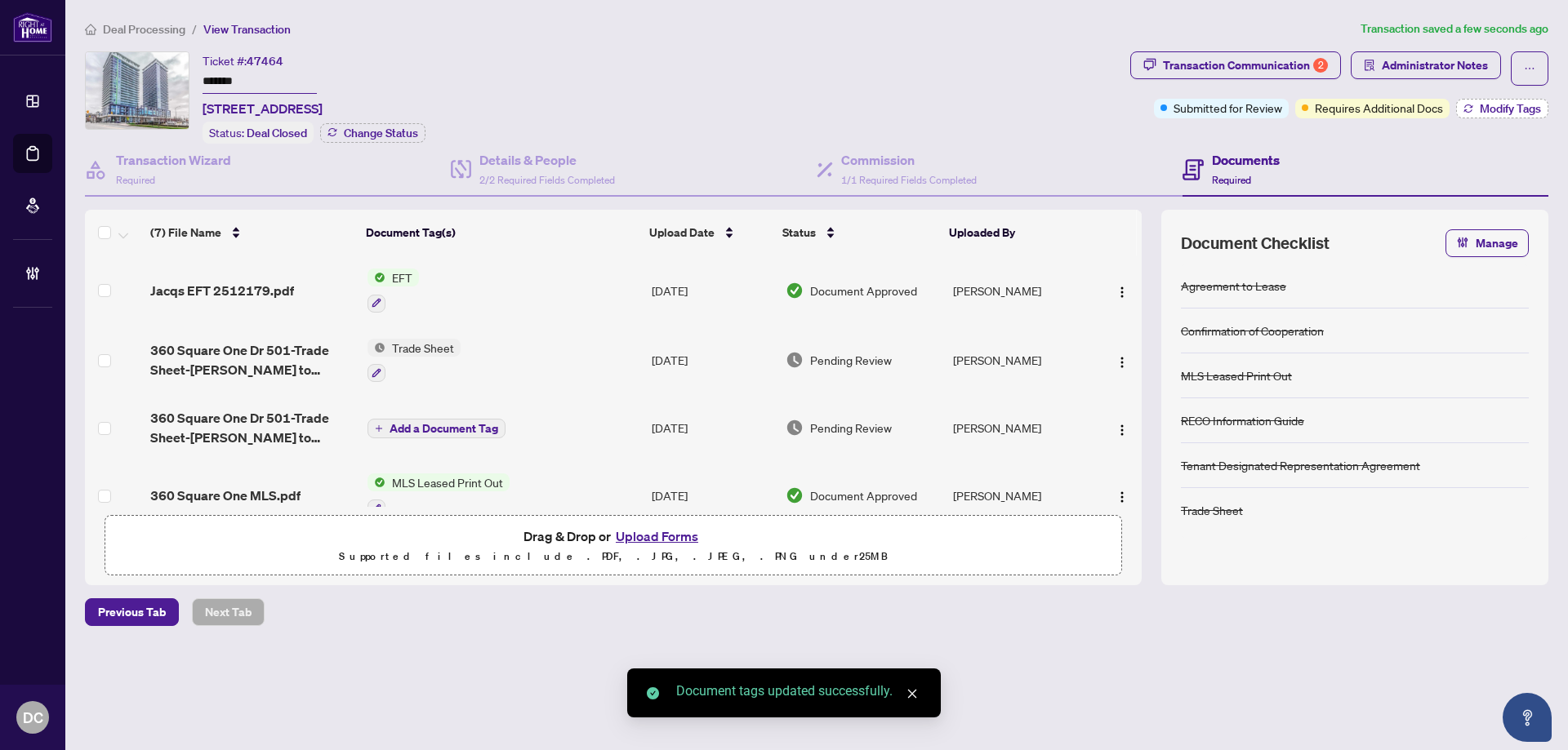
click at [1529, 104] on span "Modify Tags" at bounding box center [1511, 108] width 61 height 11
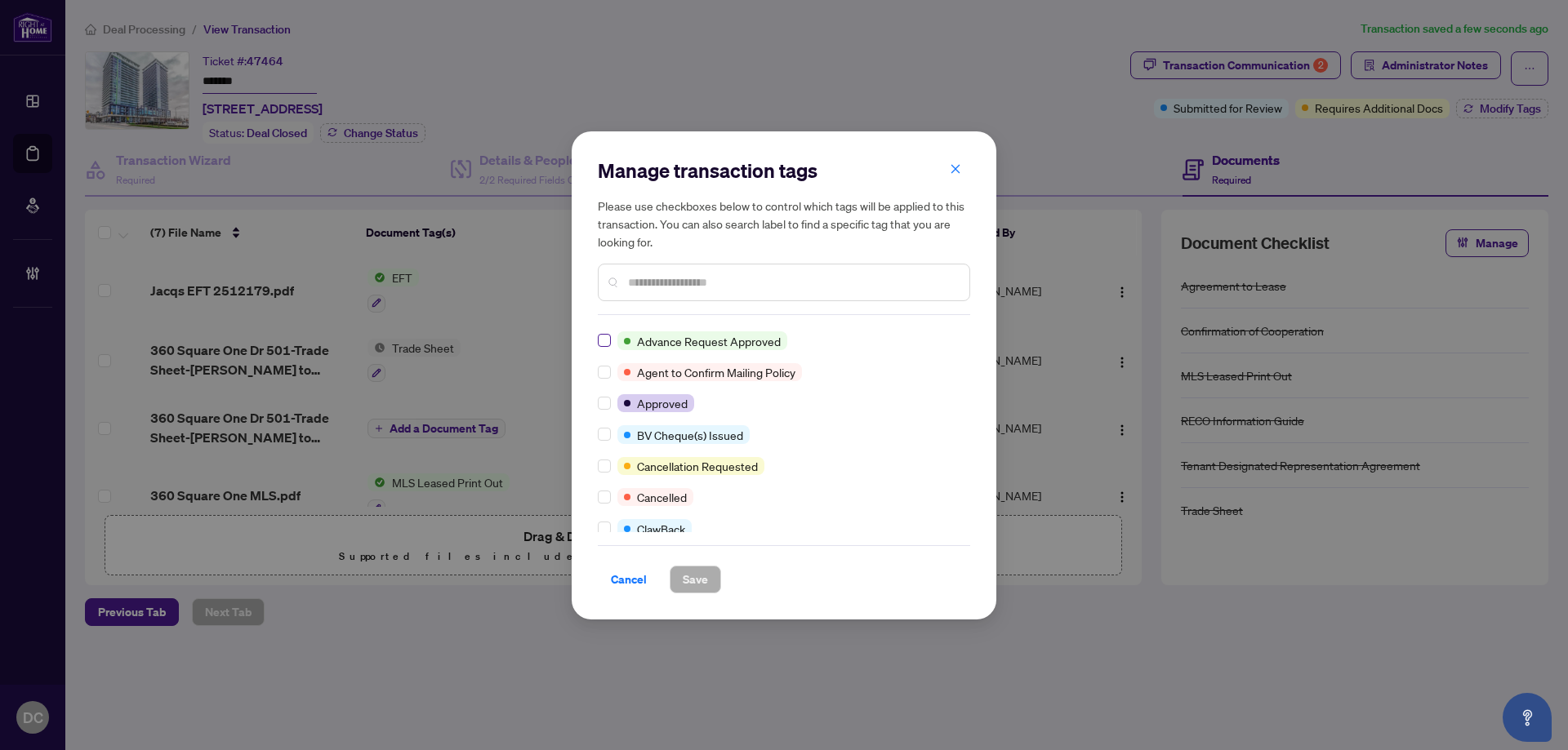
scroll to position [81, 0]
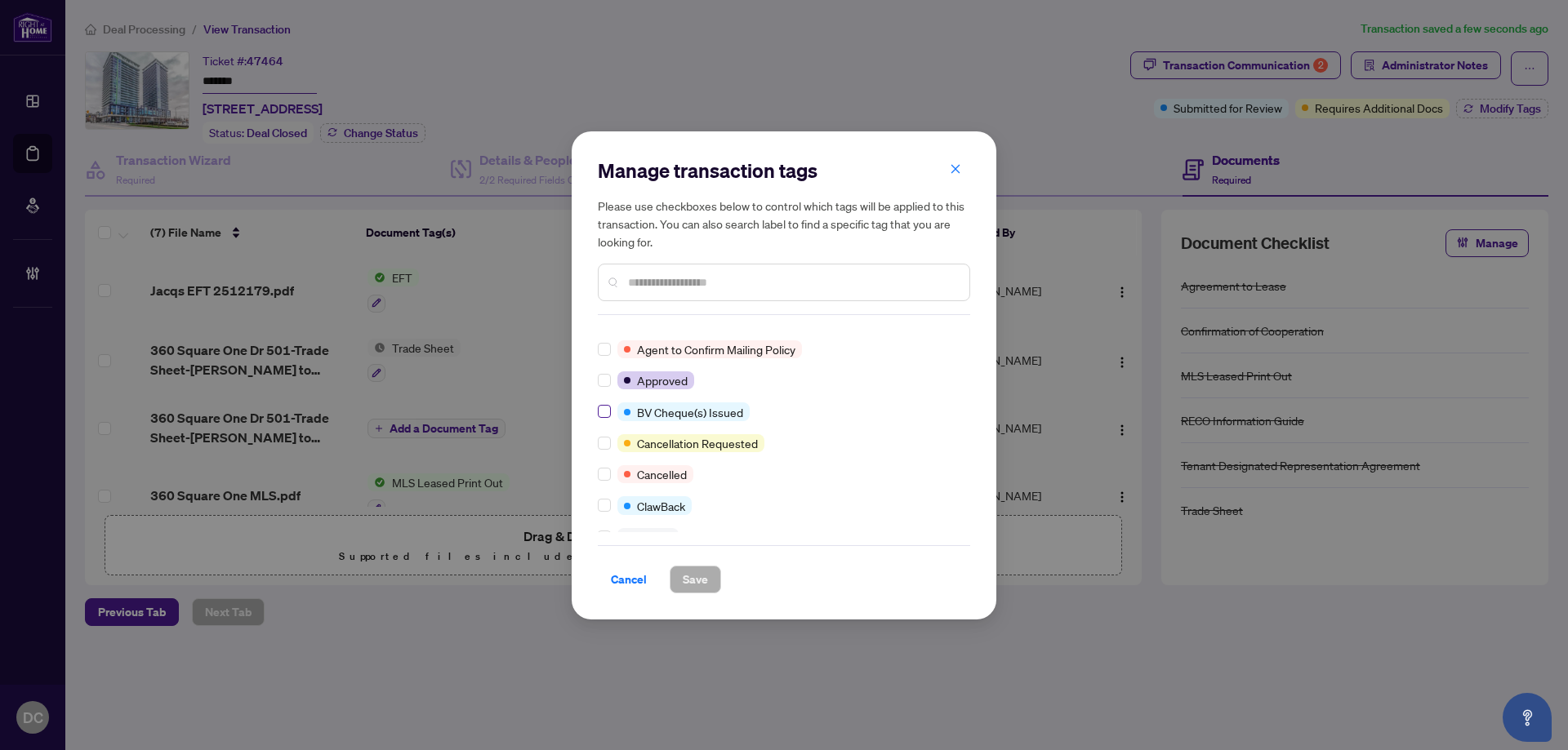
click at [606, 403] on label at bounding box center [604, 411] width 13 height 18
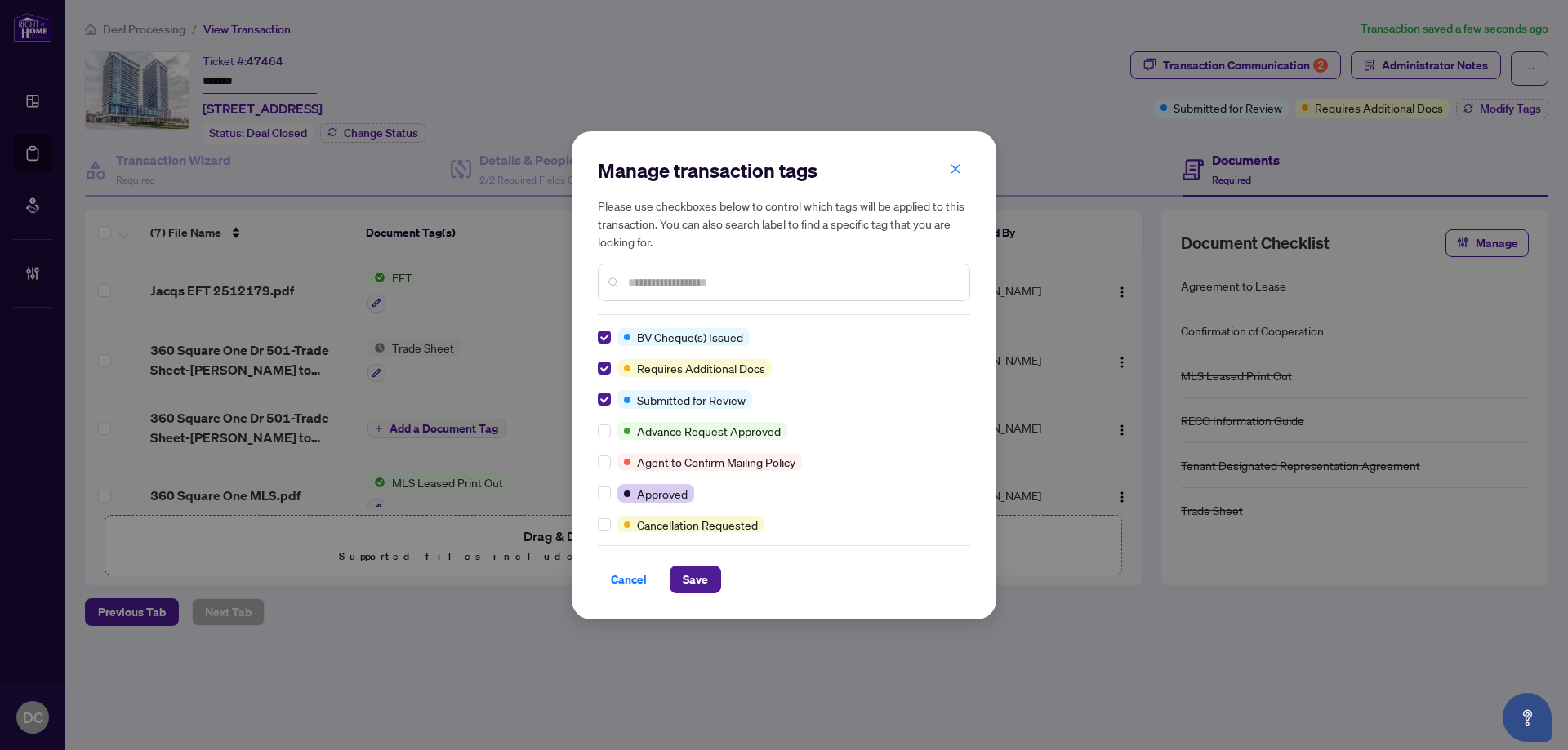
click at [596, 331] on div "Manage transaction tags Please use checkboxes below to control which tags will …" at bounding box center [784, 375] width 425 height 488
click at [692, 571] on span "Save" at bounding box center [695, 580] width 25 height 26
click at [1418, 69] on div "Manage transaction tags Please use checkboxes below to control which tags will …" at bounding box center [784, 375] width 1568 height 750
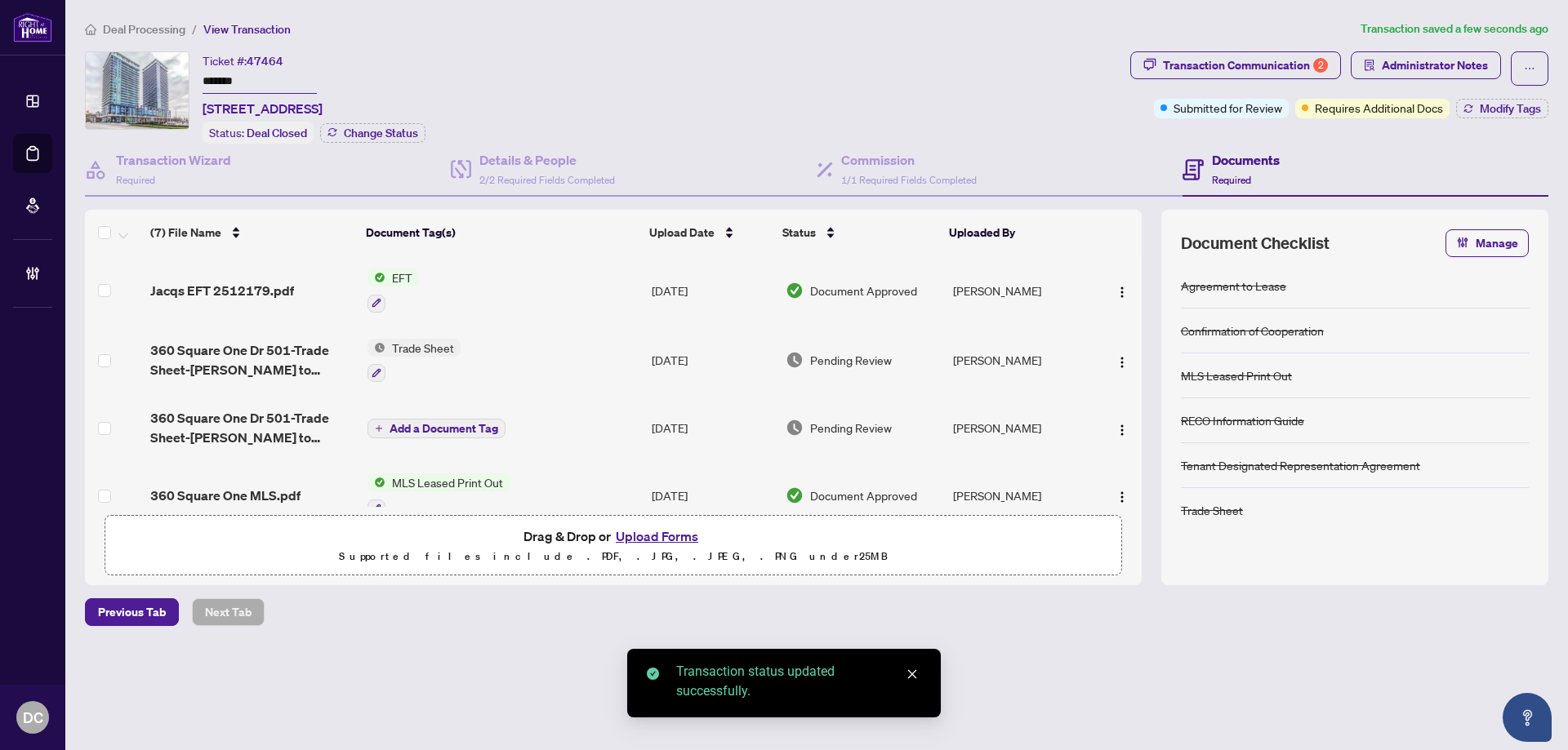
click at [1468, 68] on body "Dashboard Deal Processing Mortgage Referrals Brokerage Management DC Dawn Chan …" at bounding box center [784, 375] width 1568 height 750
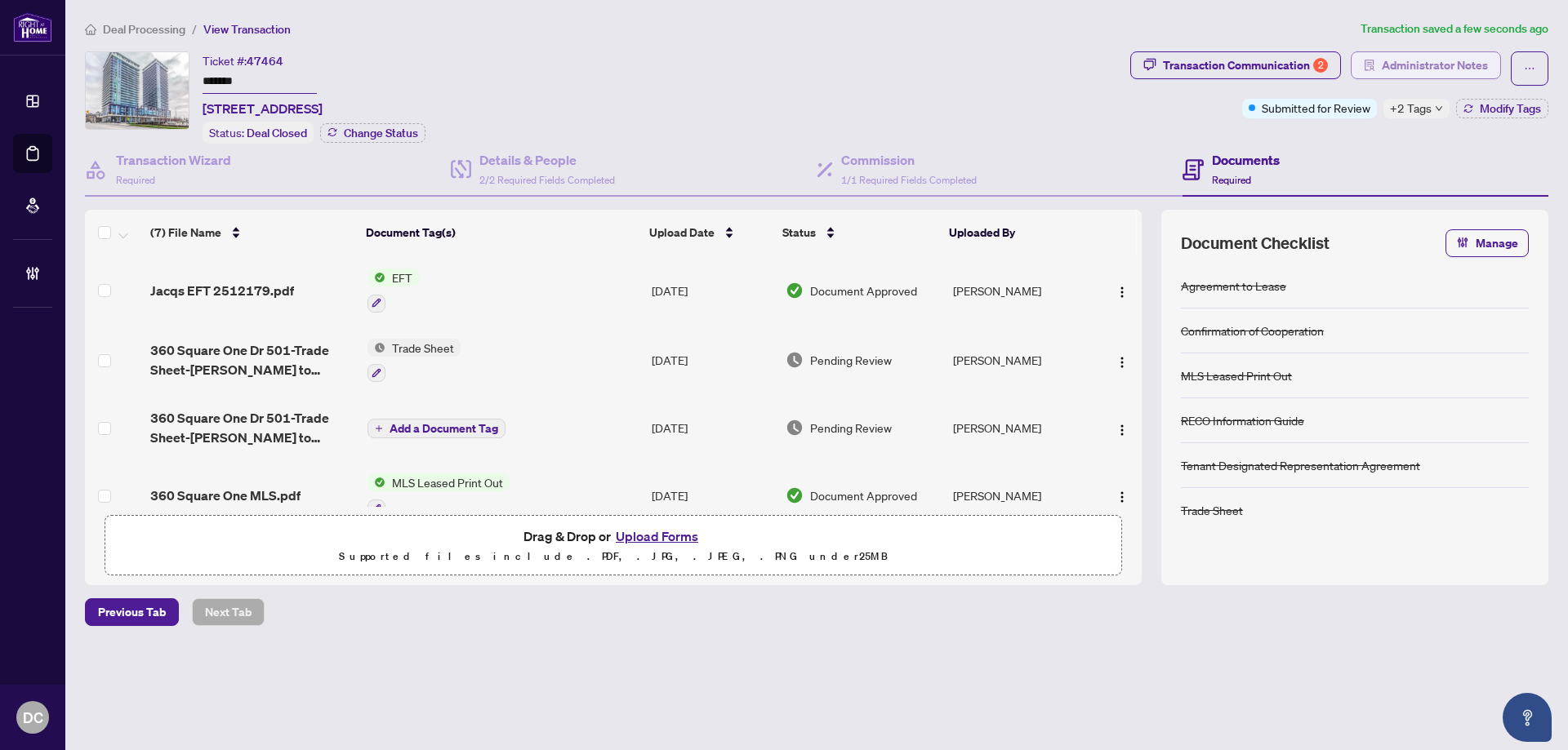
click at [1399, 55] on span "Administrator Notes" at bounding box center [1435, 66] width 106 height 26
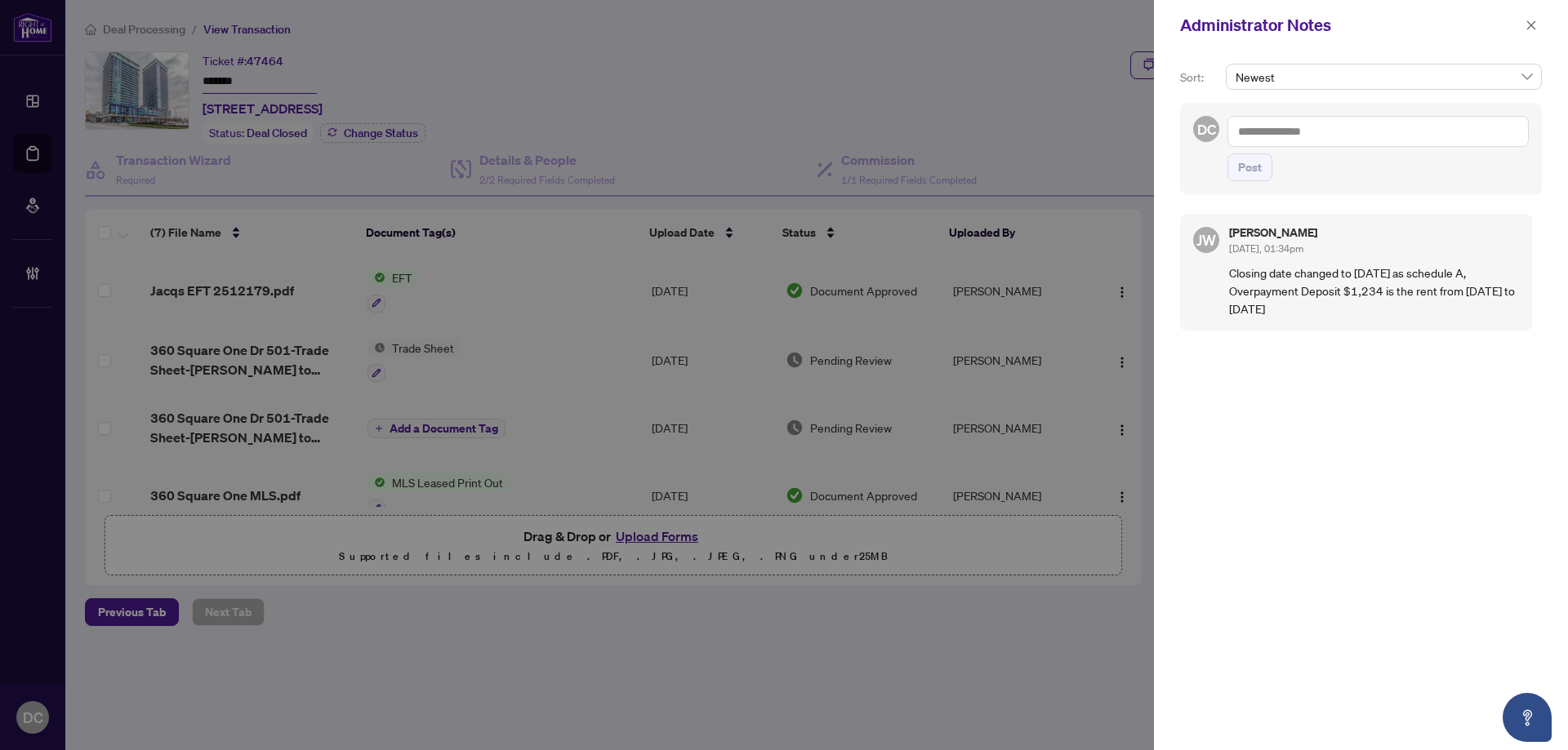
click at [1373, 138] on textarea at bounding box center [1379, 131] width 302 height 31
paste textarea "**********"
type textarea "**********"
click at [1249, 168] on span "Post" at bounding box center [1250, 167] width 24 height 26
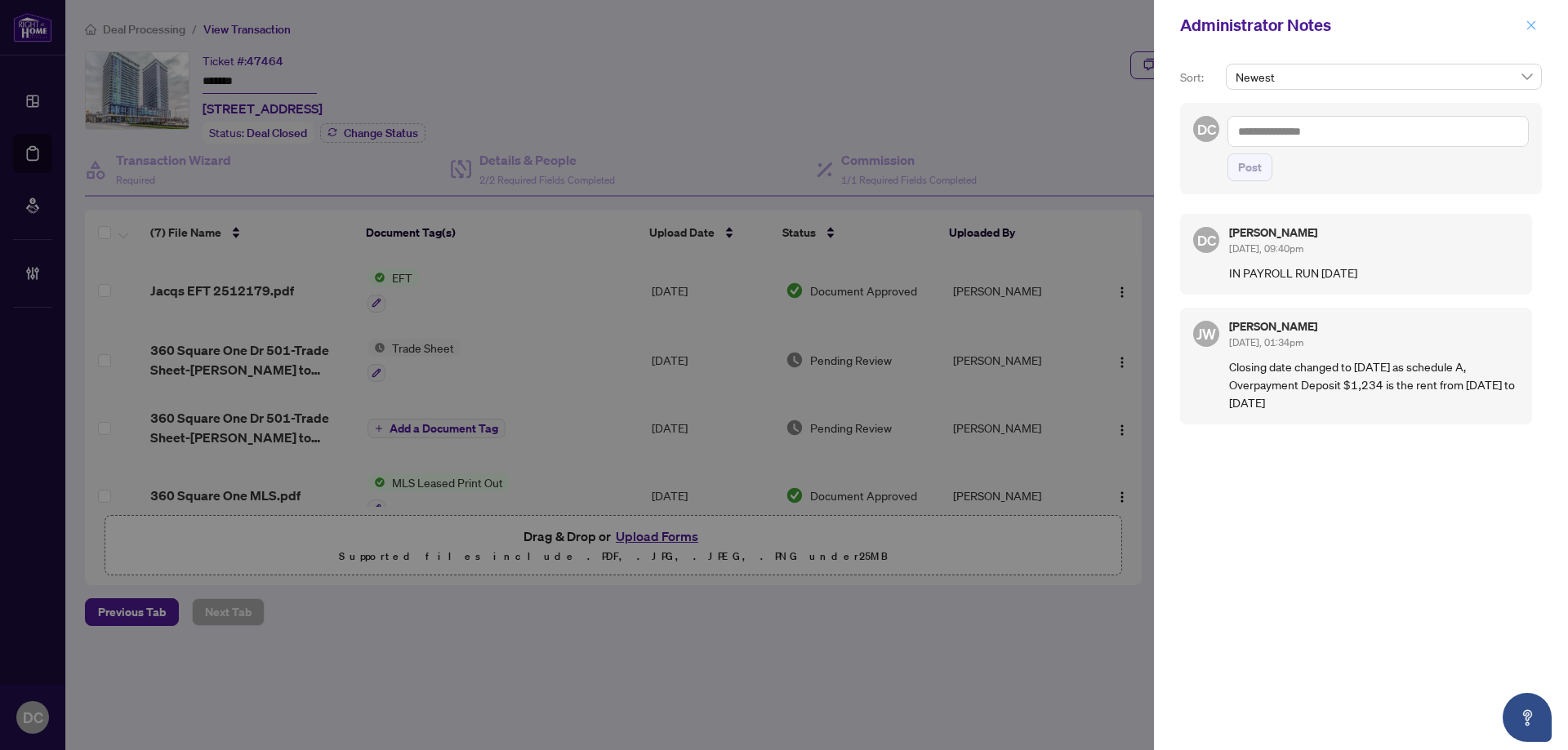
click at [1529, 22] on icon "close" at bounding box center [1531, 25] width 11 height 11
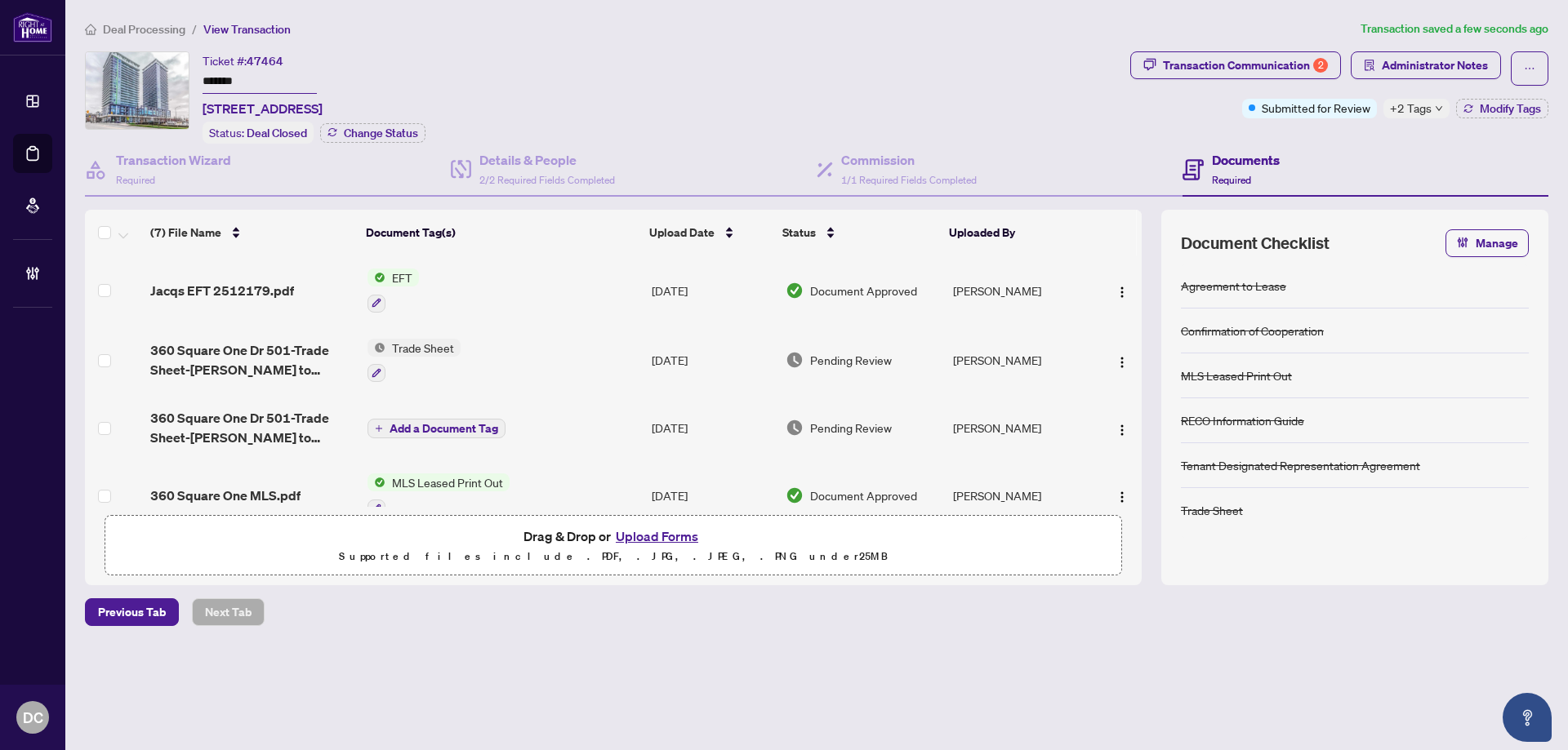
click at [1437, 102] on div "+2 Tags" at bounding box center [1416, 109] width 66 height 19
click at [1364, 124] on div "Transaction Communication 2 Administrator Notes Submitted for Review +2 Tags Mo…" at bounding box center [1339, 97] width 425 height 92
click at [1415, 77] on span "Administrator Notes" at bounding box center [1435, 66] width 106 height 26
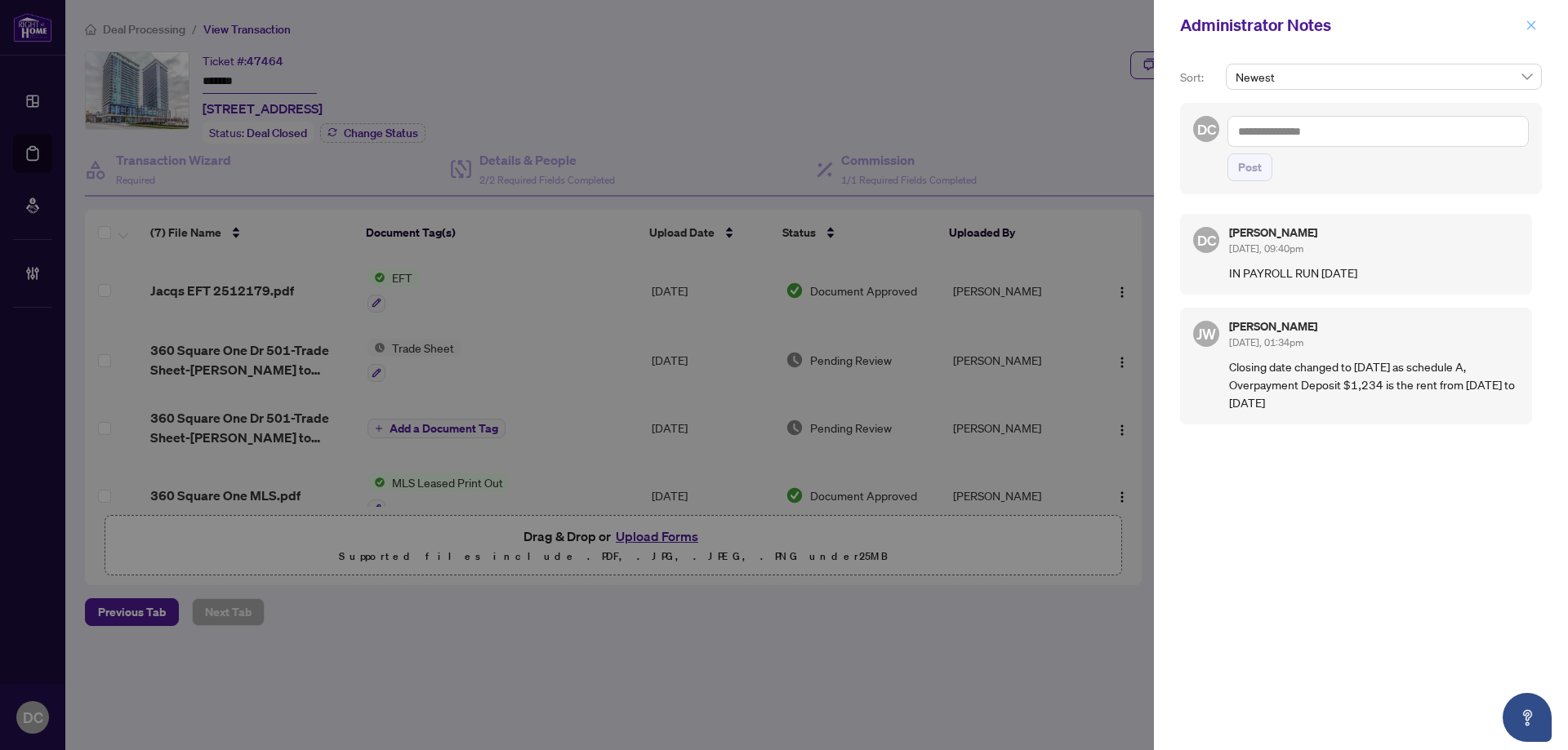
click at [1534, 24] on icon "close" at bounding box center [1532, 25] width 9 height 9
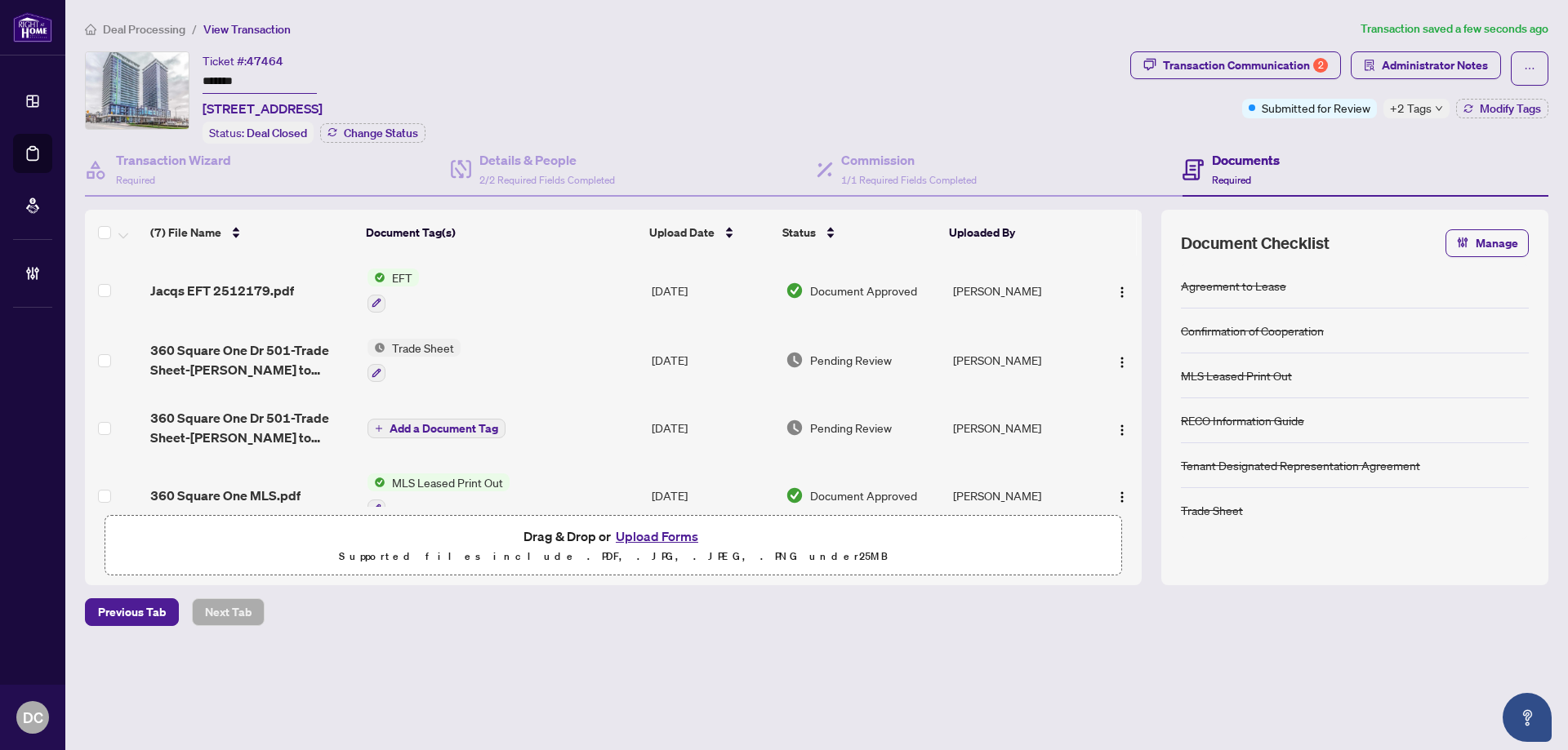
drag, startPoint x: 253, startPoint y: 75, endPoint x: 149, endPoint y: 78, distance: 104.0
click at [149, 78] on div "Ticket #: 47464 ******* 501-360 Square One Dr, Mississauga, Ontario L5B 0G7, Ca…" at bounding box center [604, 97] width 1039 height 92
click at [168, 20] on li "Deal Processing" at bounding box center [135, 28] width 101 height 18
click at [168, 24] on span "Deal Processing" at bounding box center [144, 29] width 82 height 15
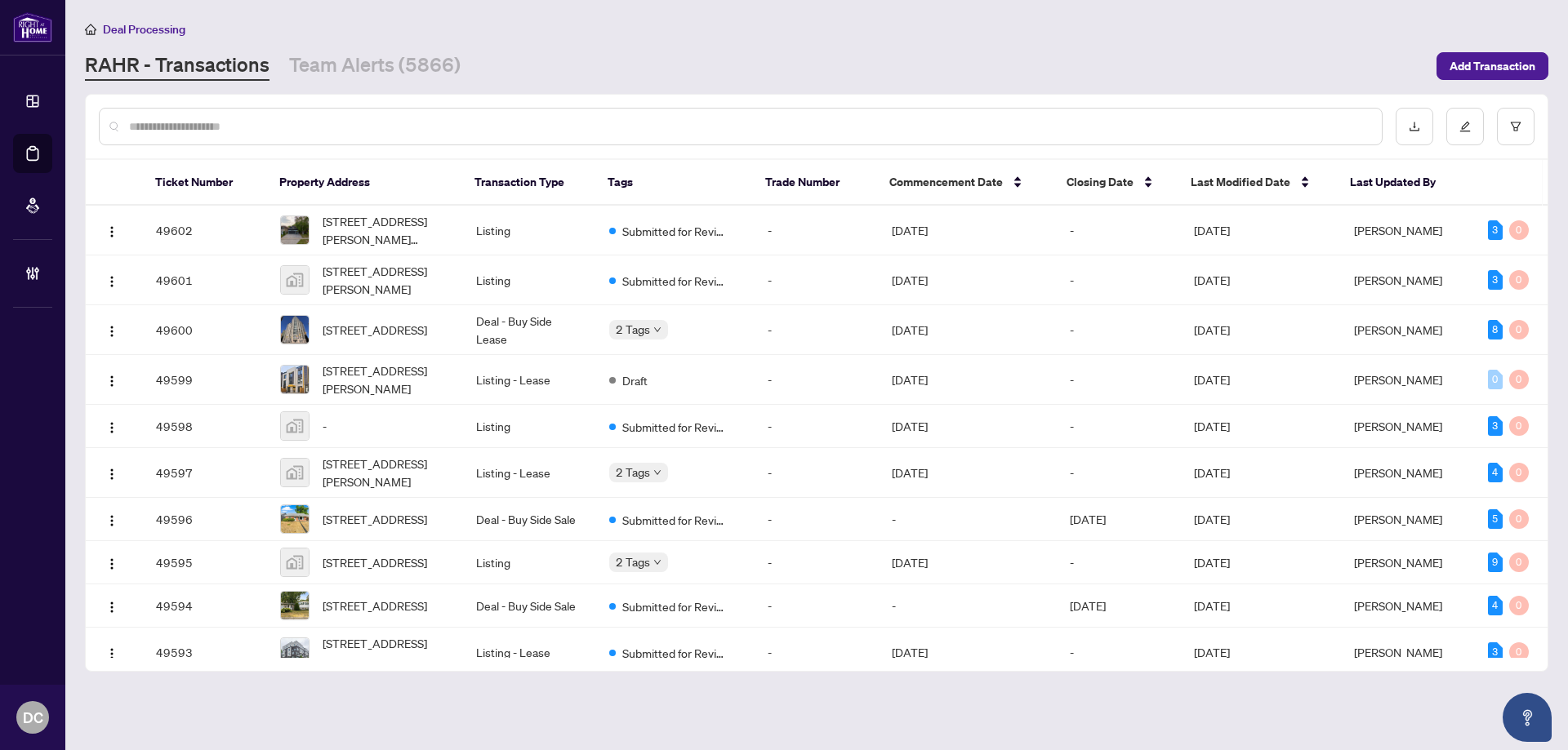
click at [242, 125] on input "text" at bounding box center [749, 126] width 1240 height 18
paste input "*******"
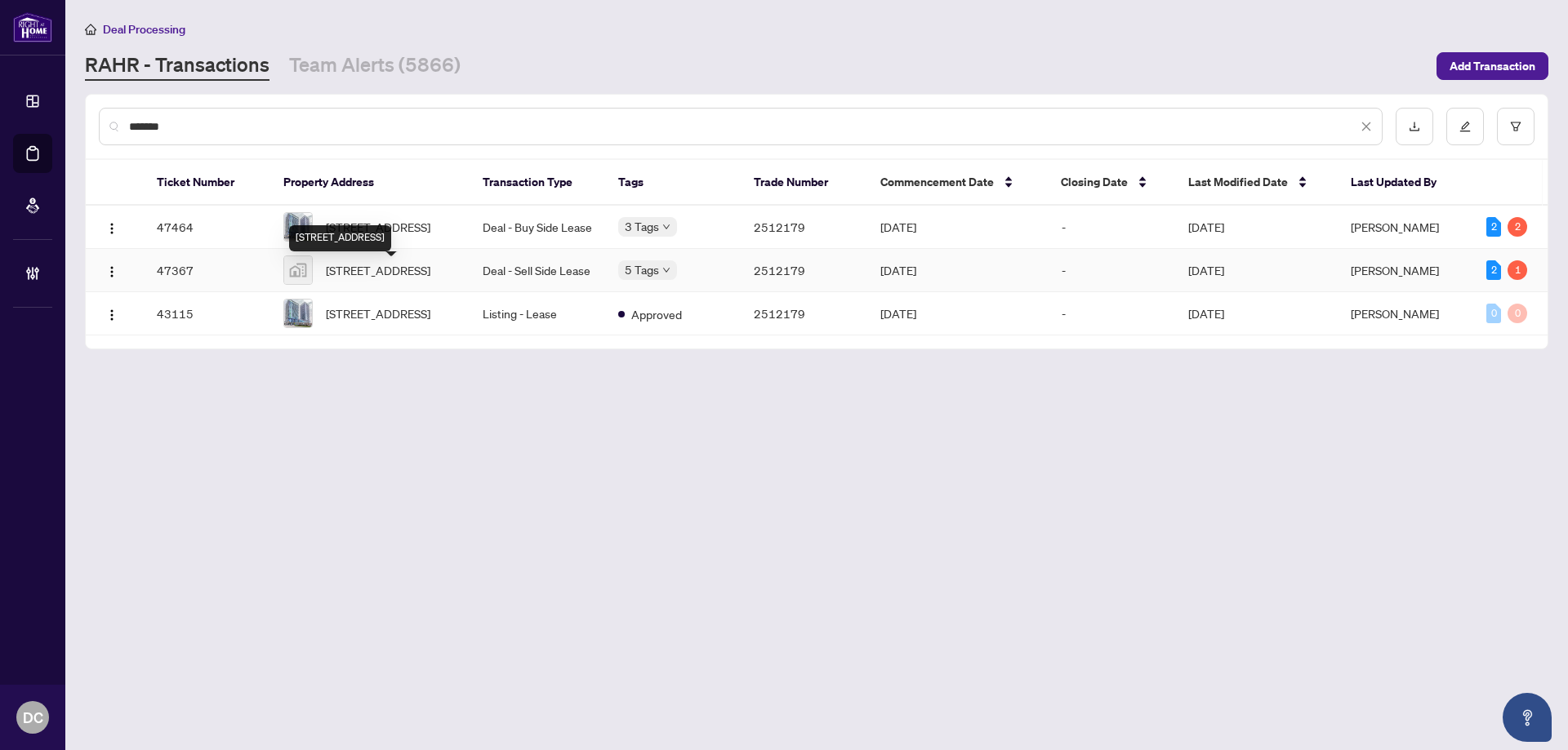
type input "*******"
click at [430, 275] on span "[STREET_ADDRESS]" at bounding box center [378, 270] width 104 height 18
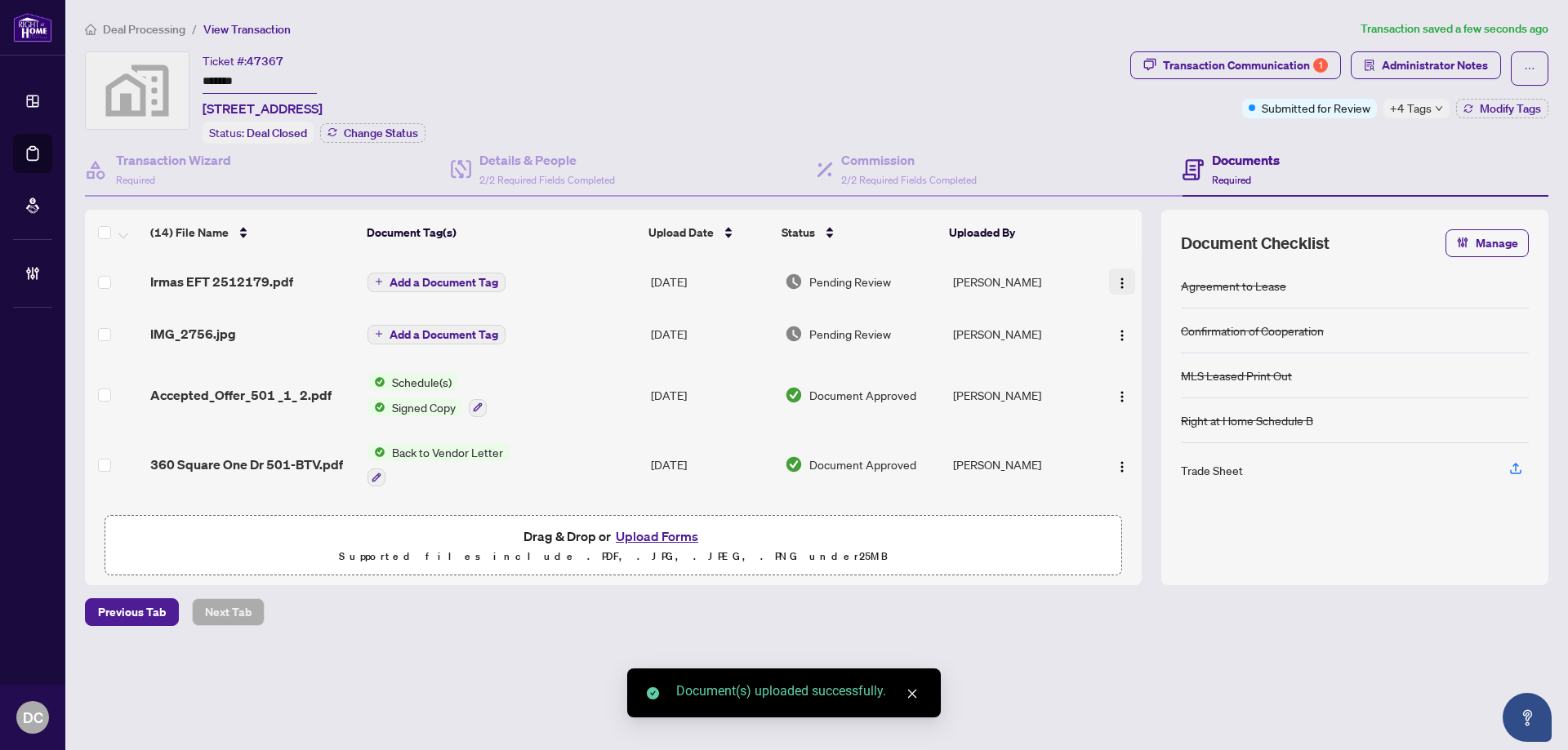
click at [1116, 279] on img "button" at bounding box center [1122, 283] width 13 height 13
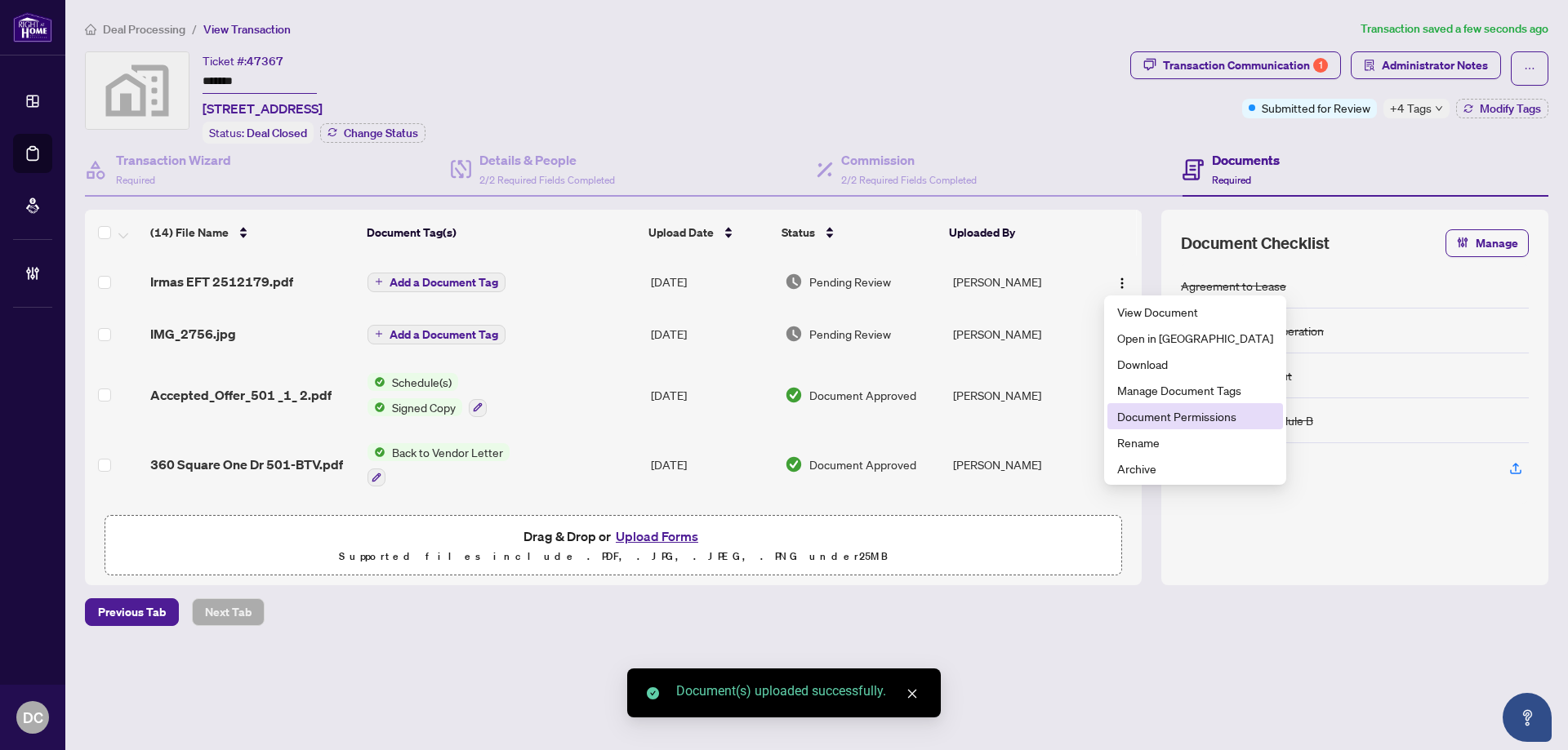
click at [1125, 418] on span "Document Permissions" at bounding box center [1196, 416] width 156 height 18
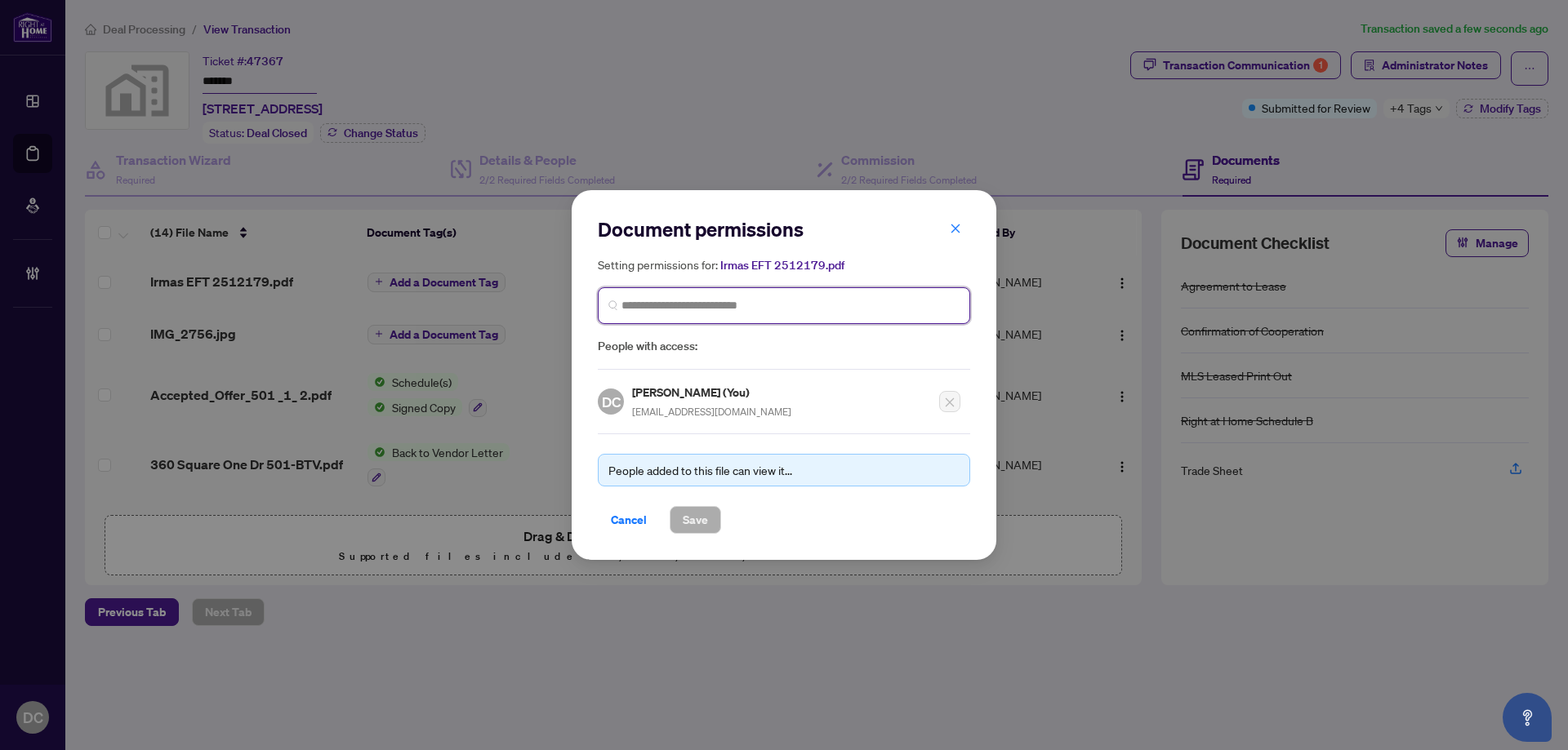
click at [869, 305] on input "search" at bounding box center [791, 306] width 338 height 18
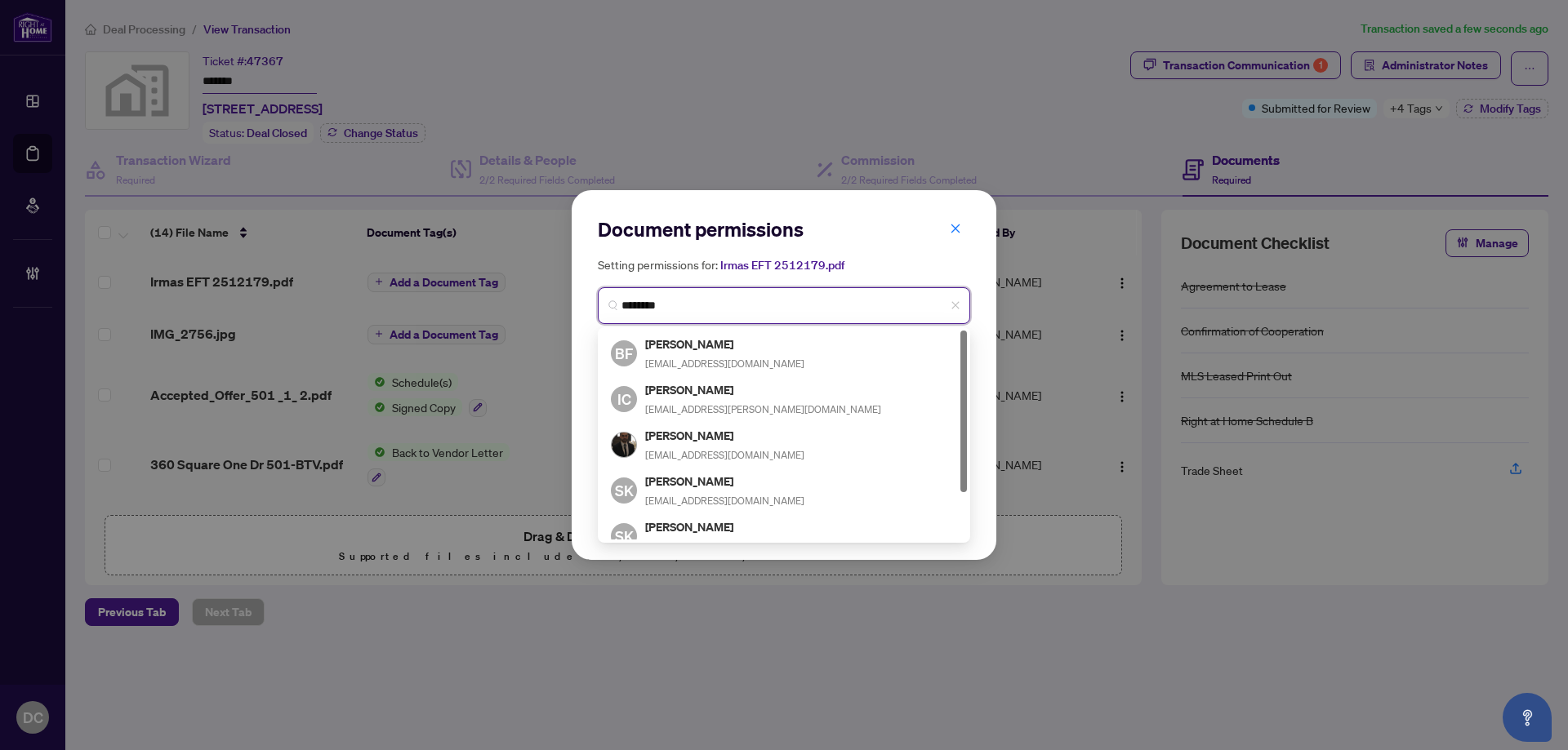
type input "*********"
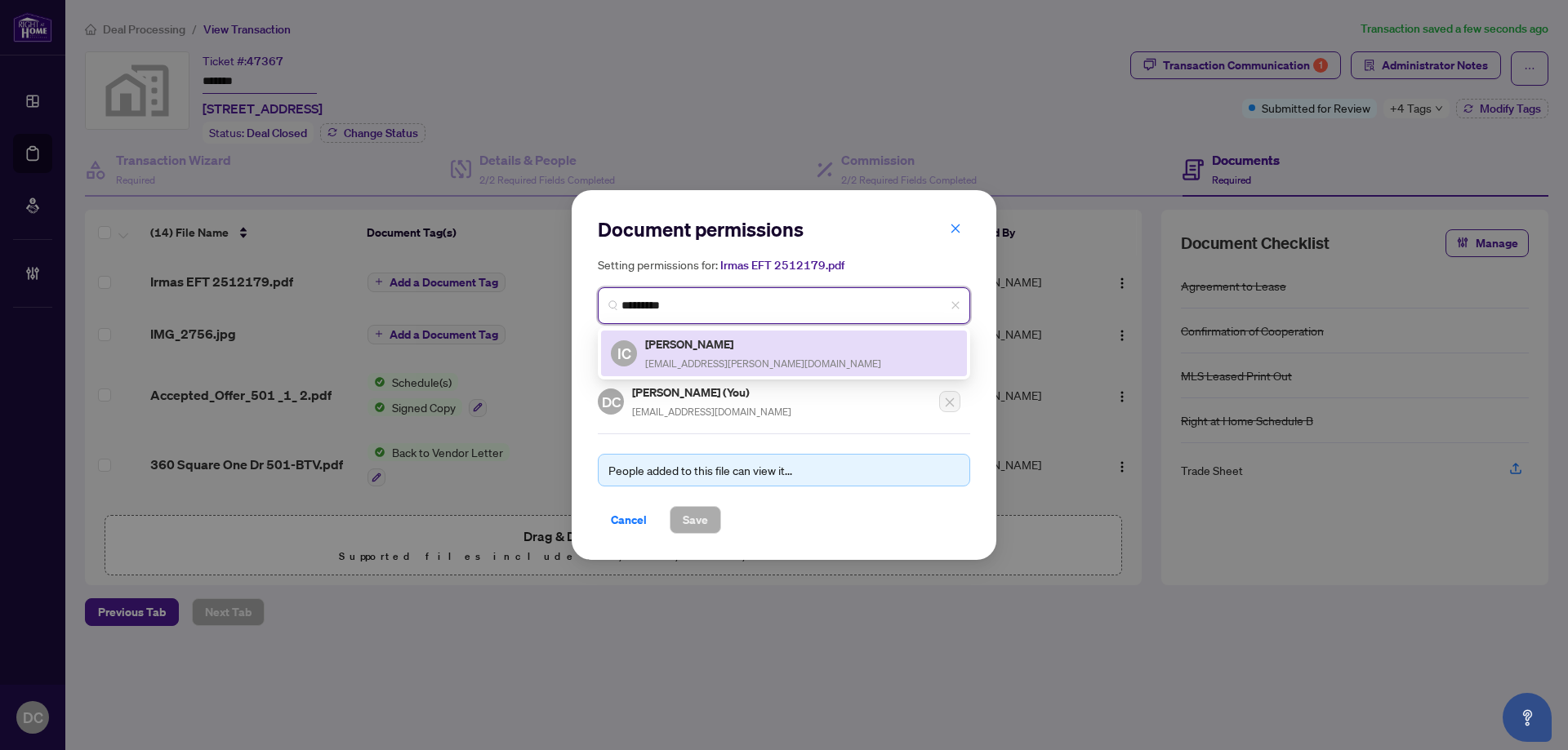
click at [818, 346] on div "IC Irma Cuenca irmacuenca@rogers.com" at bounding box center [784, 353] width 346 height 38
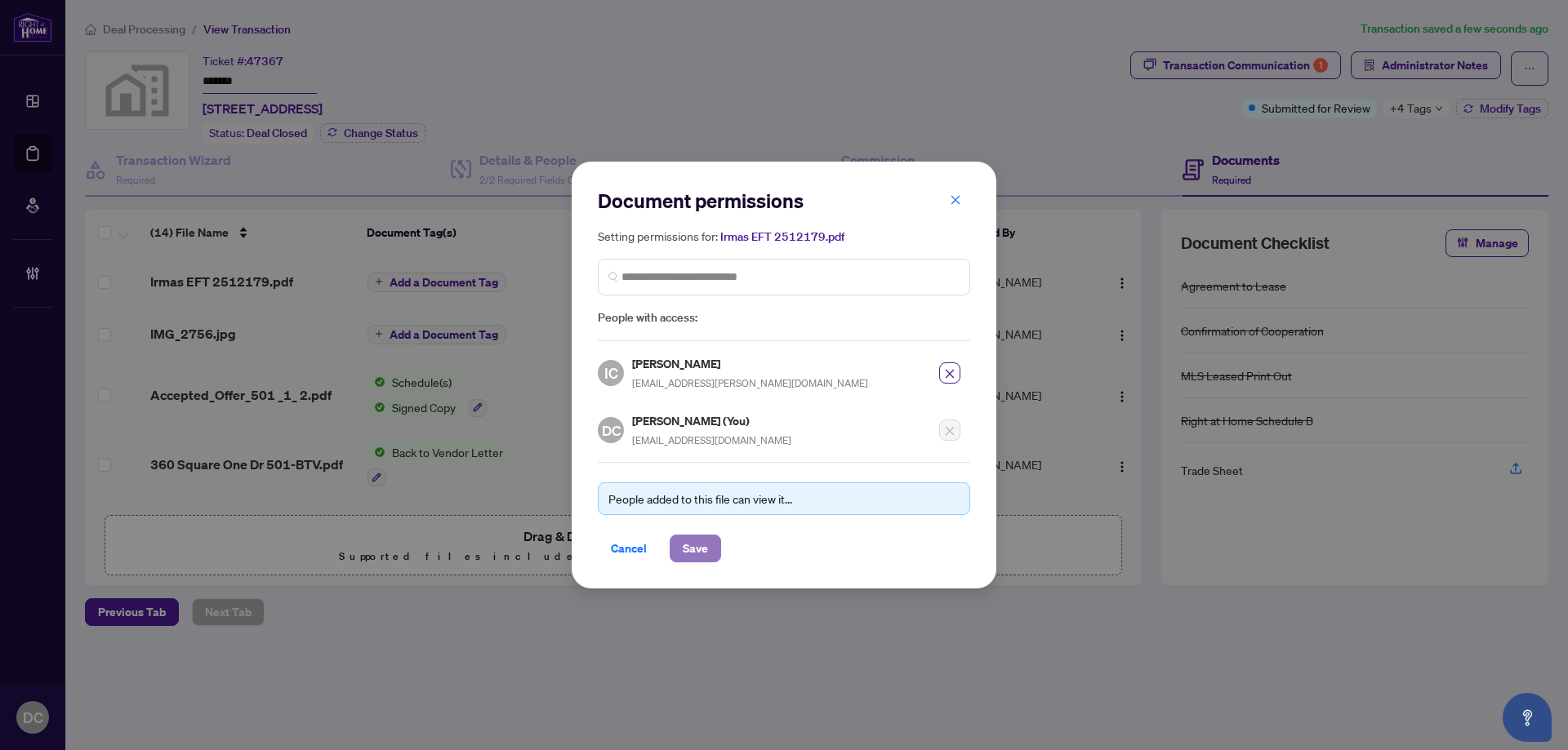
click at [697, 546] on span "Save" at bounding box center [695, 548] width 25 height 26
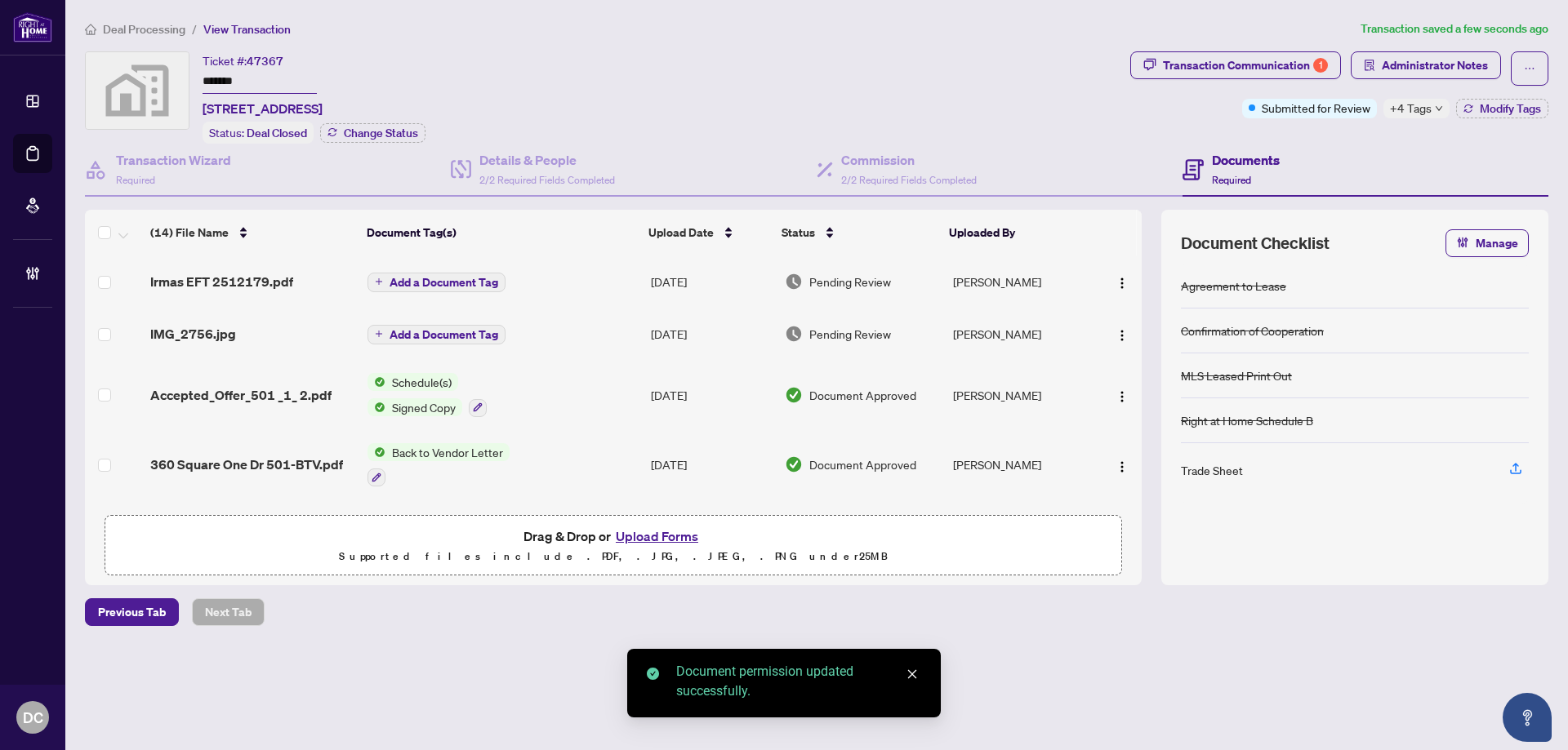
click at [459, 280] on span "Add a Document Tag" at bounding box center [444, 282] width 109 height 11
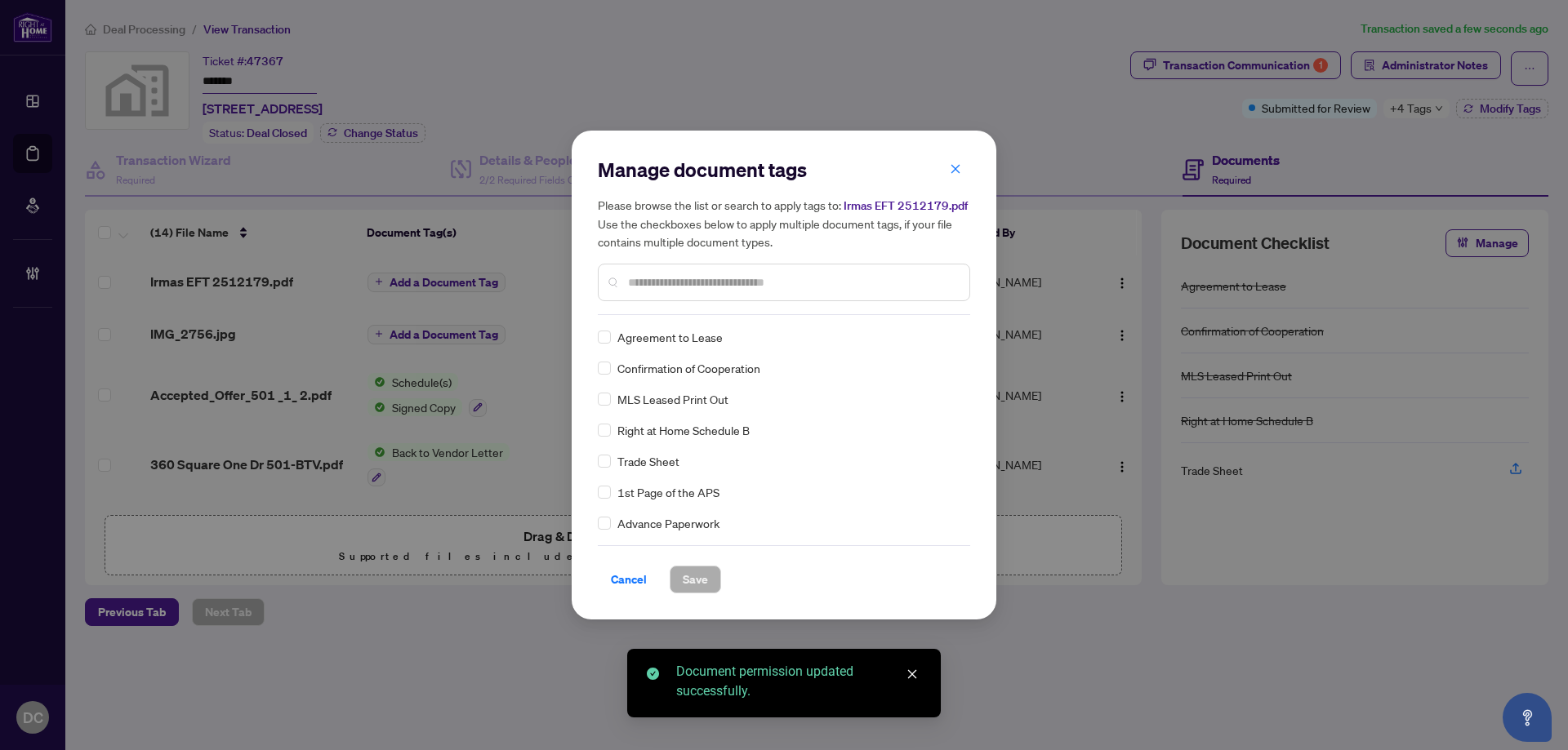
click at [834, 288] on input "text" at bounding box center [792, 282] width 329 height 18
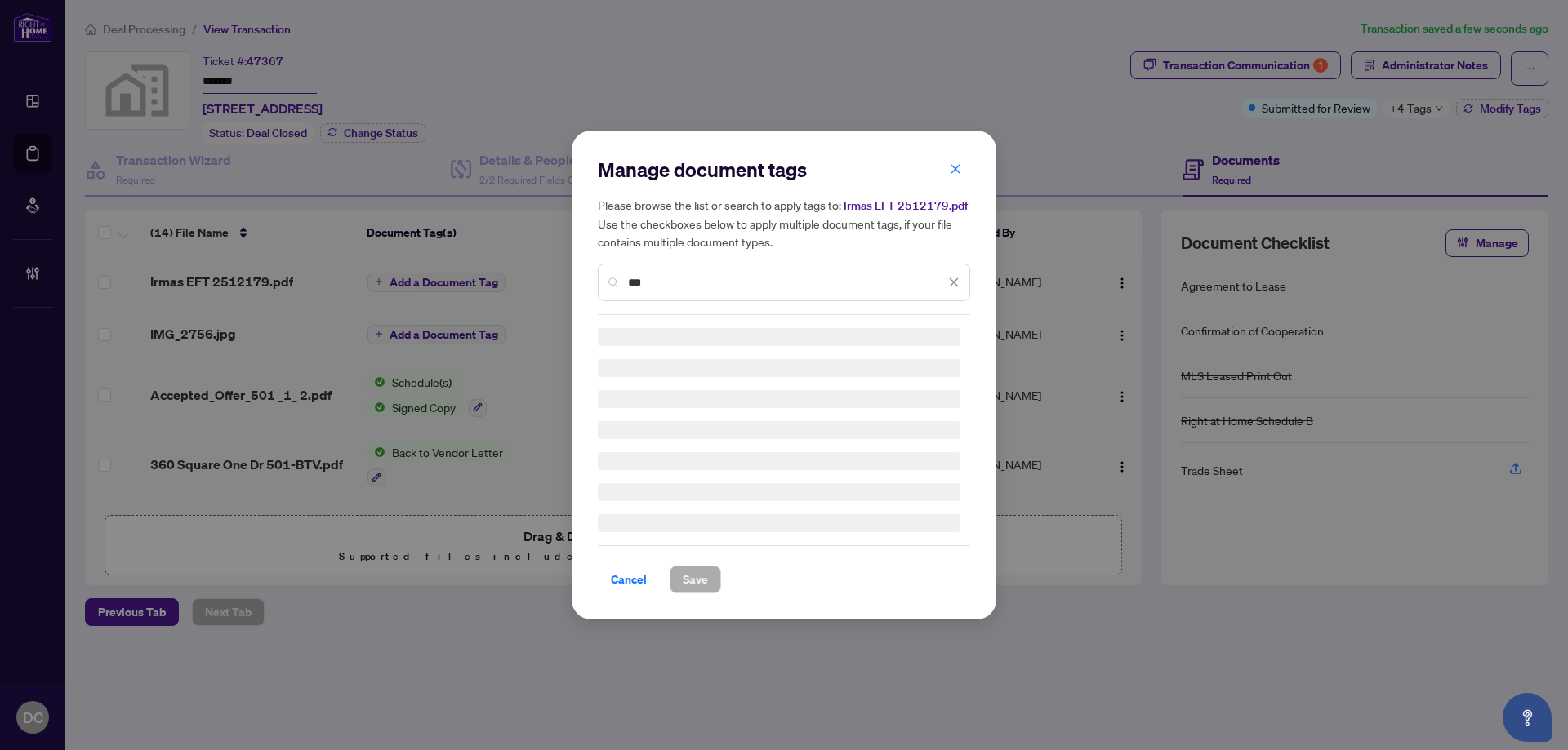
type input "***"
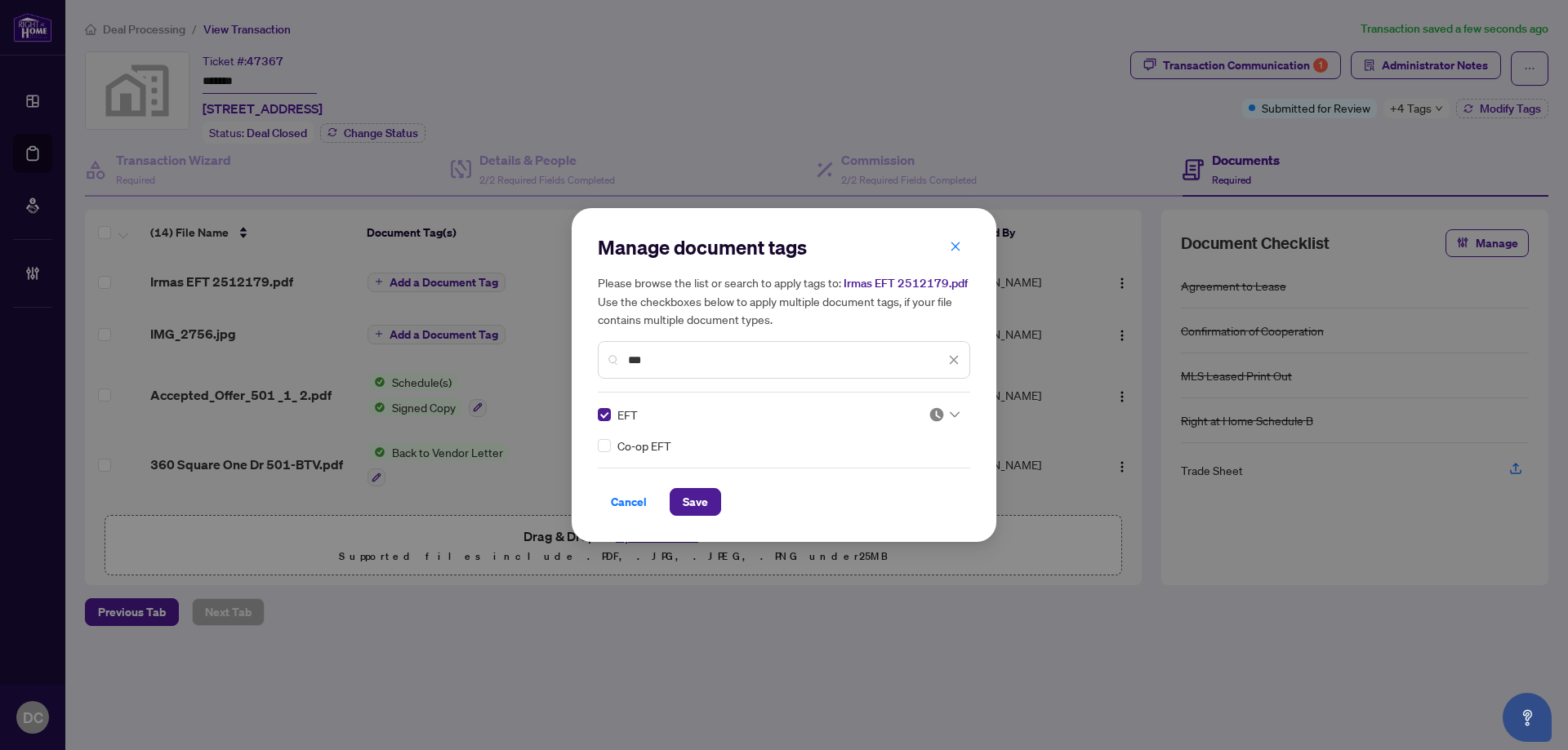
click at [947, 410] on div at bounding box center [944, 414] width 31 height 17
click at [894, 494] on div "Approved" at bounding box center [895, 494] width 104 height 18
click at [702, 502] on span "Save" at bounding box center [695, 502] width 25 height 26
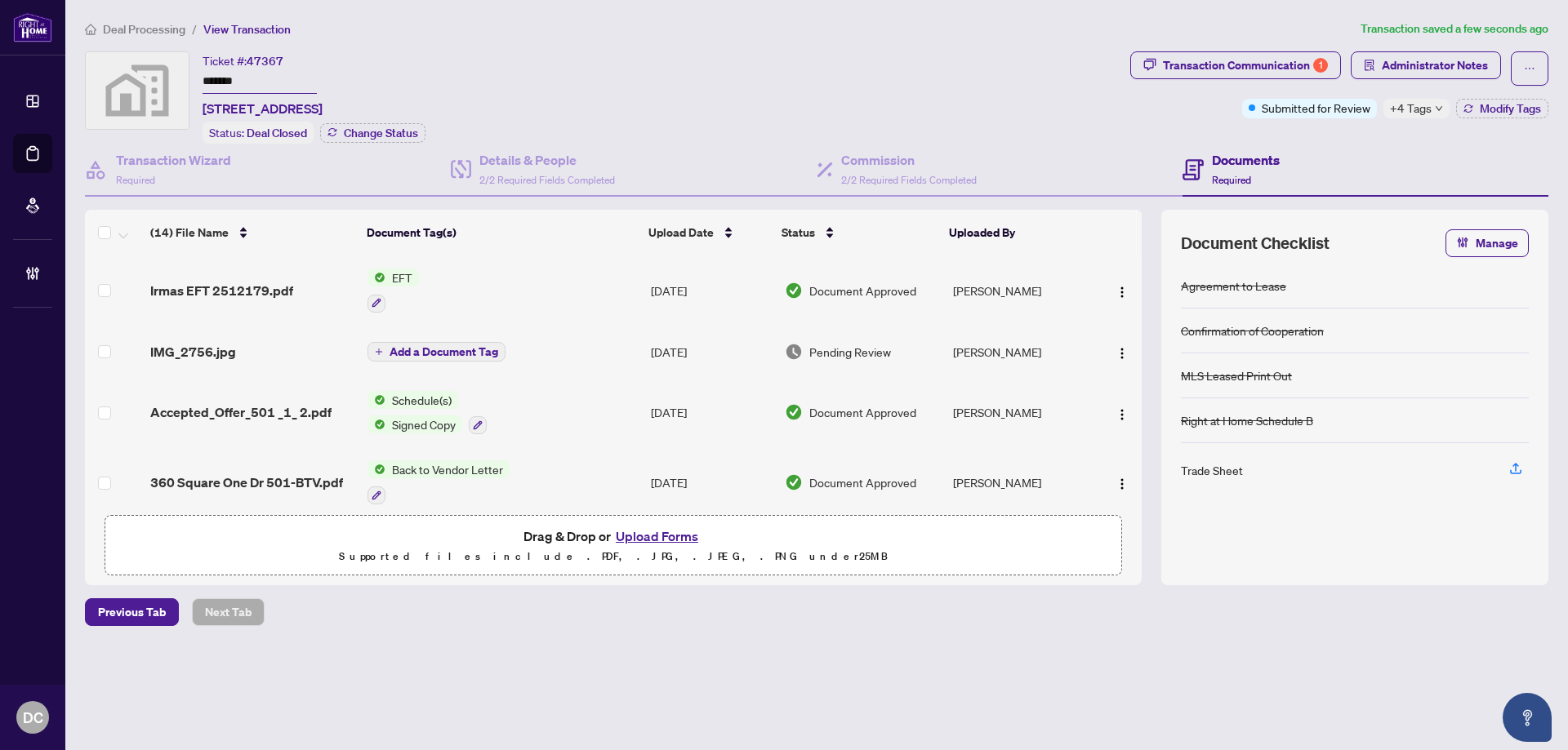
click at [1428, 103] on span "+4 Tags" at bounding box center [1411, 108] width 42 height 18
click at [1433, 60] on span "Administrator Notes" at bounding box center [1435, 66] width 106 height 26
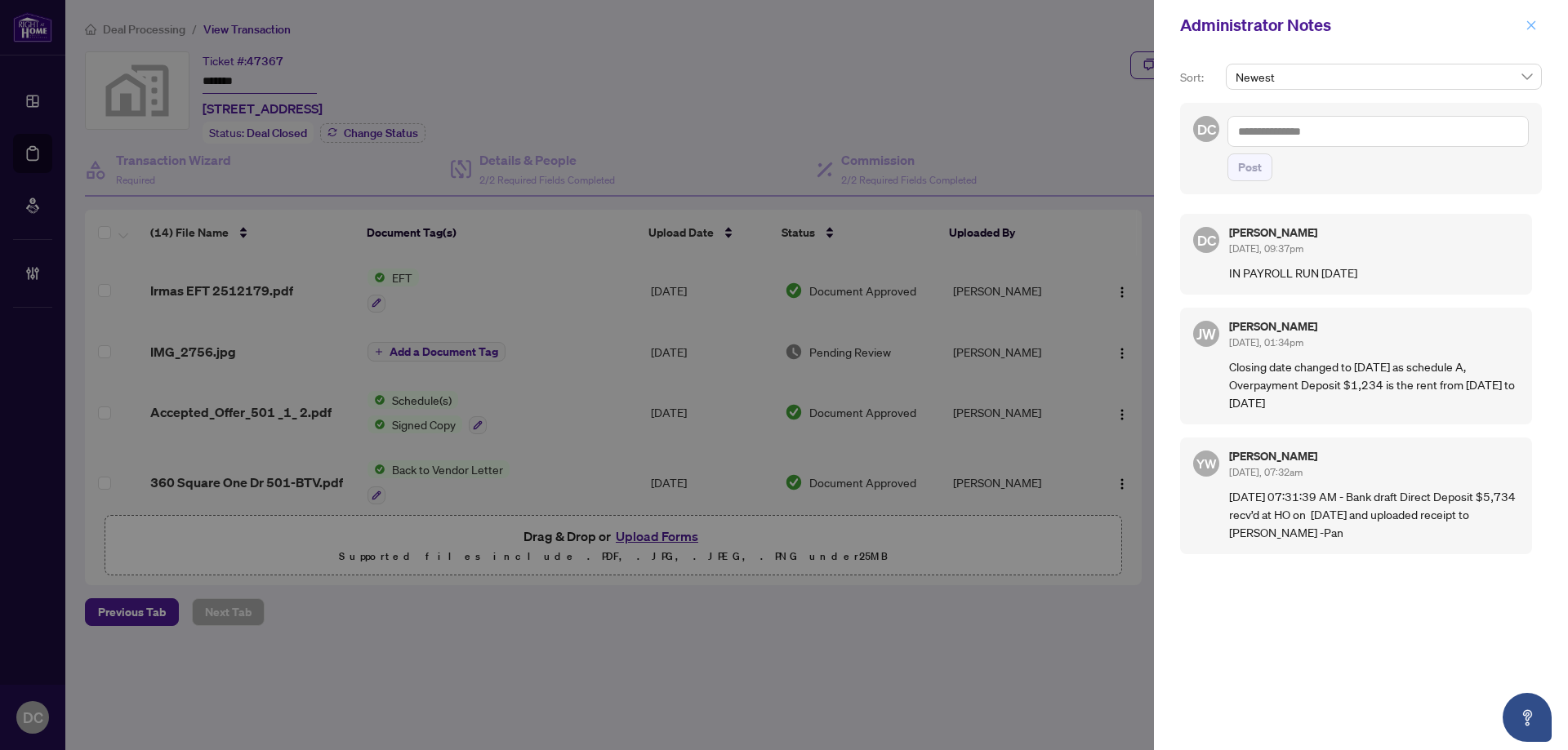
click at [1530, 25] on icon "close" at bounding box center [1532, 25] width 9 height 9
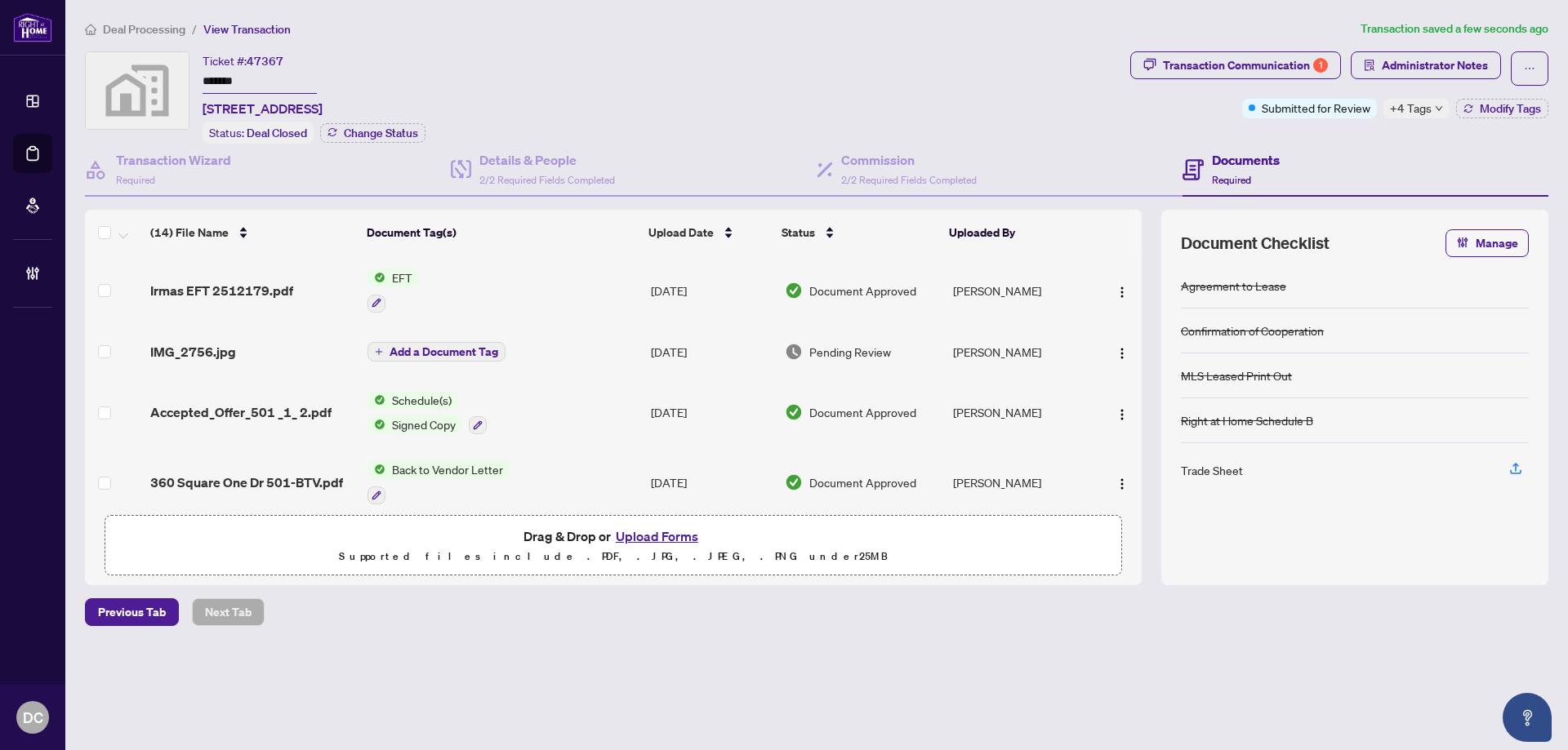
drag, startPoint x: 113, startPoint y: 30, endPoint x: 223, endPoint y: 4, distance: 113.0
click at [113, 29] on span "Deal Processing" at bounding box center [144, 29] width 82 height 15
